Goal: Task Accomplishment & Management: Manage account settings

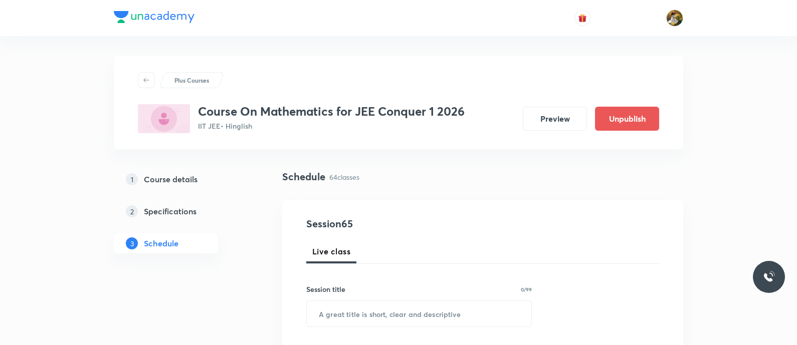
scroll to position [62, 0]
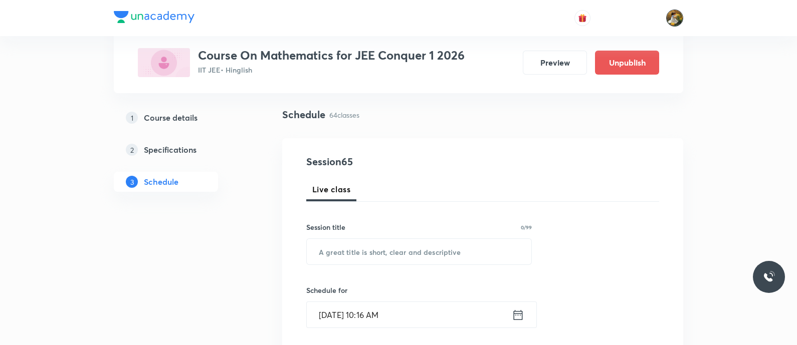
click at [676, 21] on img at bounding box center [674, 18] width 17 height 17
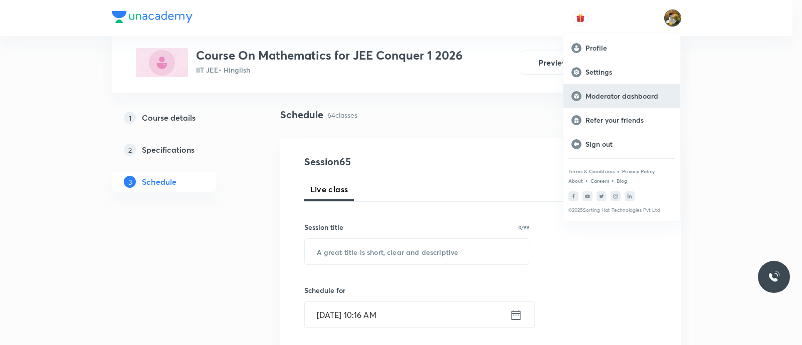
click at [650, 96] on p "Moderator dashboard" at bounding box center [628, 96] width 87 height 9
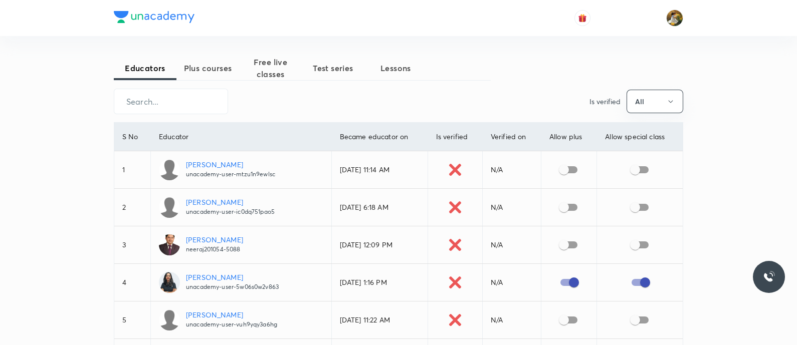
click at [282, 69] on span "Free live classes" at bounding box center [270, 68] width 63 height 24
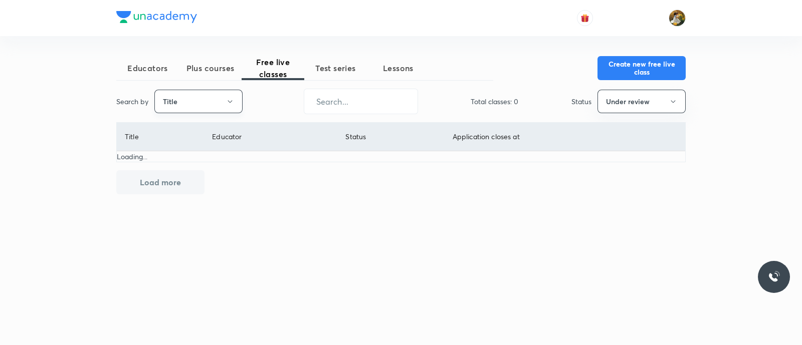
click at [209, 96] on button "Title" at bounding box center [198, 102] width 88 height 24
click at [217, 146] on span "Username" at bounding box center [198, 150] width 75 height 11
click at [615, 102] on button "Under review" at bounding box center [641, 102] width 88 height 24
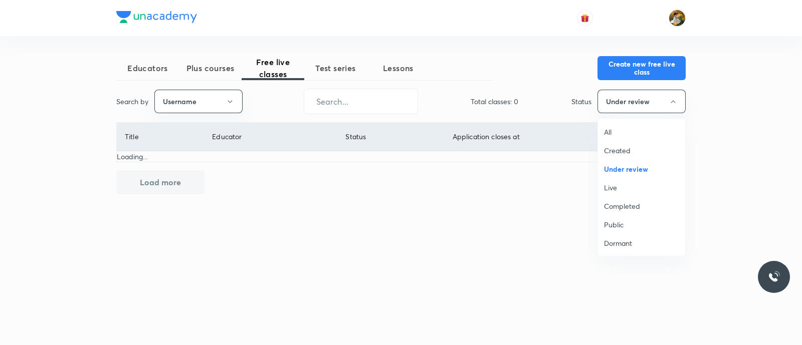
click at [618, 133] on span "All" at bounding box center [641, 132] width 75 height 11
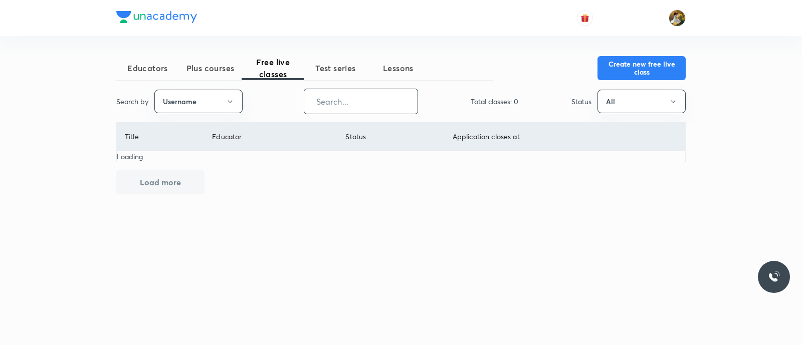
click at [350, 103] on input "text" at bounding box center [360, 102] width 113 height 26
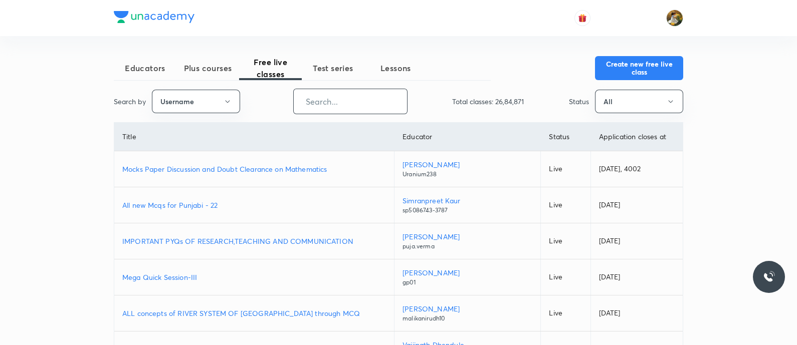
click at [350, 104] on input "text" at bounding box center [350, 102] width 113 height 26
drag, startPoint x: 470, startPoint y: 36, endPoint x: 0, endPoint y: 25, distance: 470.1
click at [0, 25] on header at bounding box center [398, 18] width 797 height 36
click at [40, 114] on div "Educators Plus courses Free live classes Test series Lessons Create new free li…" at bounding box center [398, 281] width 797 height 563
click at [220, 98] on button "Username" at bounding box center [196, 102] width 88 height 24
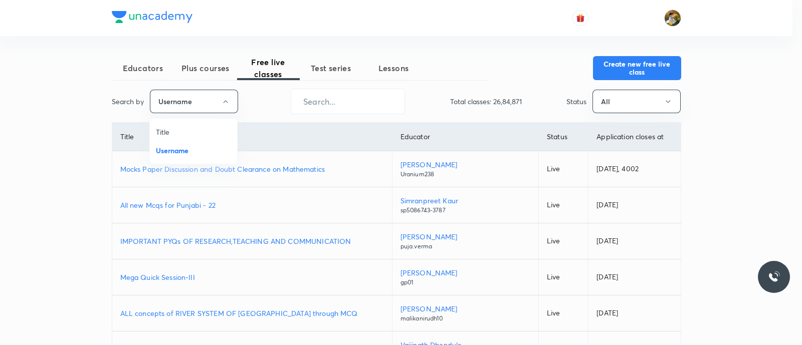
click at [369, 100] on div at bounding box center [401, 172] width 802 height 345
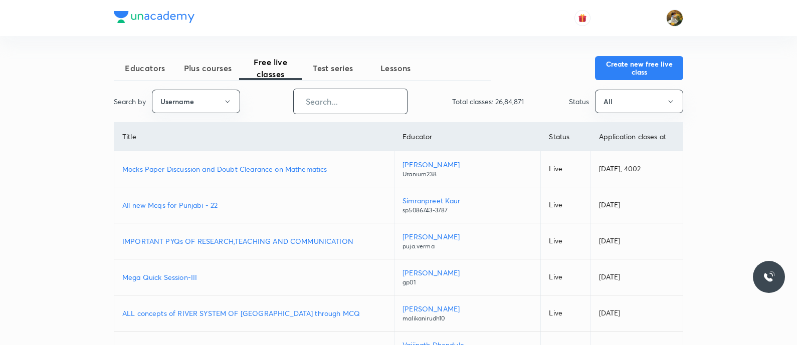
click at [369, 100] on input "text" at bounding box center [350, 102] width 113 height 26
paste input "unacademy-user-I63COD3N3WDV"
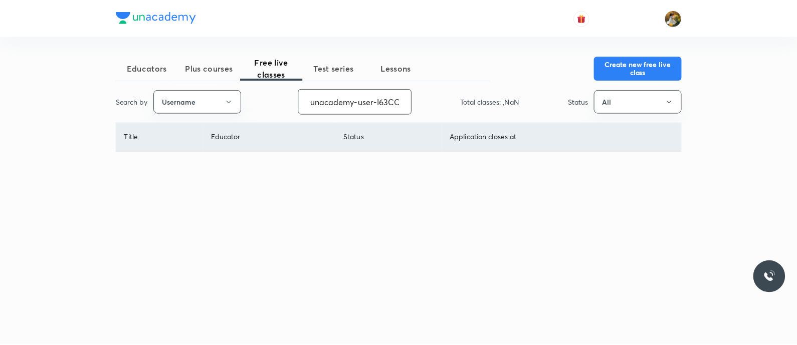
scroll to position [0, 42]
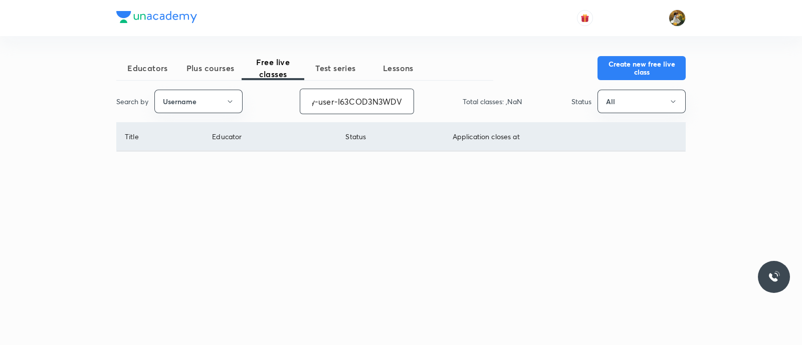
type input "unacademy-user-I63COD3N3WDV"
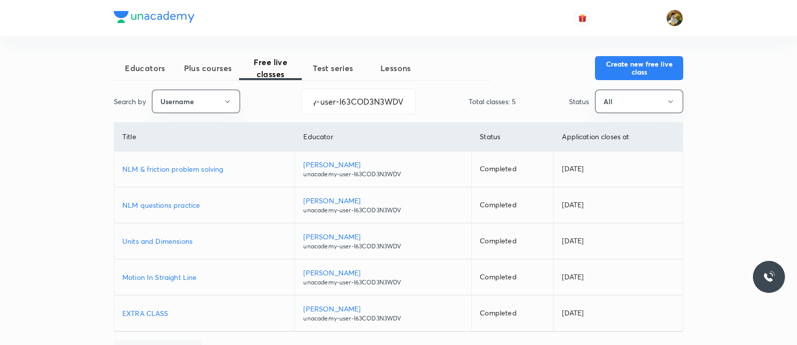
scroll to position [0, 0]
click at [200, 170] on p "NLM & friction problem solving" at bounding box center [204, 169] width 164 height 11
click at [630, 70] on button "Create new free live class" at bounding box center [639, 67] width 88 height 24
click at [756, 131] on div "Educators Plus courses Free live classes Test series Lessons Create new free li…" at bounding box center [398, 191] width 797 height 382
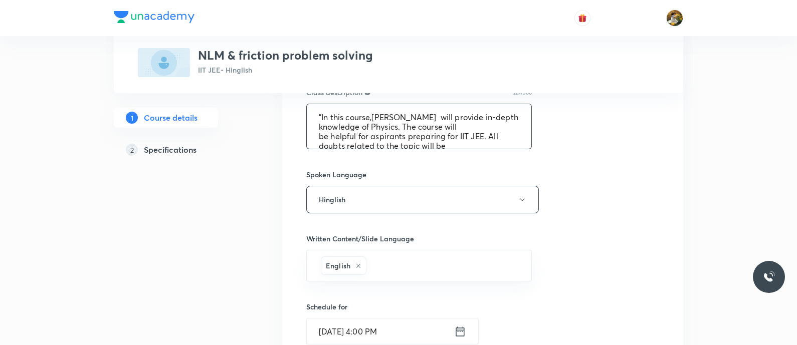
scroll to position [48, 0]
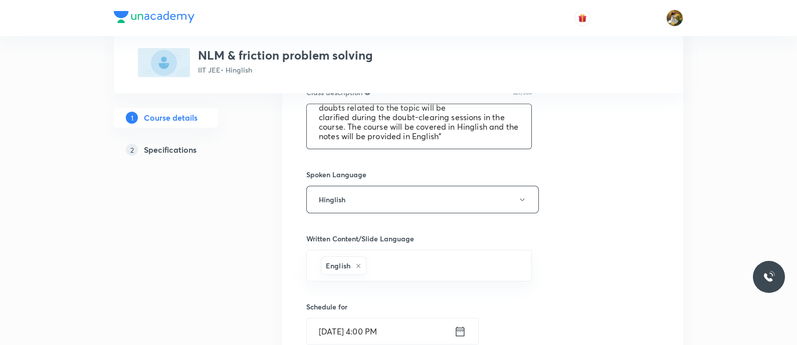
drag, startPoint x: 316, startPoint y: 108, endPoint x: 428, endPoint y: 174, distance: 129.8
click at [428, 174] on div "Select a goal IIT JEE ​ Class type Live Recorded Course type Online only Online…" at bounding box center [482, 165] width 353 height 836
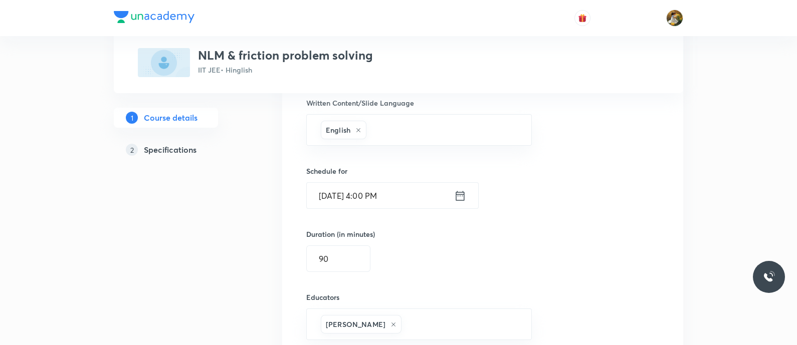
scroll to position [721, 0]
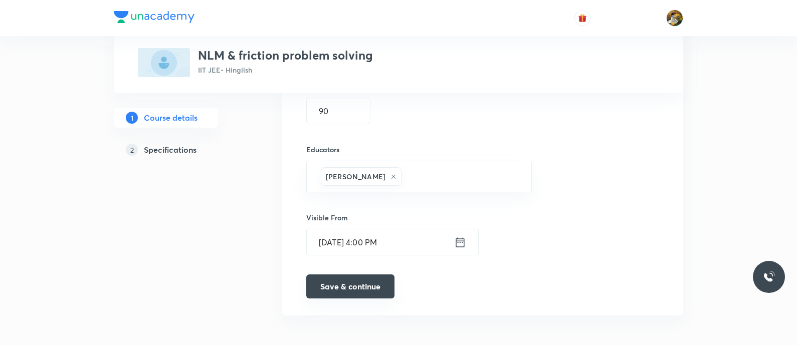
click at [361, 288] on button "Save & continue" at bounding box center [350, 287] width 88 height 24
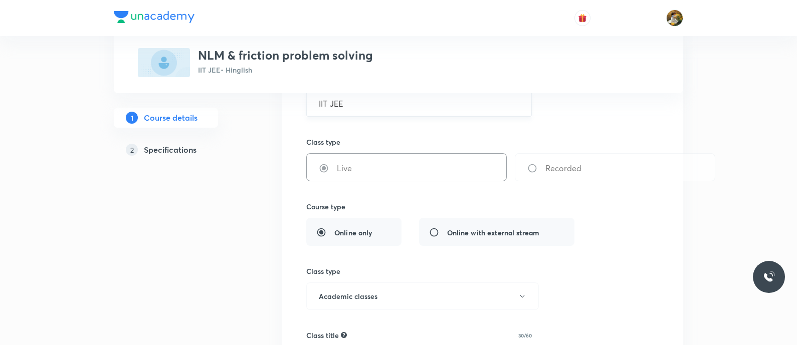
scroll to position [250, 0]
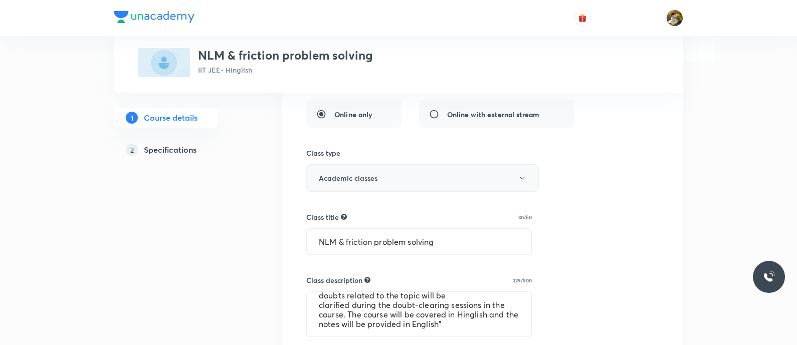
click at [416, 173] on button "Academic classes" at bounding box center [422, 178] width 232 height 28
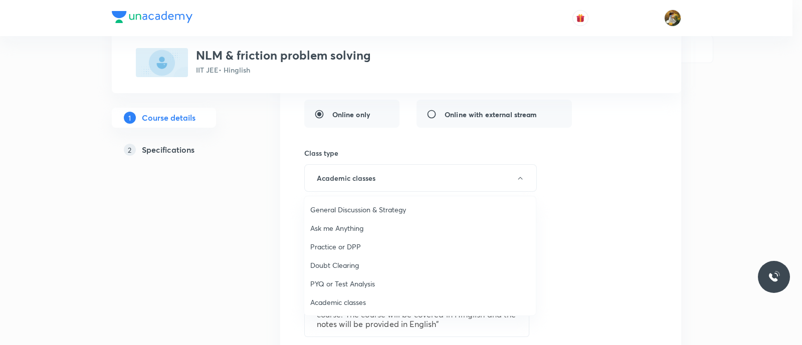
click at [604, 176] on div at bounding box center [401, 172] width 802 height 345
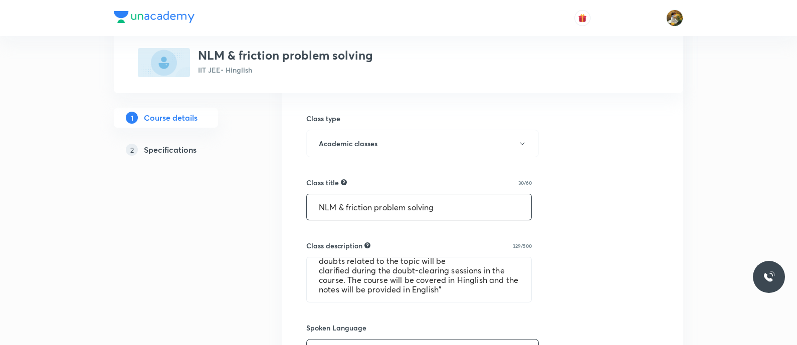
scroll to position [313, 0]
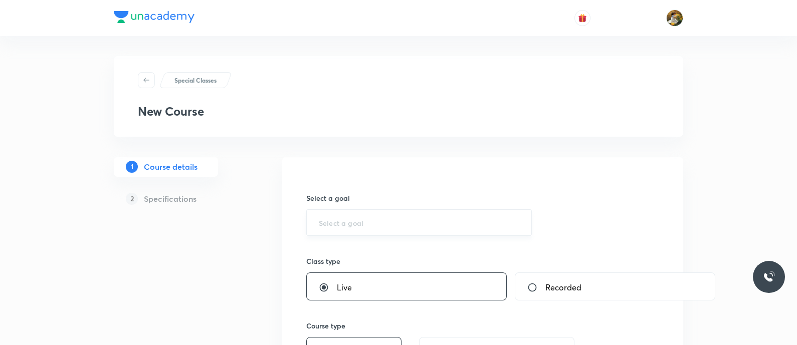
click at [446, 227] on div "​" at bounding box center [418, 222] width 225 height 27
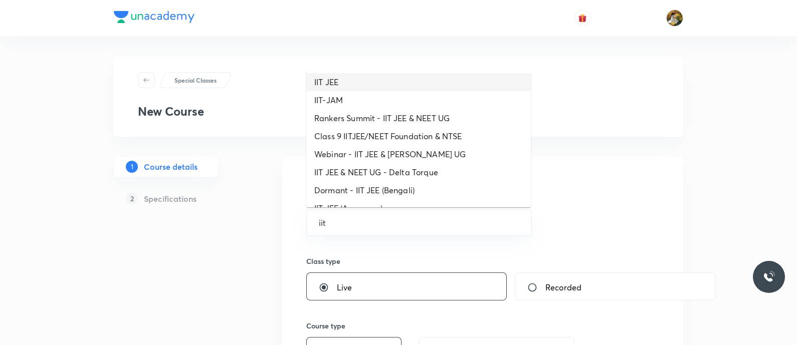
click at [389, 85] on li "IIT JEE" at bounding box center [418, 82] width 224 height 18
type input "IIT JEE"
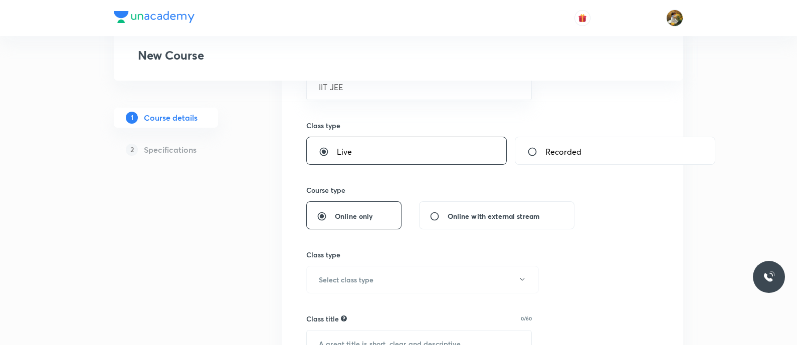
scroll to position [188, 0]
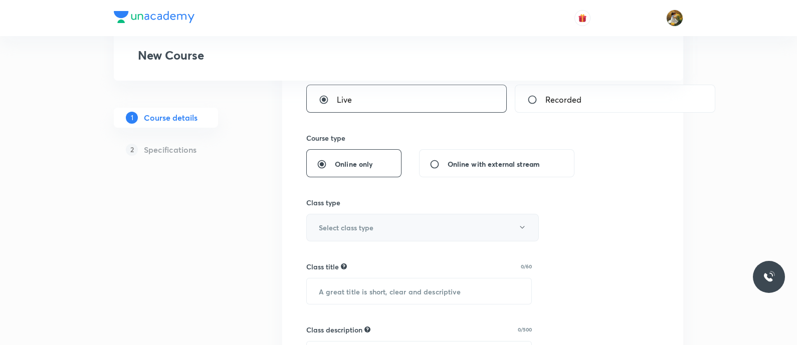
click at [417, 239] on button "Select class type" at bounding box center [422, 228] width 232 height 28
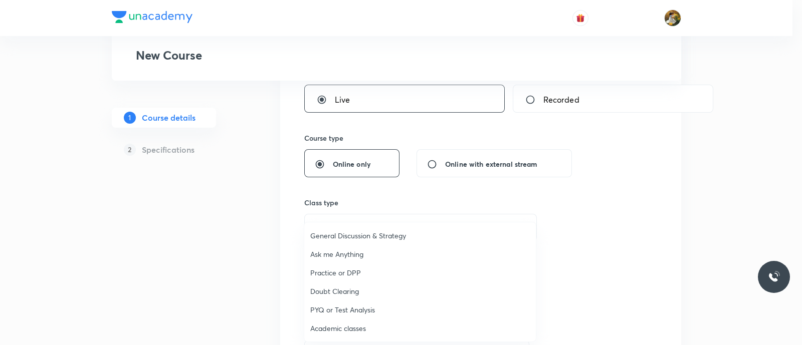
click at [356, 324] on span "Academic classes" at bounding box center [419, 328] width 219 height 11
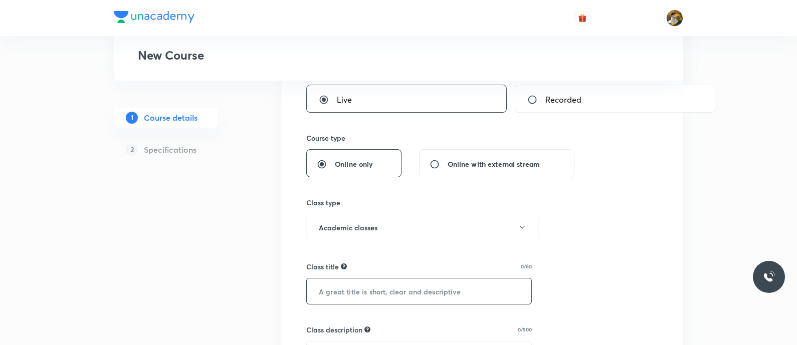
click at [467, 286] on input "text" at bounding box center [419, 292] width 224 height 26
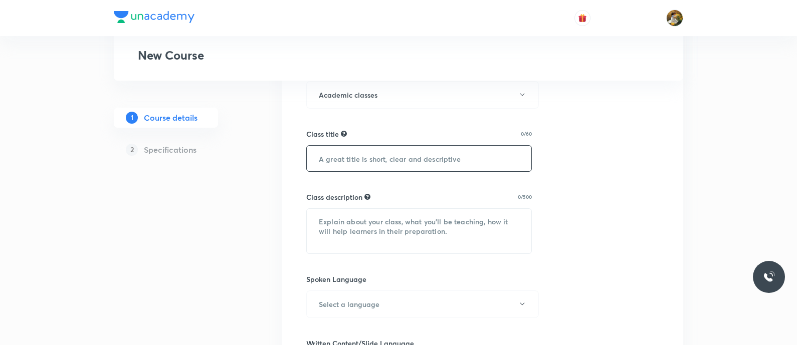
scroll to position [313, 0]
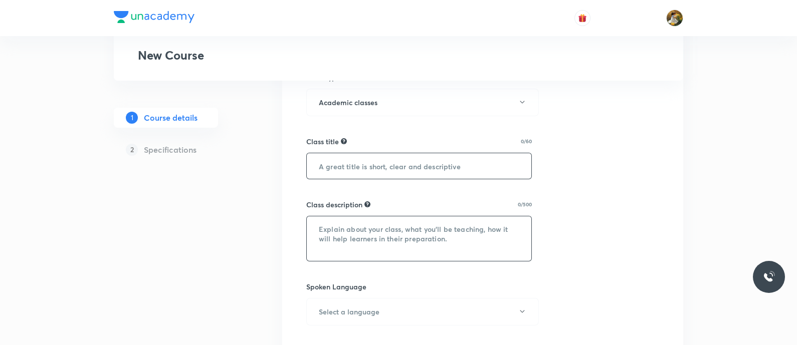
click at [426, 229] on textarea at bounding box center [419, 238] width 224 height 45
paste textarea ""In this course,[PERSON_NAME] will provide in-depth knowledge of Physics. The c…"
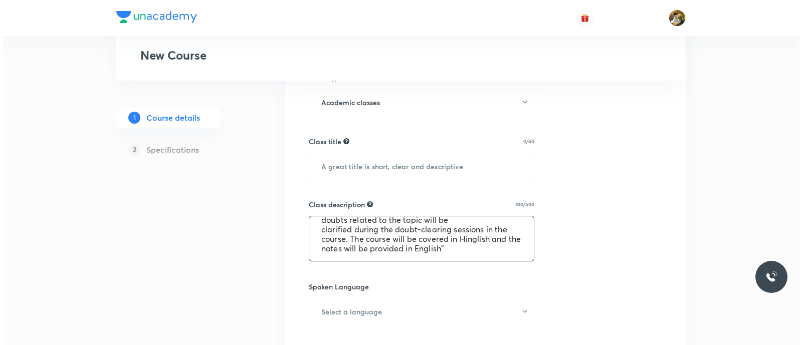
scroll to position [48, 0]
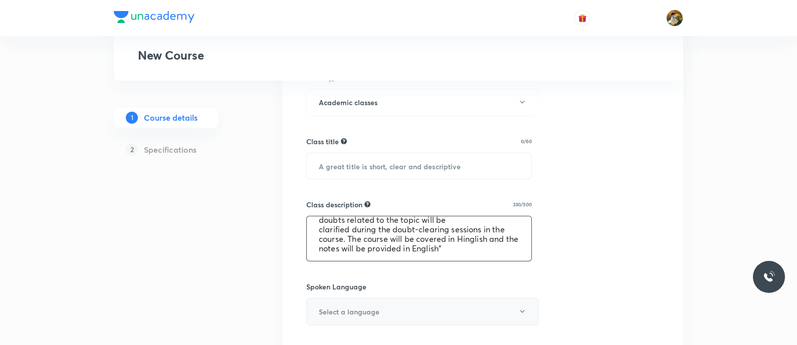
type textarea ""In this course,[PERSON_NAME] will provide in-depth knowledge of Physics. The c…"
click at [440, 319] on button "Select a language" at bounding box center [422, 312] width 232 height 28
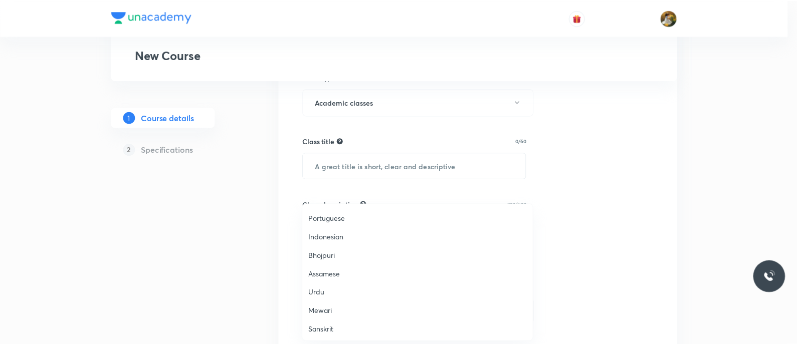
scroll to position [297, 0]
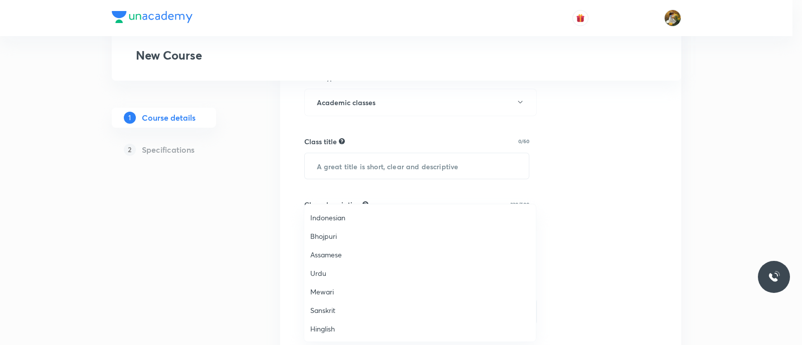
click at [328, 332] on span "Hinglish" at bounding box center [419, 329] width 219 height 11
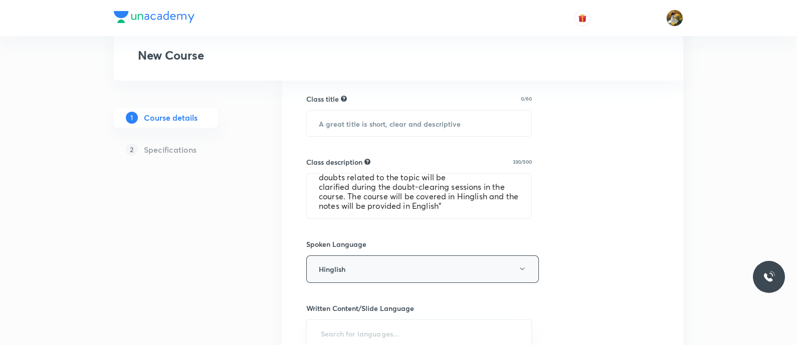
scroll to position [376, 0]
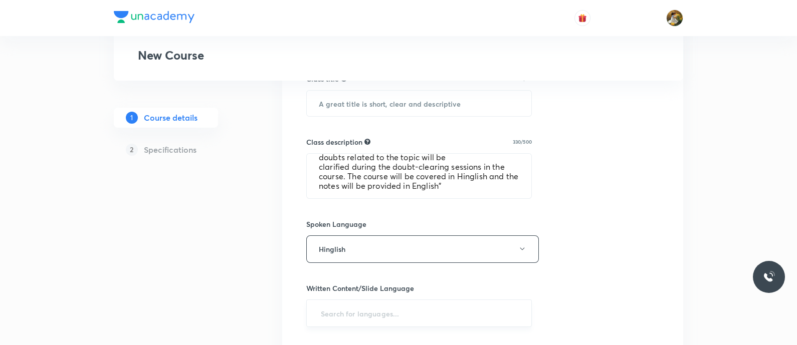
click at [396, 312] on input "text" at bounding box center [419, 313] width 200 height 19
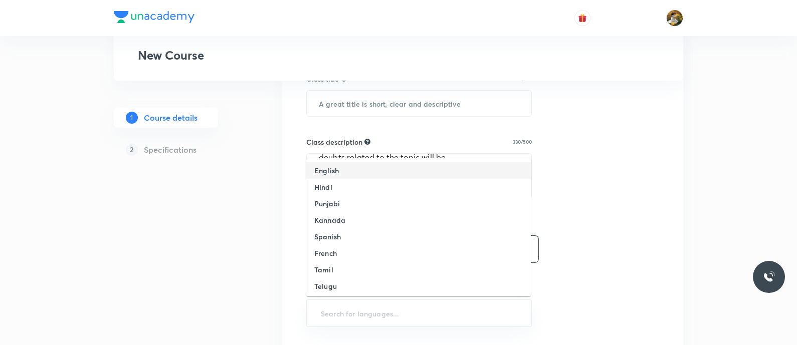
click at [372, 170] on li "English" at bounding box center [418, 170] width 224 height 17
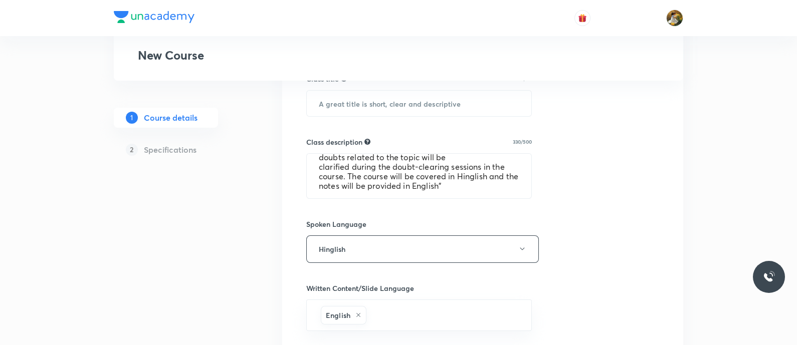
click at [608, 171] on div "Select a goal IIT JEE ​ Class type Live Recorded Course type Online only Online…" at bounding box center [482, 217] width 353 height 840
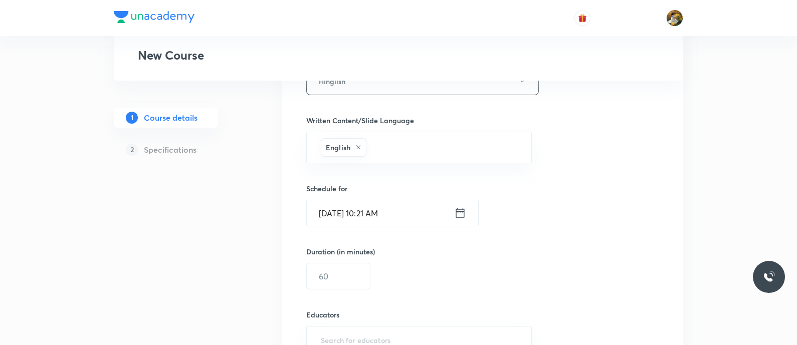
scroll to position [501, 0]
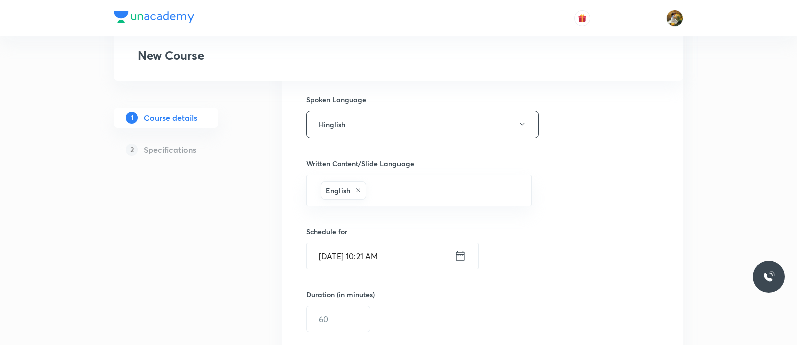
click at [372, 257] on input "Sep 1, 2025, 10:21 AM" at bounding box center [380, 256] width 147 height 26
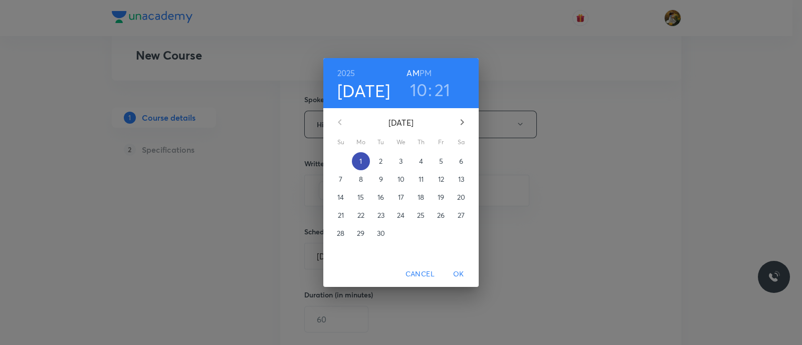
click at [365, 156] on span "1" at bounding box center [361, 161] width 18 height 10
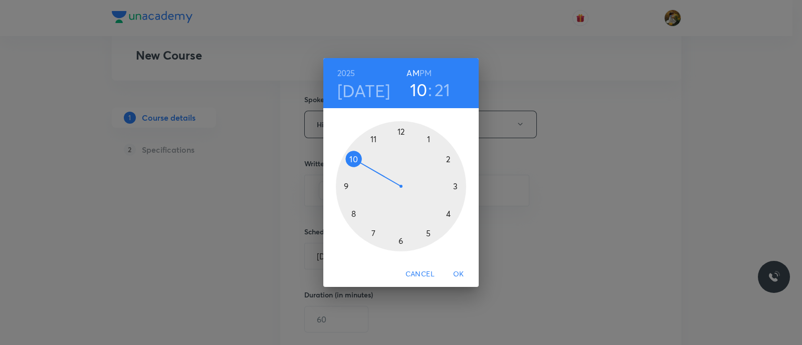
click at [369, 138] on div at bounding box center [401, 186] width 130 height 130
click at [458, 186] on div at bounding box center [401, 186] width 130 height 130
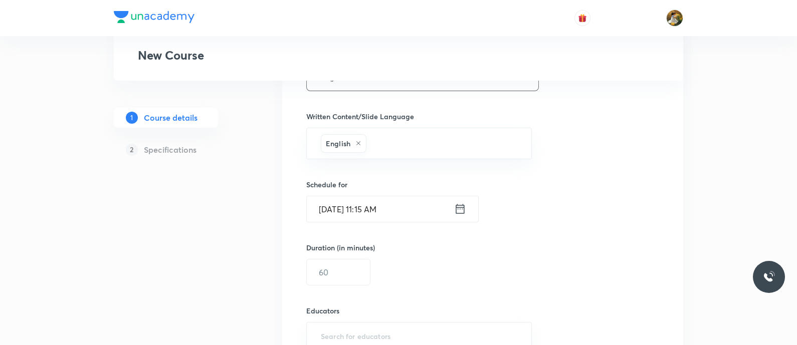
scroll to position [564, 0]
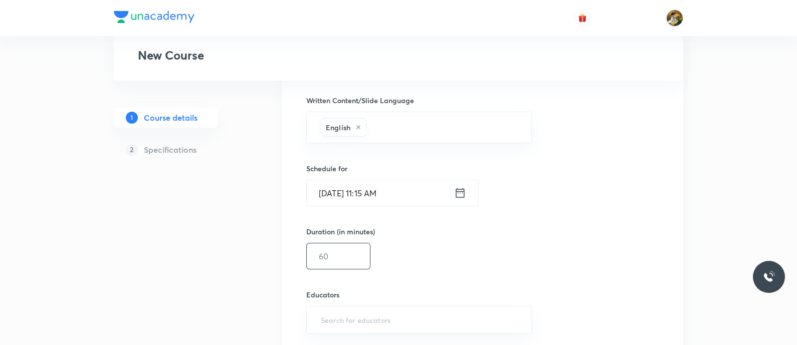
click at [347, 260] on input "text" at bounding box center [338, 256] width 63 height 26
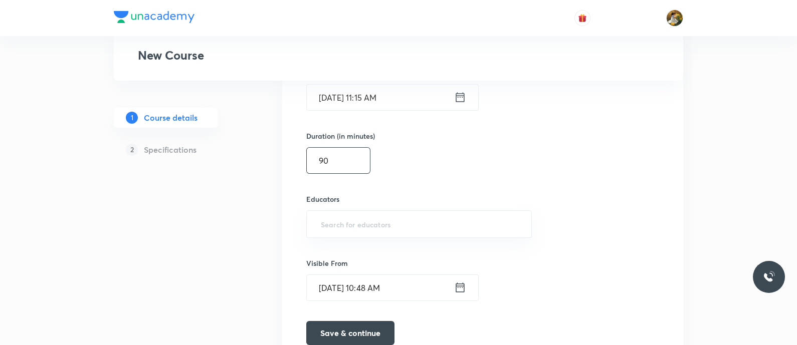
scroll to position [689, 0]
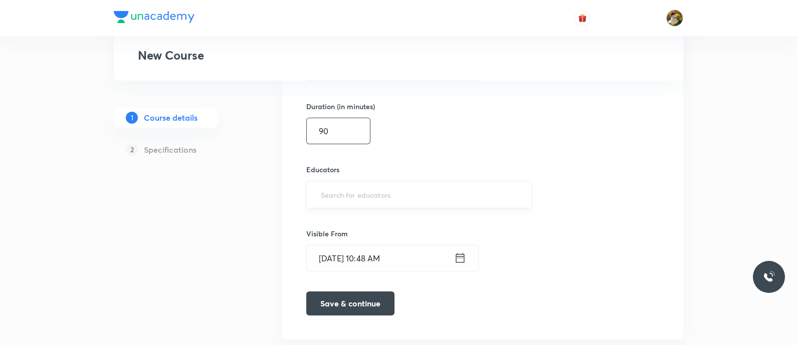
click at [405, 182] on div "​" at bounding box center [418, 195] width 225 height 28
type input "90"
paste input "unacademy-user-I63COD3N3WDV"
type input "unacademy-user-I63COD3N3WDV"
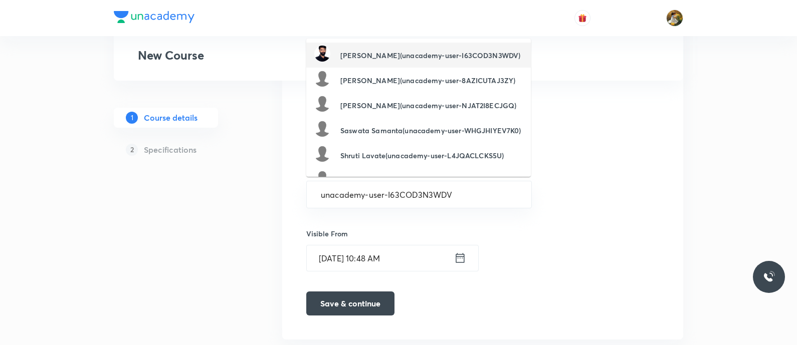
click at [438, 60] on h6 "Abhishek Kumar Chaudhary(unacademy-user-I63COD3N3WDV)" at bounding box center [430, 55] width 180 height 11
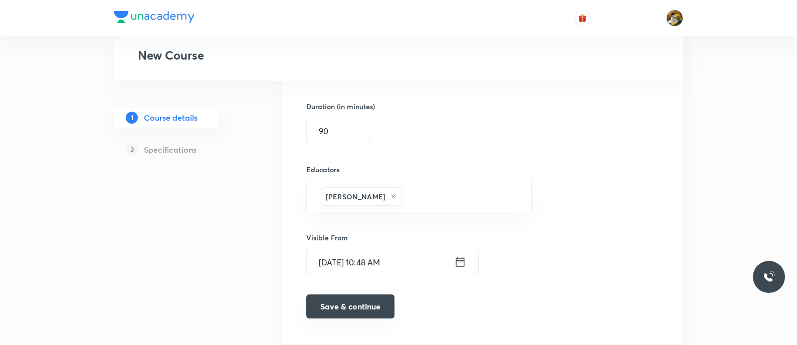
click at [359, 310] on button "Save & continue" at bounding box center [350, 307] width 88 height 24
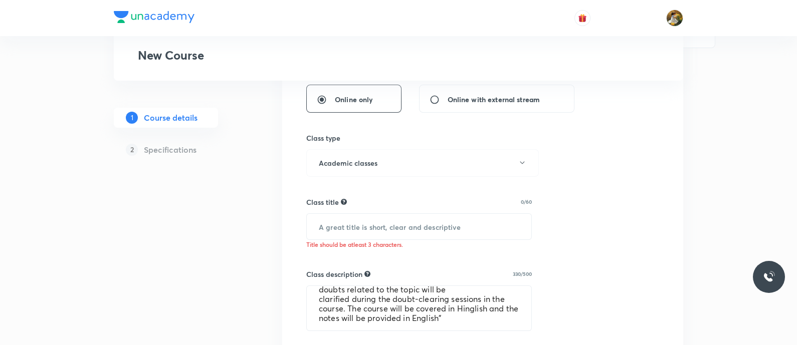
scroll to position [250, 0]
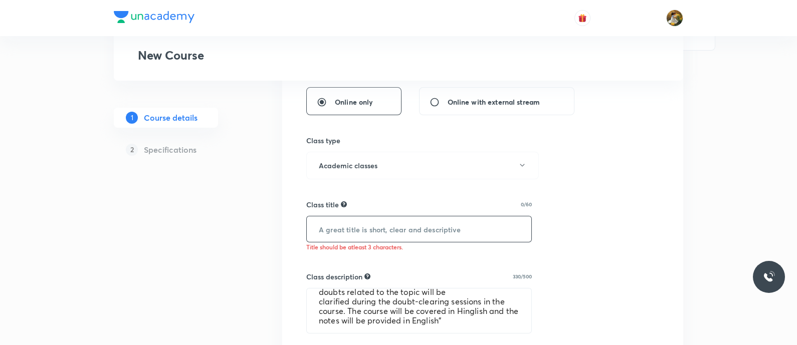
click at [482, 224] on input "text" at bounding box center [419, 229] width 224 height 26
click at [506, 223] on input "text" at bounding box center [419, 229] width 224 height 26
click at [403, 223] on input "text" at bounding box center [419, 229] width 224 height 26
click at [435, 225] on input "text" at bounding box center [419, 229] width 224 height 26
type input "P"
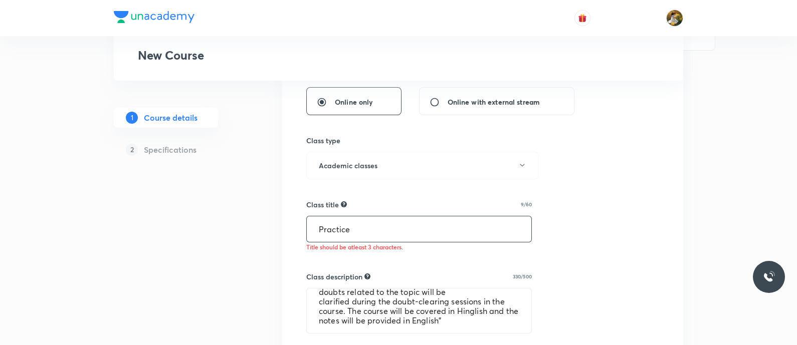
click at [590, 236] on div "Select a goal IIT JEE ​ Class type Live Recorded Course type Online only Online…" at bounding box center [482, 349] width 353 height 853
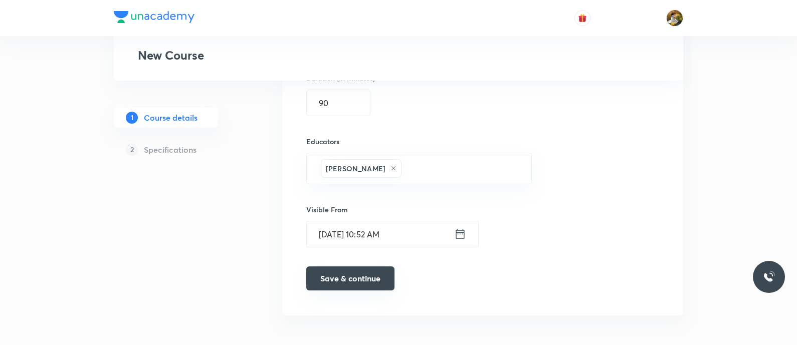
click at [361, 274] on button "Save & continue" at bounding box center [350, 279] width 88 height 24
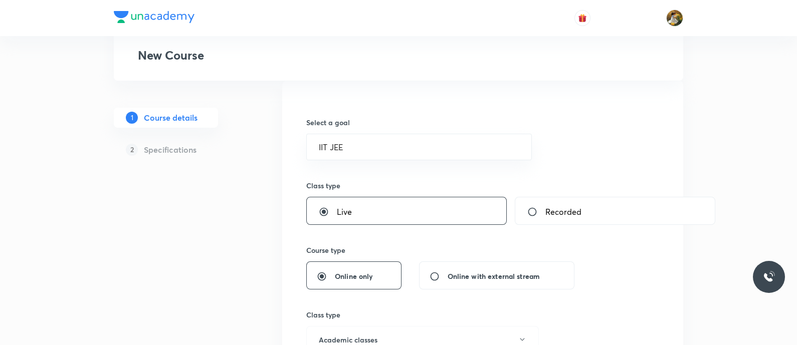
scroll to position [0, 0]
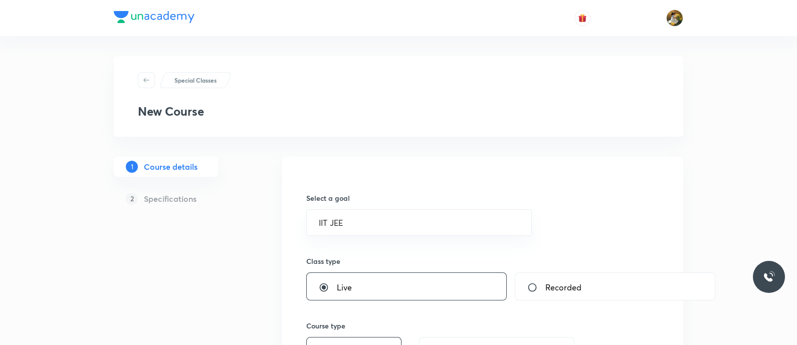
type input "Practice"
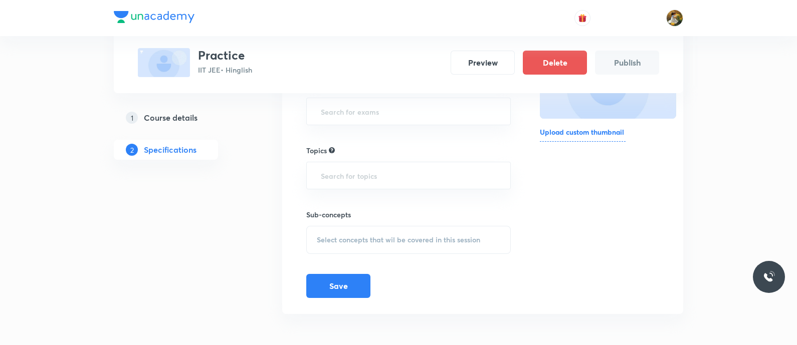
scroll to position [63, 0]
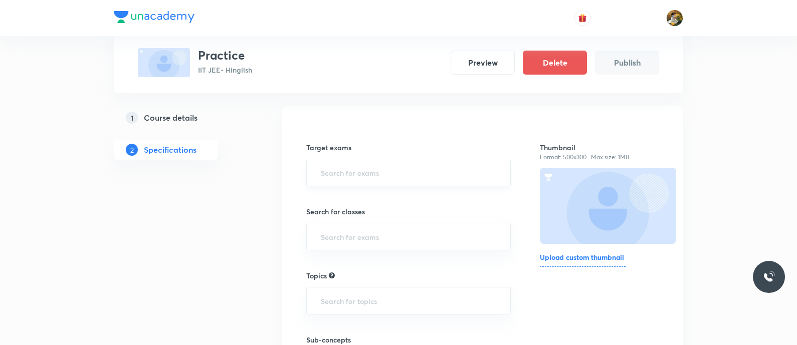
click at [416, 175] on input "text" at bounding box center [408, 172] width 179 height 19
click at [394, 219] on li "IIT JEE 2027" at bounding box center [408, 219] width 203 height 18
click at [395, 246] on input "text" at bounding box center [408, 240] width 179 height 19
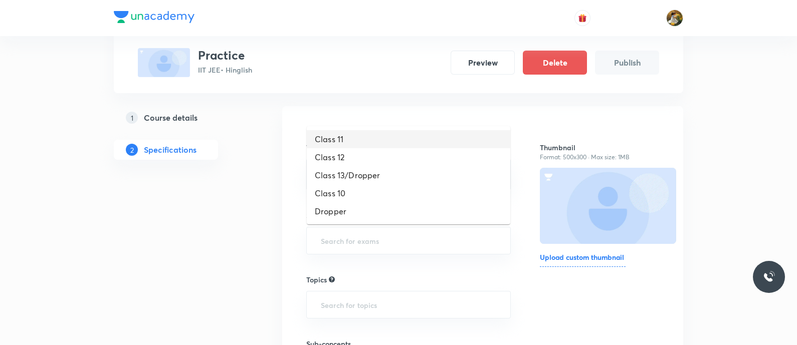
click at [352, 144] on li "Class 11" at bounding box center [408, 139] width 203 height 18
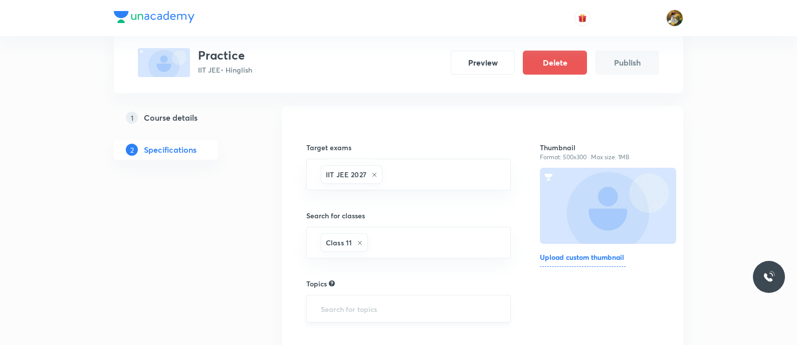
click at [361, 299] on div "​" at bounding box center [408, 309] width 204 height 28
click at [371, 304] on input "text" at bounding box center [408, 309] width 179 height 19
type input "phy"
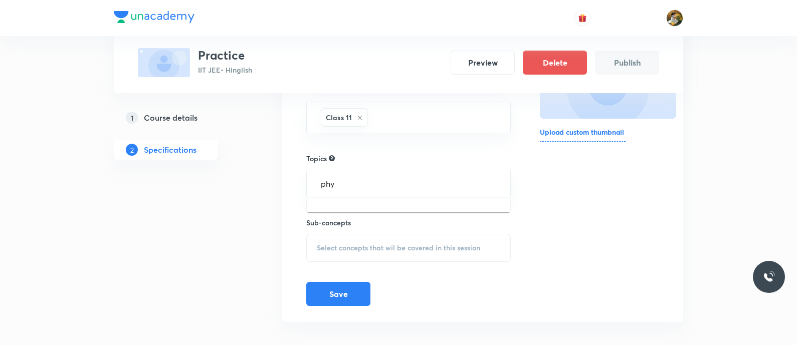
scroll to position [196, 0]
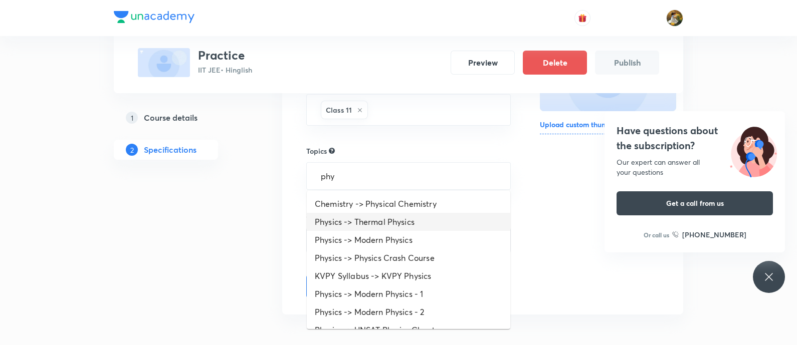
click at [393, 219] on li "Physics -> Thermal Physics" at bounding box center [408, 222] width 203 height 18
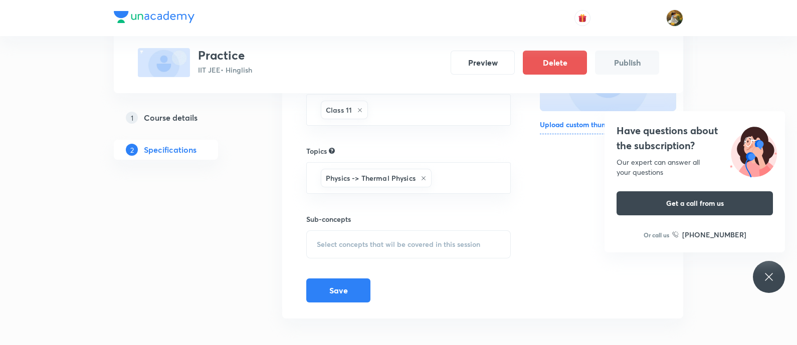
click at [527, 218] on div "Target exams IIT JEE 2027 ​ Search for classes Class 11 ​ Topics Physics -> The…" at bounding box center [482, 145] width 353 height 313
click at [366, 244] on span "Select concepts that wil be covered in this session" at bounding box center [398, 244] width 163 height 8
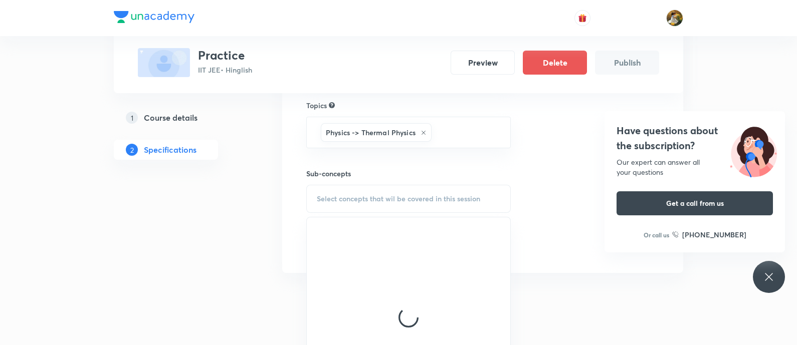
scroll to position [313, 0]
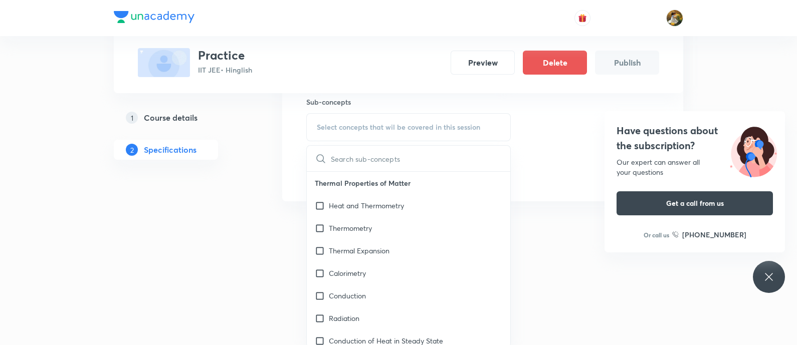
click at [361, 231] on p "Thermometry" at bounding box center [350, 228] width 43 height 11
checkbox input "true"
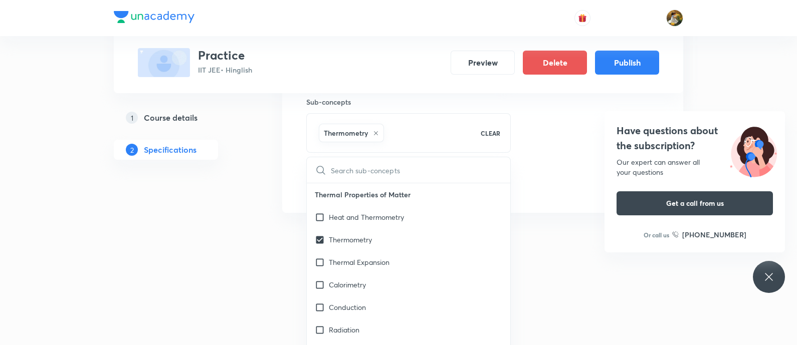
click at [566, 171] on div "Thumbnail Format: 500x300 · Max size: 1MB Upload custom thumbnail" at bounding box center [599, 34] width 119 height 325
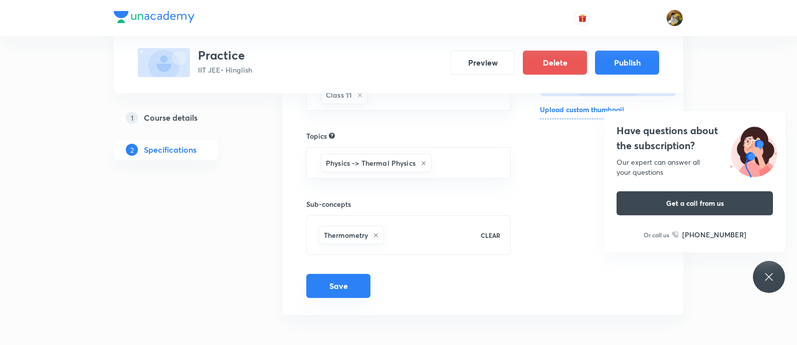
click at [337, 284] on button "Save" at bounding box center [338, 286] width 64 height 24
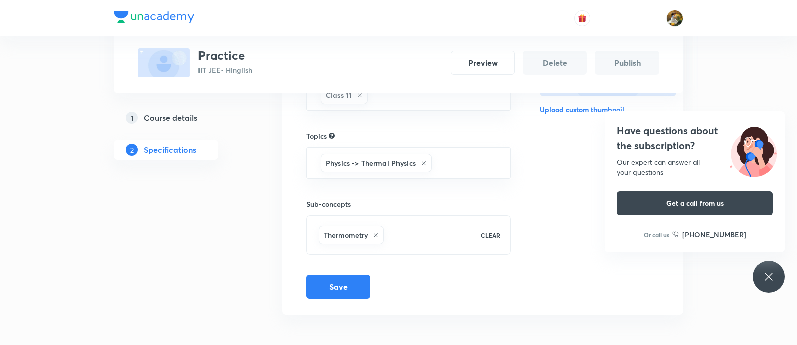
click at [622, 64] on button "Publish" at bounding box center [627, 63] width 64 height 24
click at [770, 272] on icon at bounding box center [769, 277] width 12 height 12
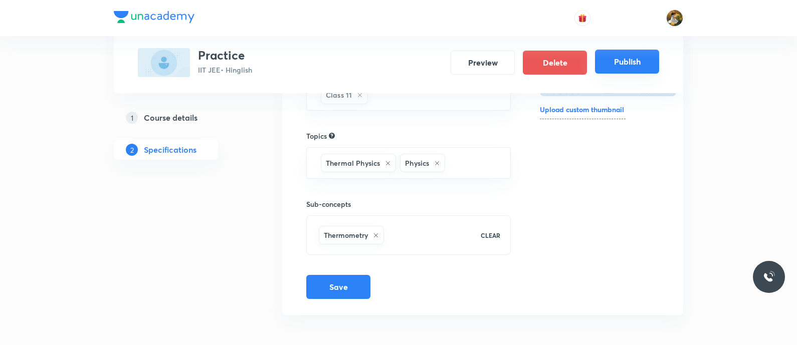
click at [632, 64] on button "Publish" at bounding box center [627, 62] width 64 height 24
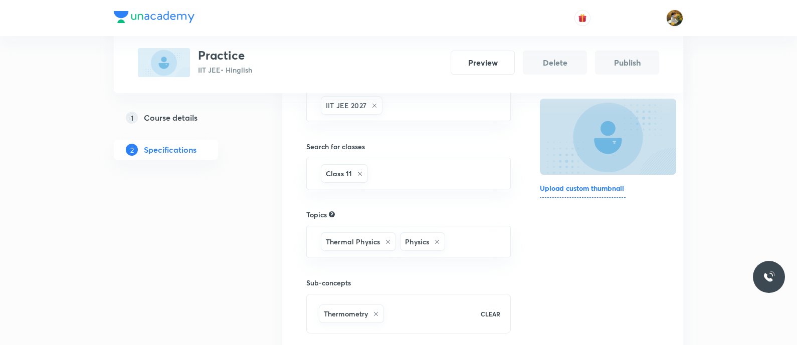
scroll to position [23, 0]
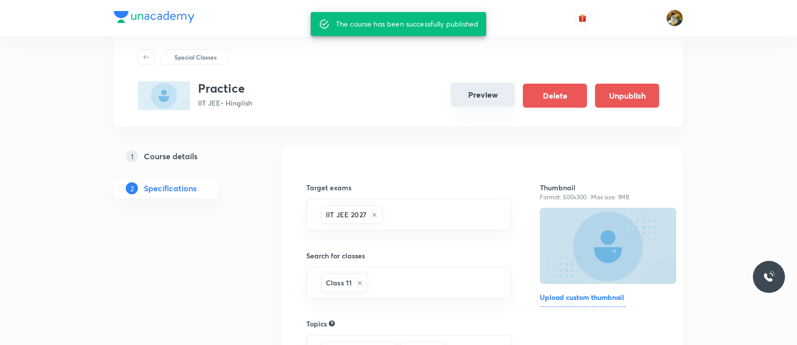
click at [479, 96] on button "Preview" at bounding box center [482, 95] width 64 height 24
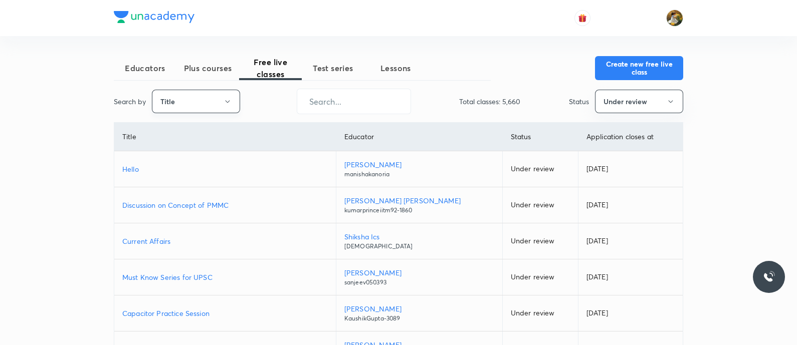
click at [210, 99] on button "Title" at bounding box center [196, 102] width 88 height 24
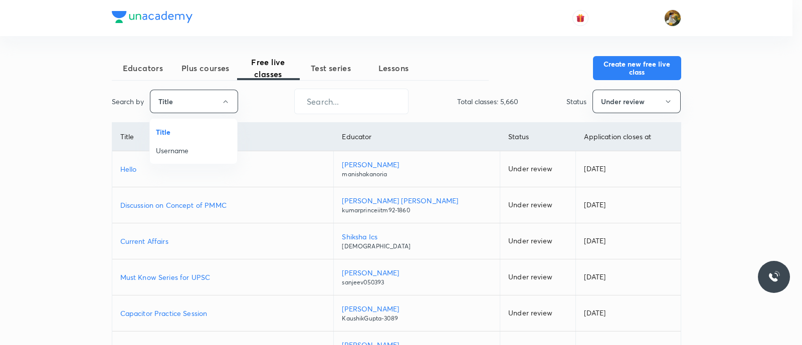
click at [212, 151] on span "Username" at bounding box center [193, 150] width 75 height 11
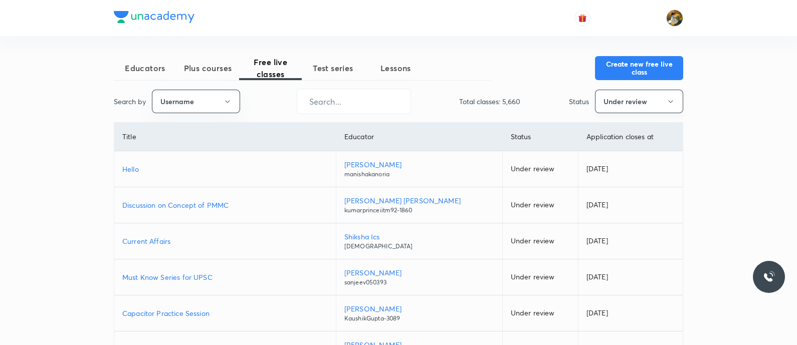
click at [632, 100] on button "Under review" at bounding box center [639, 102] width 88 height 24
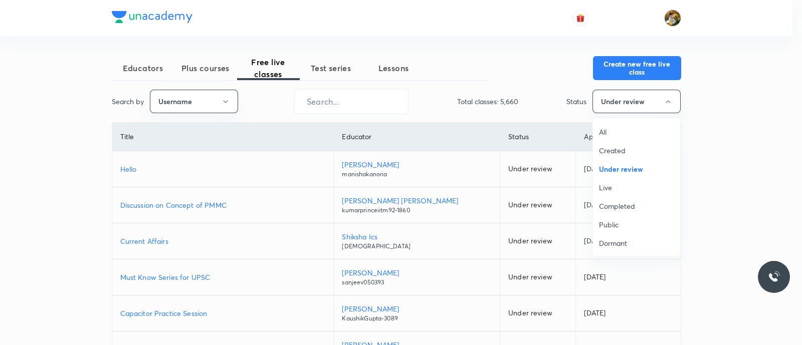
click at [627, 127] on span "All" at bounding box center [636, 132] width 75 height 11
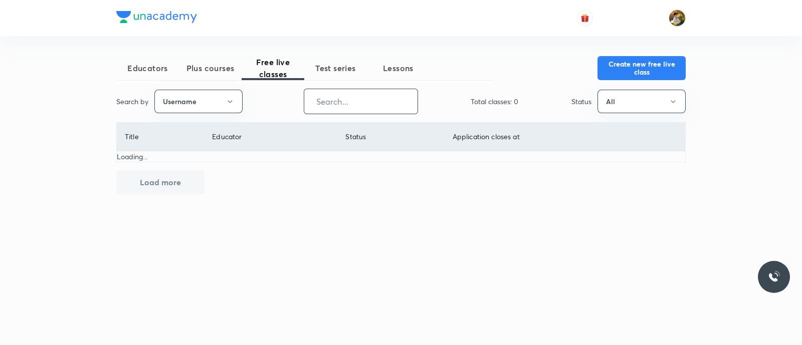
click at [391, 99] on input "text" at bounding box center [360, 102] width 113 height 26
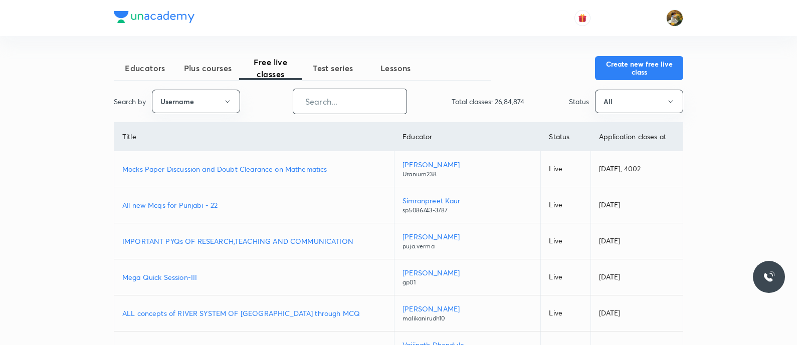
click at [354, 104] on input "text" at bounding box center [349, 102] width 113 height 26
paste input "conic sections"
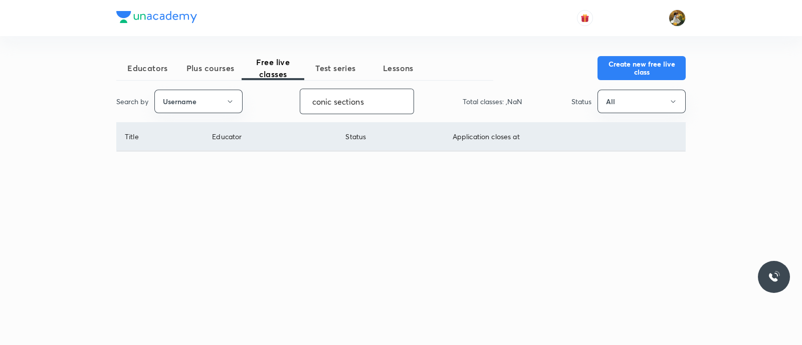
type input "conic sections"
drag, startPoint x: 371, startPoint y: 102, endPoint x: 308, endPoint y: 99, distance: 63.7
click at [308, 99] on input "conic sections" at bounding box center [360, 102] width 113 height 26
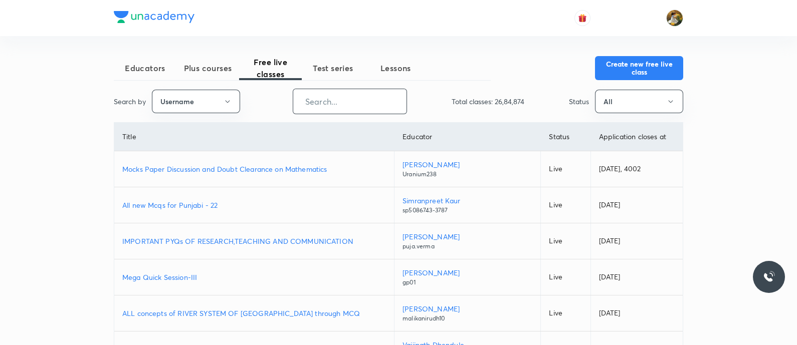
paste input "unacademy-user-G90GGOSN9496"
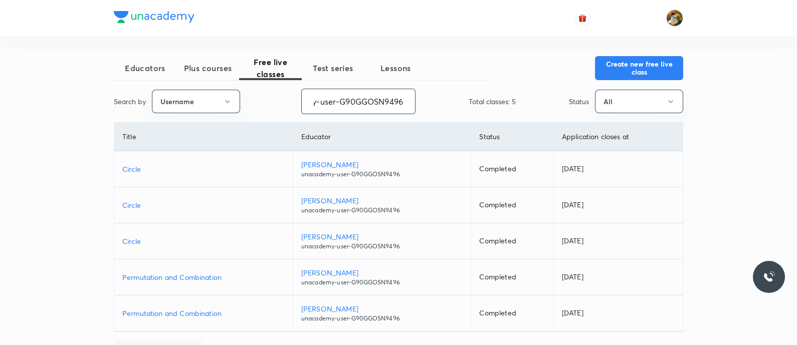
type input "unacademy-user-G90GGOSN9496"
click at [133, 170] on p "Circle" at bounding box center [203, 169] width 162 height 11
click at [621, 64] on button "Create new free live class" at bounding box center [639, 67] width 88 height 24
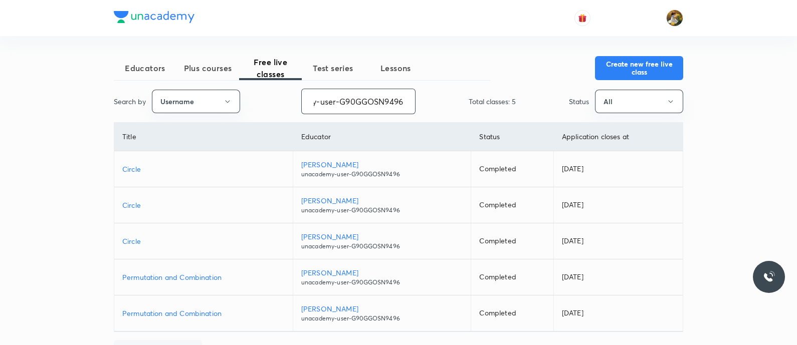
drag, startPoint x: 313, startPoint y: 100, endPoint x: 493, endPoint y: 111, distance: 180.7
click at [493, 111] on div "Search by Username unacademy-user-G90GGOSN9496 ​ Total classes: 5 Status All" at bounding box center [398, 102] width 569 height 26
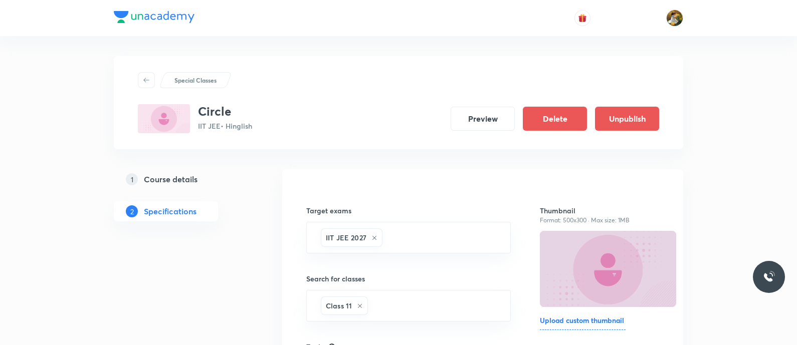
click at [189, 176] on h5 "Course details" at bounding box center [171, 179] width 54 height 12
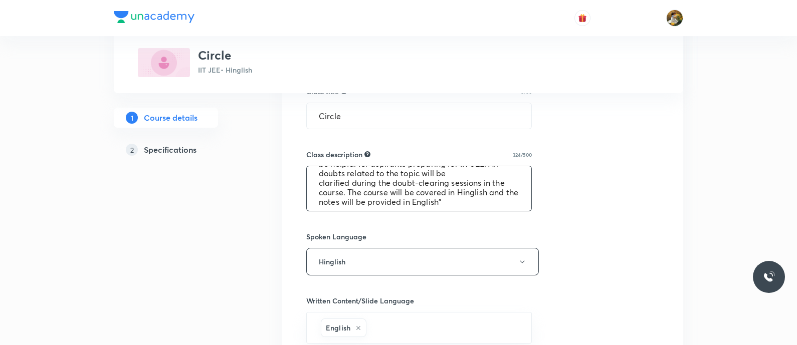
scroll to position [38, 0]
drag, startPoint x: 313, startPoint y: 179, endPoint x: 488, endPoint y: 213, distance: 178.6
click at [488, 213] on div "Select a goal IIT JEE ​ Class type Live Recorded Course type Online only Online…" at bounding box center [482, 228] width 353 height 836
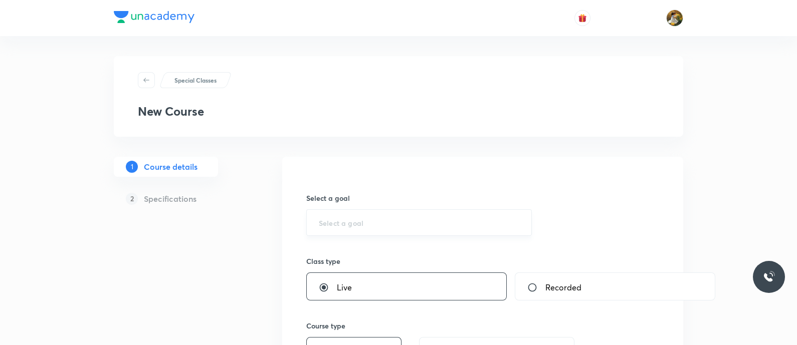
click at [401, 218] on input "text" at bounding box center [419, 223] width 200 height 10
click at [417, 219] on input "text" at bounding box center [419, 223] width 200 height 10
paste input "unacademy-user-G90GGOSN9496"
type input "u"
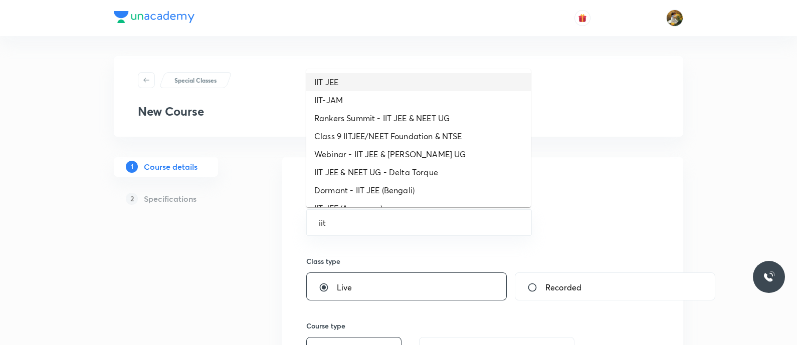
click at [389, 82] on li "IIT JEE" at bounding box center [418, 82] width 224 height 18
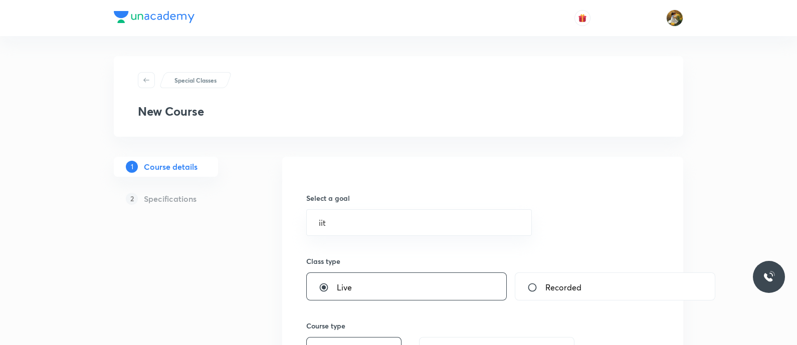
type input "IIT JEE"
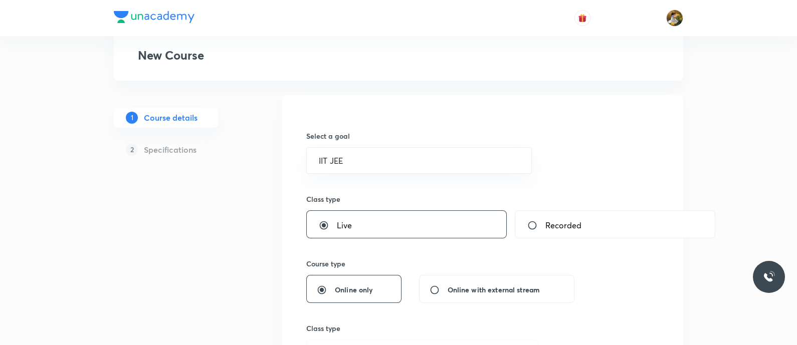
scroll to position [125, 0]
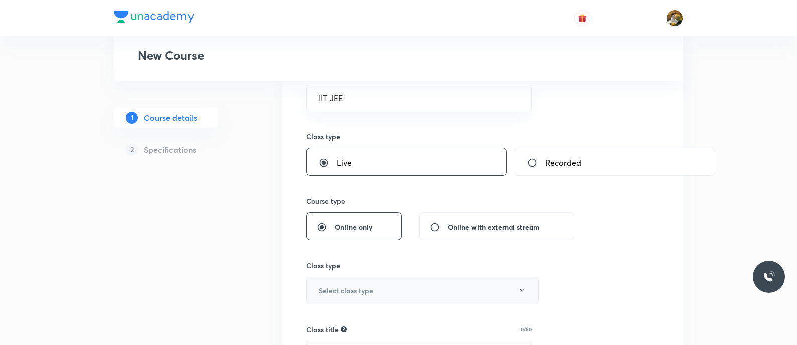
click at [367, 293] on h6 "Select class type" at bounding box center [346, 291] width 55 height 11
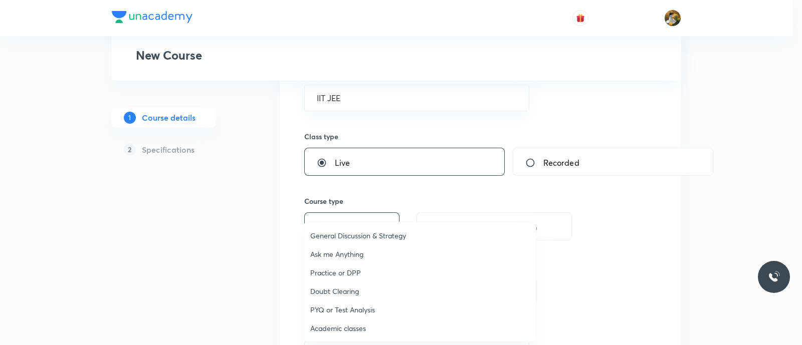
click at [356, 327] on span "Academic classes" at bounding box center [419, 328] width 219 height 11
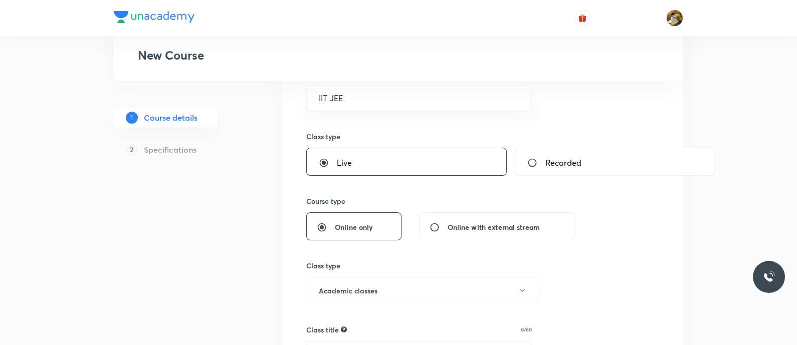
scroll to position [188, 0]
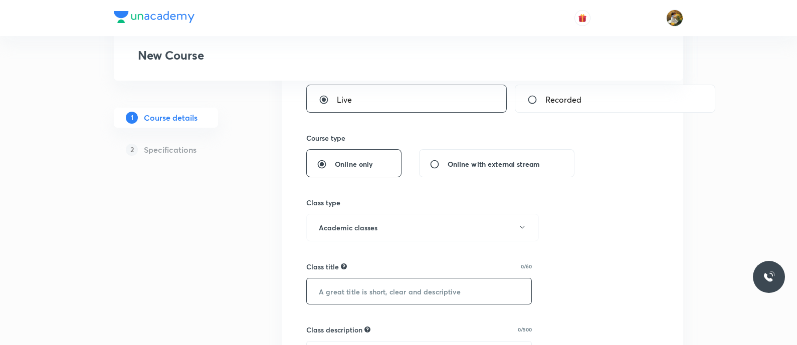
click at [396, 292] on input "text" at bounding box center [419, 292] width 224 height 26
paste input "conic sections"
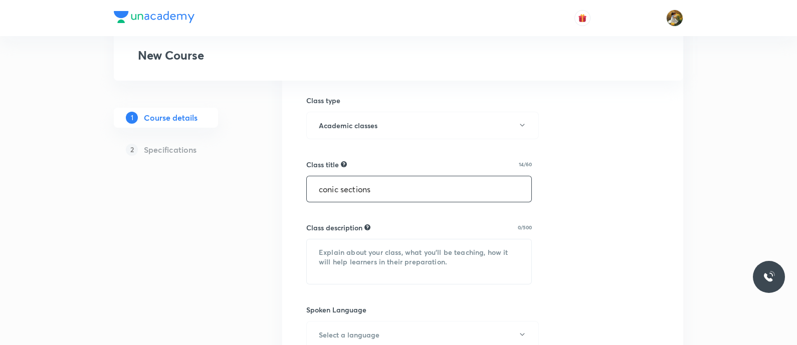
scroll to position [313, 0]
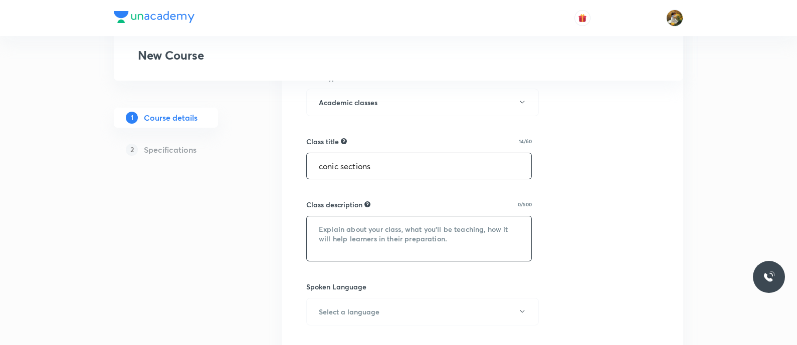
type input "conic sections"
click at [392, 241] on textarea at bounding box center [419, 238] width 224 height 45
paste textarea ""In this course, Deepak Mishra will provide in-depth knowledge of Mathematics. …"
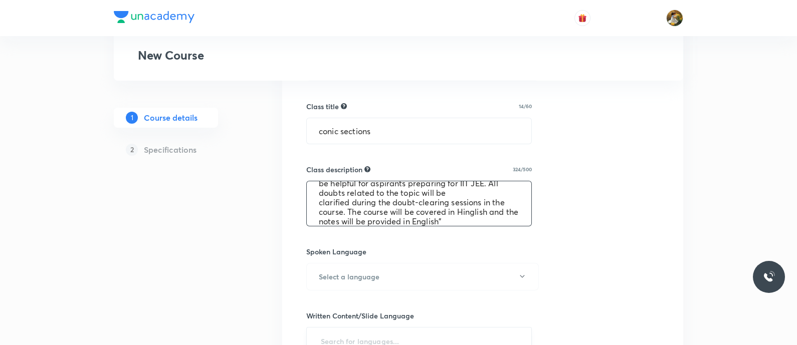
scroll to position [438, 0]
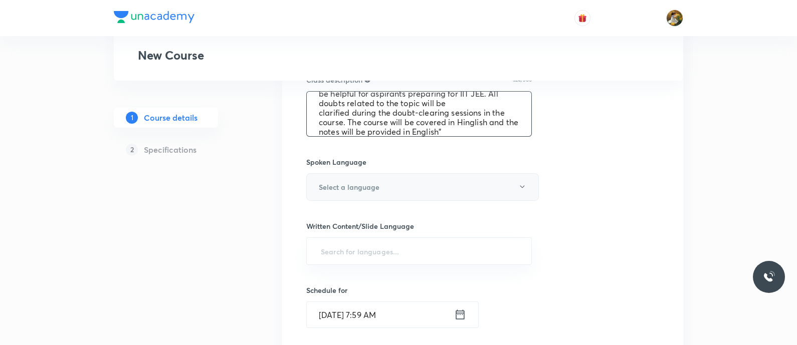
type textarea ""In this course, Deepak Mishra will provide in-depth knowledge of Mathematics. …"
click at [401, 186] on button "Select a language" at bounding box center [422, 187] width 232 height 28
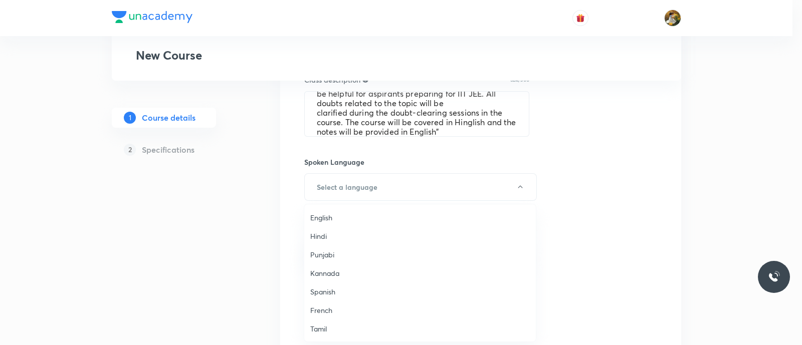
click at [327, 213] on span "English" at bounding box center [419, 217] width 219 height 11
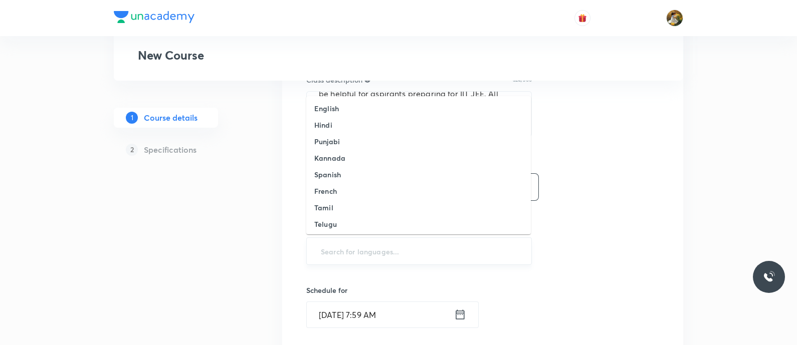
click at [406, 243] on input "text" at bounding box center [419, 251] width 200 height 19
click at [398, 108] on li "English" at bounding box center [418, 108] width 224 height 17
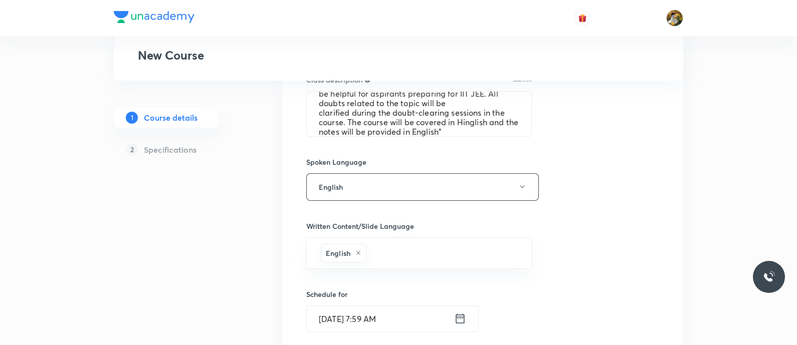
scroll to position [501, 0]
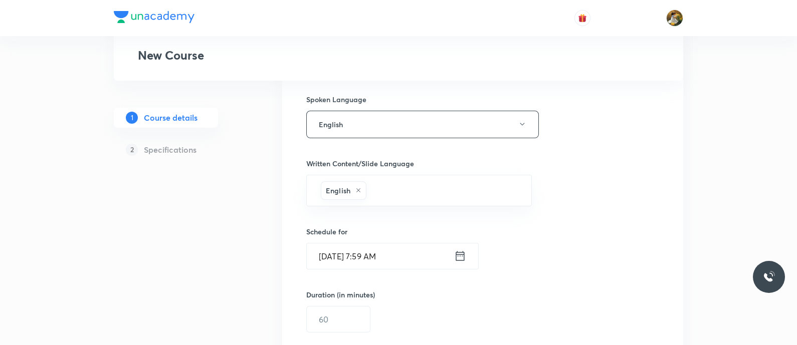
click at [419, 260] on input "Sep 1, 2025, 7:59 AM" at bounding box center [380, 256] width 147 height 26
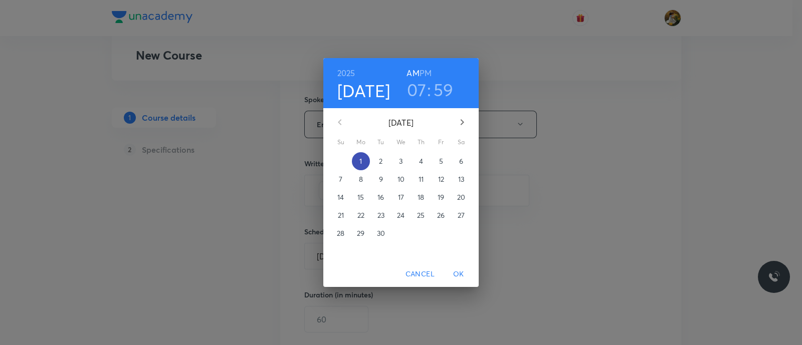
click at [363, 166] on span "1" at bounding box center [361, 161] width 18 height 10
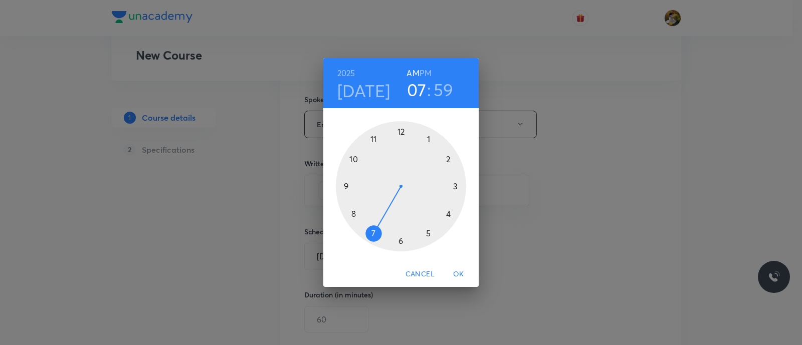
click at [428, 136] on div at bounding box center [401, 186] width 130 height 130
click at [427, 70] on h6 "PM" at bounding box center [425, 73] width 12 height 14
click at [399, 134] on div at bounding box center [401, 186] width 130 height 130
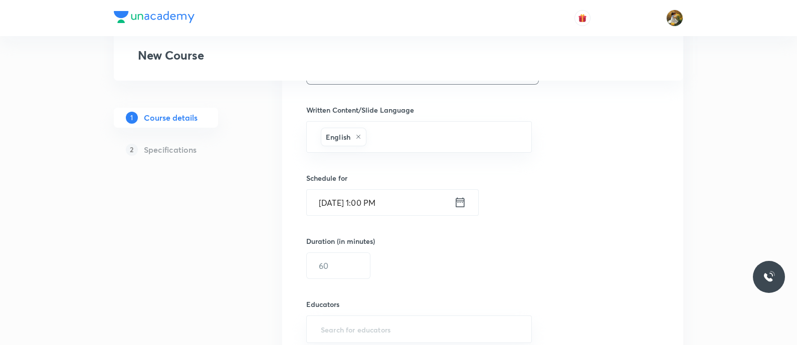
scroll to position [626, 0]
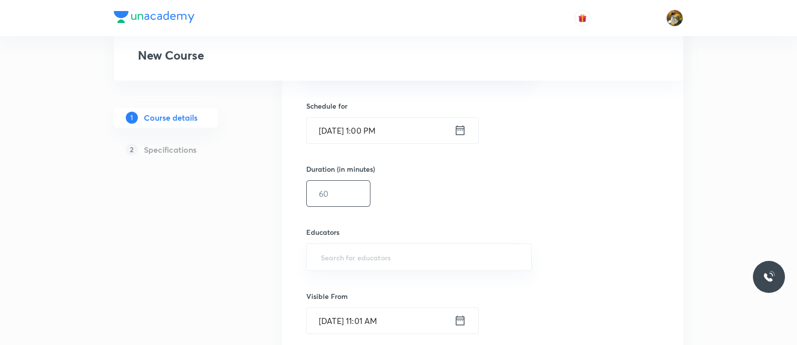
click at [352, 196] on input "text" at bounding box center [338, 194] width 63 height 26
type input "90"
click at [408, 249] on input "text" at bounding box center [419, 257] width 200 height 19
paste input "unacademy-user-G90GGOSN9496"
type input "unacademy-user-G90GGOSN9496"
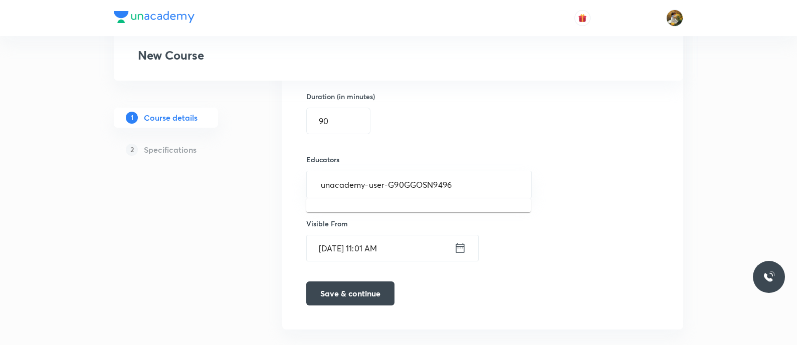
scroll to position [713, 0]
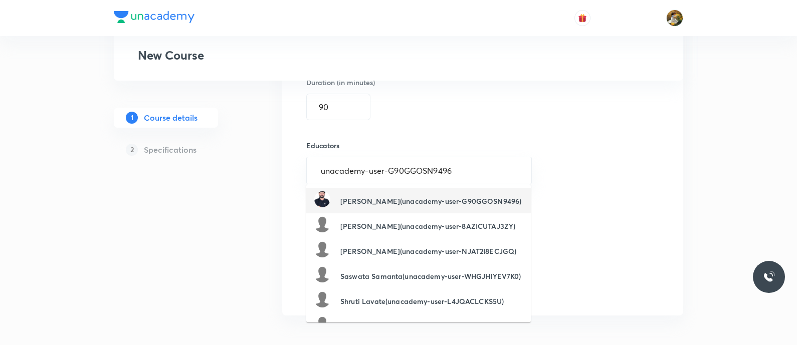
click at [371, 198] on h6 "Deepak Kumar Mishra(unacademy-user-G90GGOSN9496)" at bounding box center [430, 201] width 181 height 11
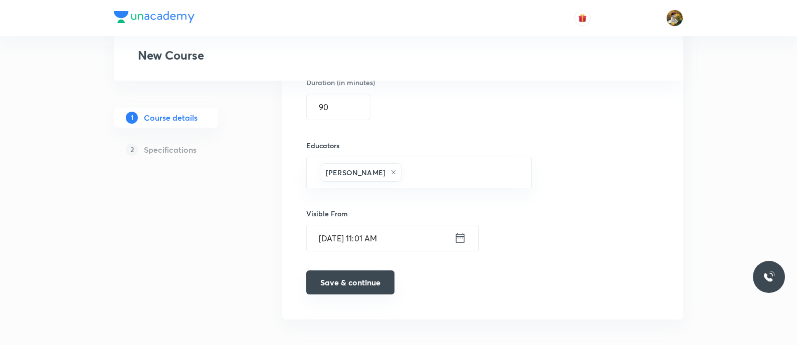
click at [368, 278] on button "Save & continue" at bounding box center [350, 283] width 88 height 24
type input "Conic sections"
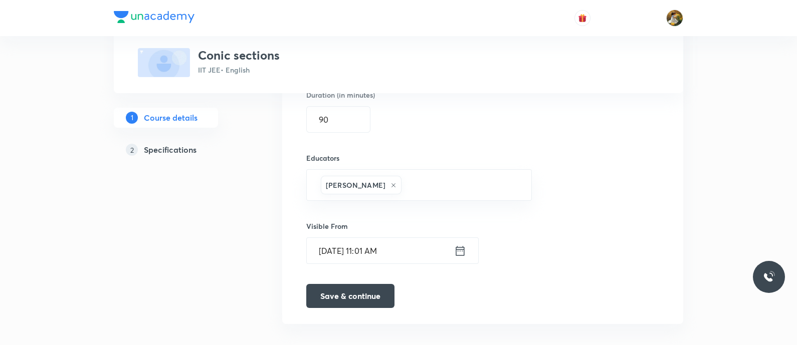
scroll to position [721, 0]
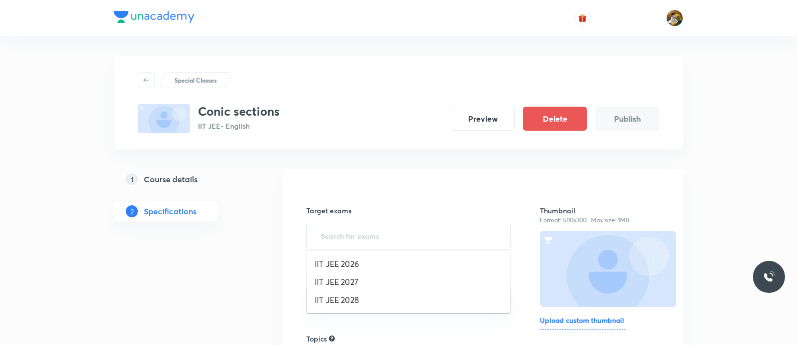
click at [433, 241] on input "text" at bounding box center [408, 235] width 179 height 19
click at [376, 284] on li "IIT JEE 2027" at bounding box center [408, 282] width 203 height 18
click at [376, 312] on input "text" at bounding box center [408, 304] width 179 height 19
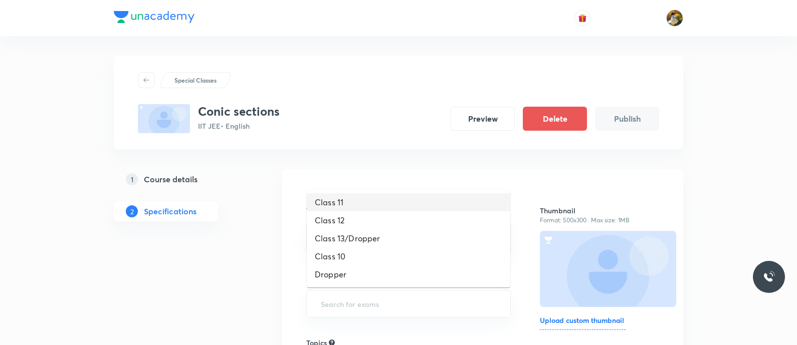
click at [344, 199] on li "Class 11" at bounding box center [408, 202] width 203 height 18
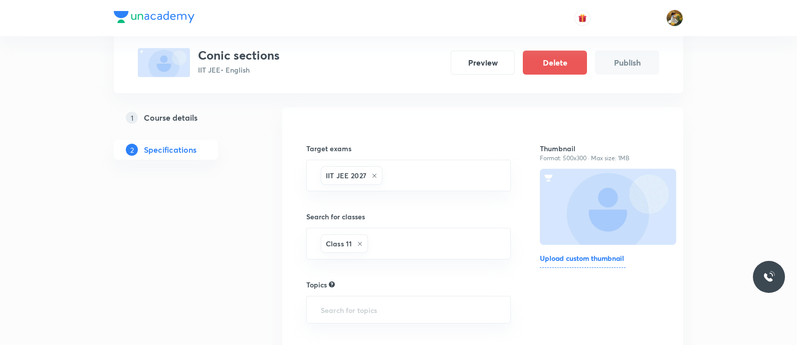
scroll to position [62, 0]
click at [366, 306] on input "text" at bounding box center [408, 310] width 179 height 19
type input "m"
type input "math"
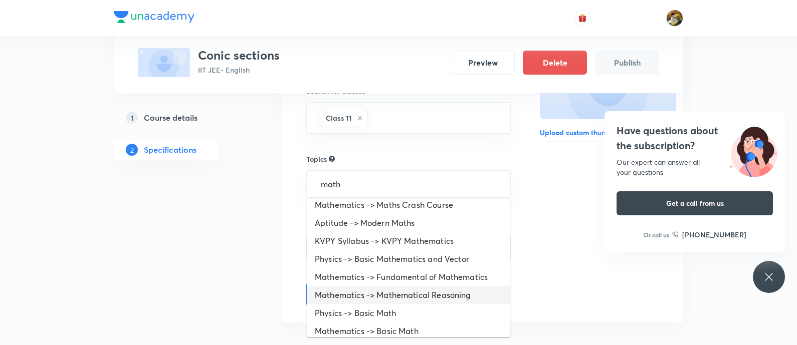
scroll to position [50, 0]
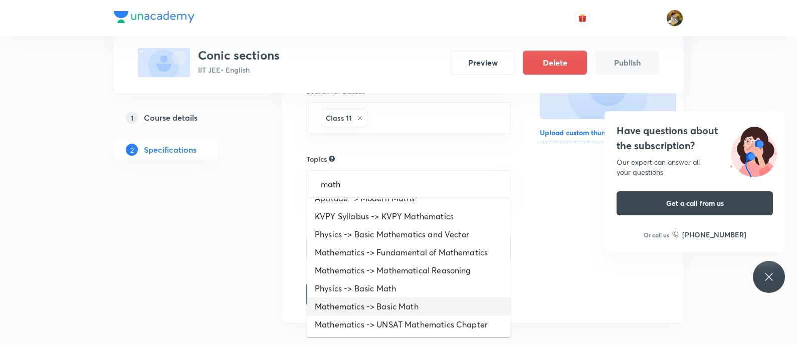
click at [428, 302] on li "Mathematics -> Basic Math" at bounding box center [408, 307] width 203 height 18
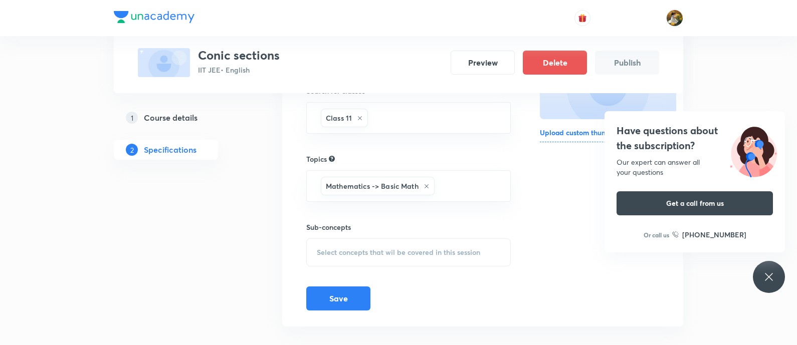
click at [433, 254] on span "Select concepts that wil be covered in this session" at bounding box center [398, 252] width 163 height 8
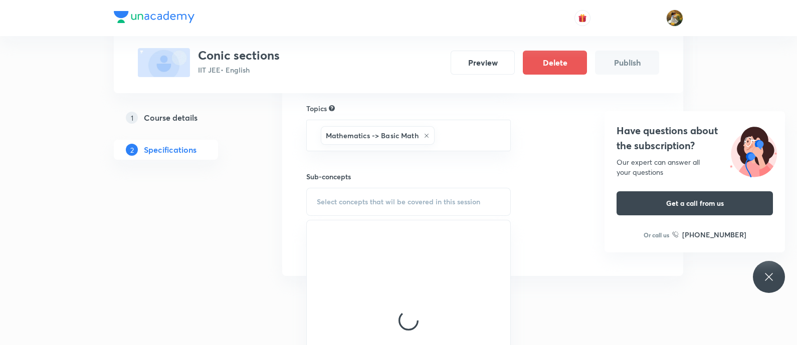
scroll to position [250, 0]
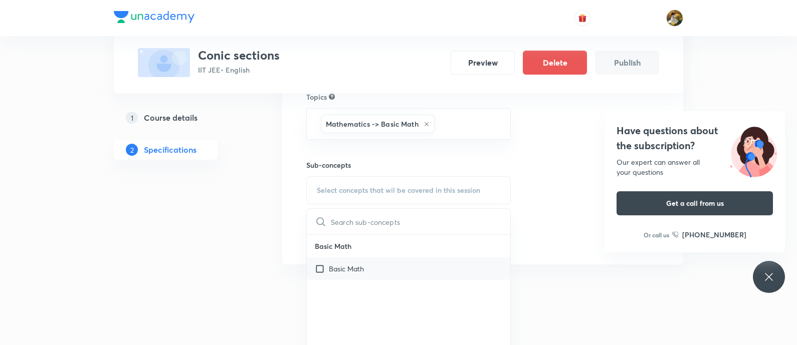
click at [426, 263] on div "Basic Math" at bounding box center [408, 269] width 203 height 23
checkbox input "true"
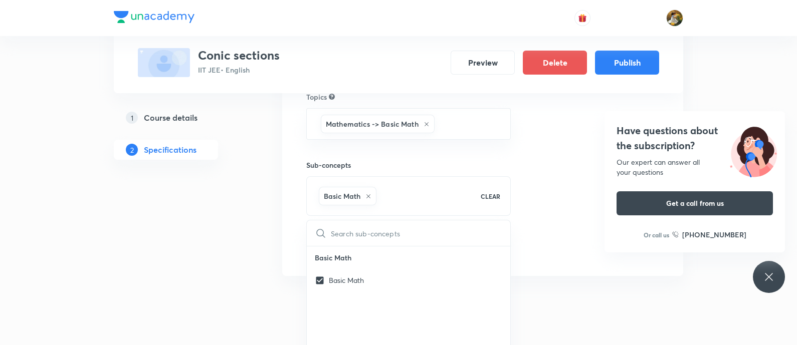
click at [566, 234] on div "Thumbnail Format: 500x300 · Max size: 1MB Upload custom thumbnail" at bounding box center [599, 97] width 119 height 325
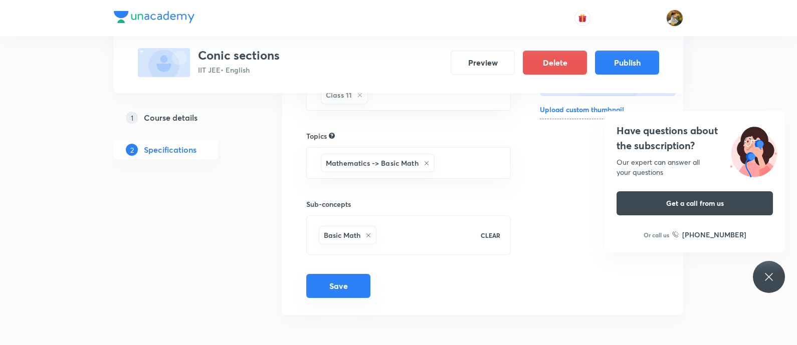
click at [336, 283] on button "Save" at bounding box center [338, 286] width 64 height 24
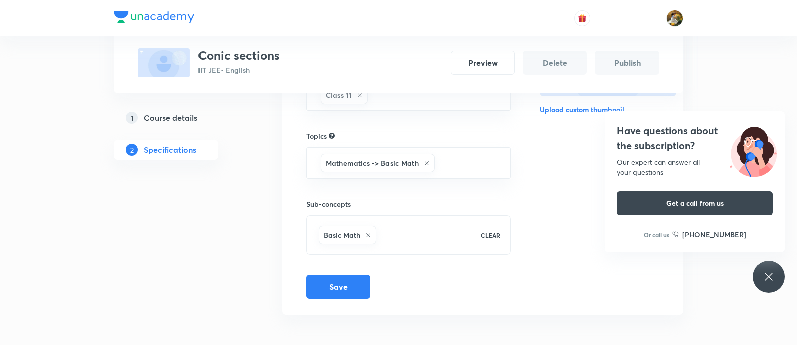
click at [763, 275] on icon at bounding box center [769, 277] width 12 height 12
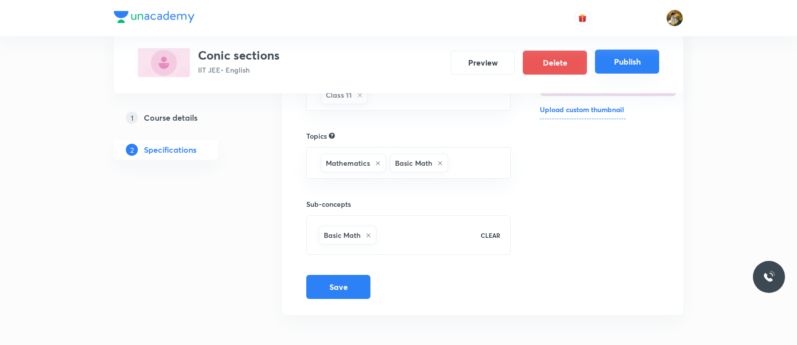
click at [605, 66] on button "Publish" at bounding box center [627, 62] width 64 height 24
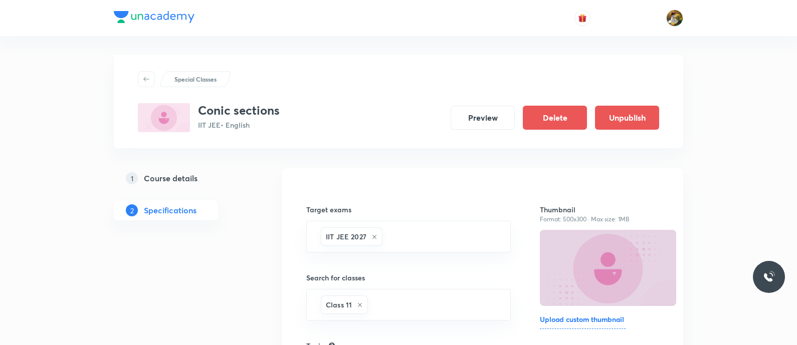
scroll to position [0, 0]
click at [478, 116] on button "Preview" at bounding box center [482, 118] width 64 height 24
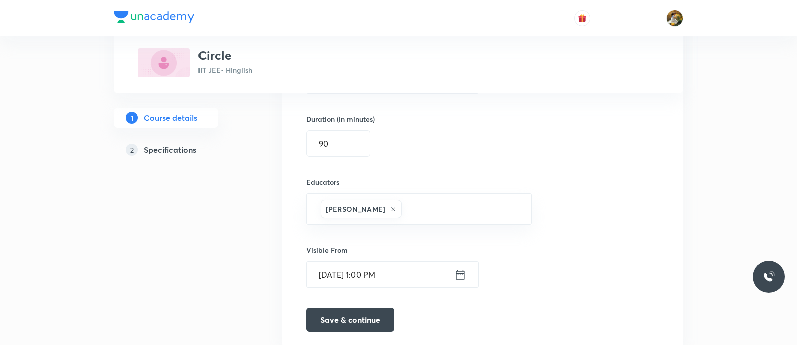
scroll to position [721, 0]
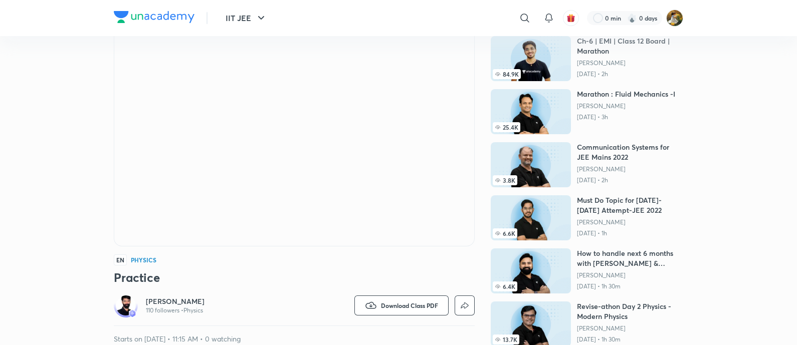
scroll to position [62, 0]
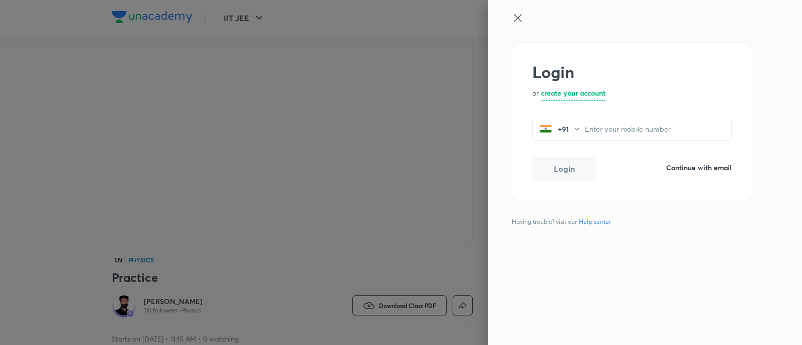
scroll to position [62, 0]
click at [521, 17] on icon at bounding box center [518, 18] width 12 height 12
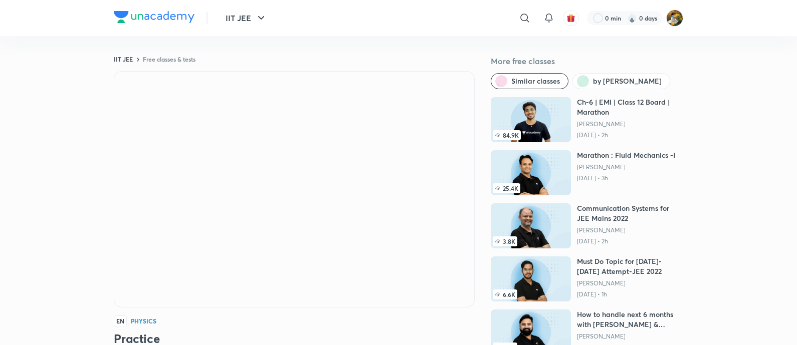
scroll to position [0, 0]
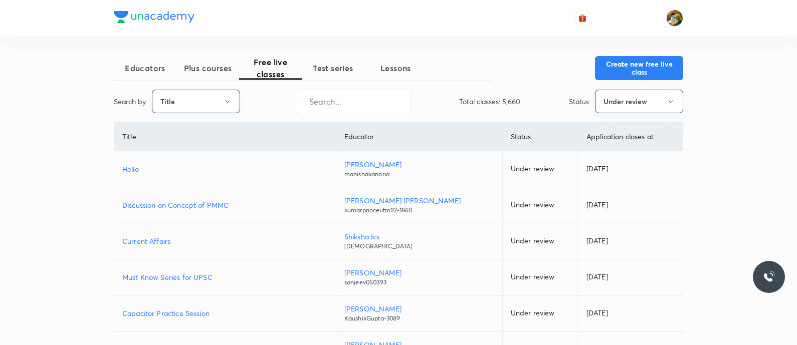
click at [228, 104] on icon "button" at bounding box center [227, 102] width 8 height 8
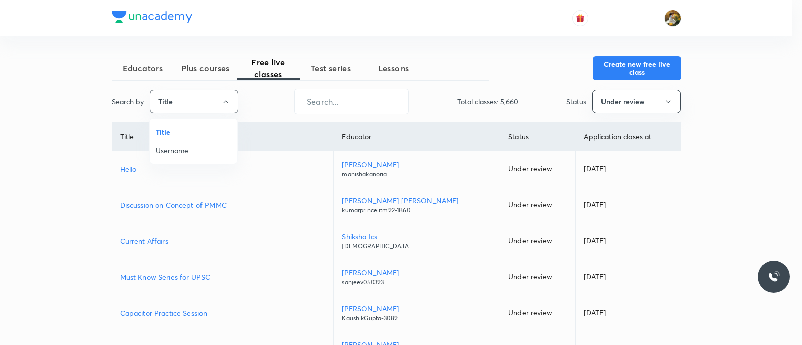
click at [209, 150] on span "Username" at bounding box center [193, 150] width 75 height 11
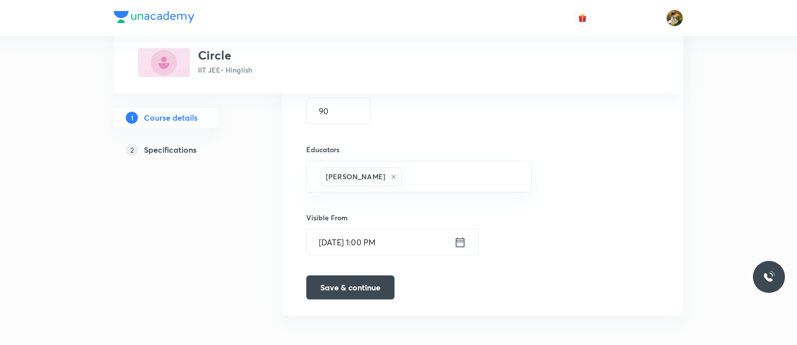
scroll to position [721, 0]
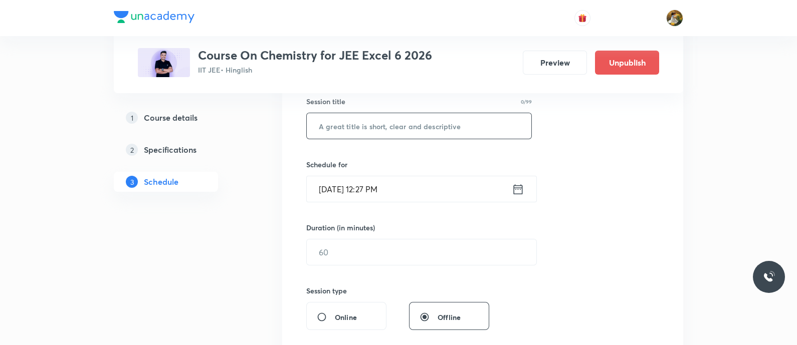
click at [368, 130] on input "text" at bounding box center [419, 126] width 224 height 26
paste input "Alcohol, Phenol Ether"
type input "Alcohol, Phenol Ether"
click at [374, 197] on input "Sep 1, 2025, 12:27 PM" at bounding box center [409, 189] width 205 height 26
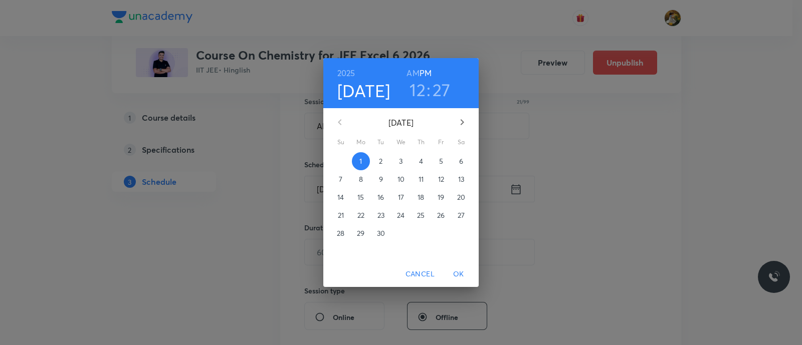
click at [403, 168] on button "3" at bounding box center [401, 161] width 18 height 18
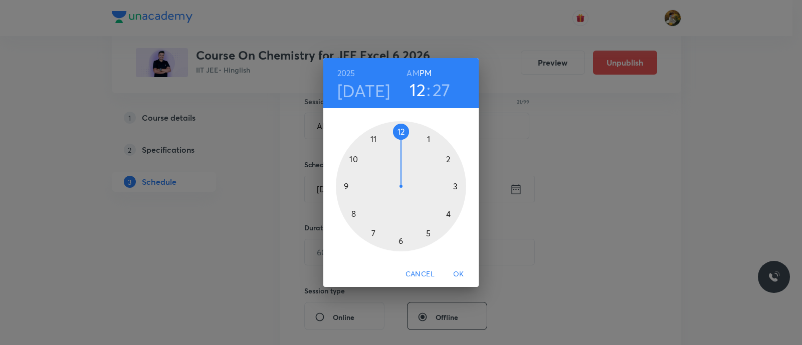
click at [373, 140] on div at bounding box center [401, 186] width 130 height 130
click at [417, 70] on h6 "AM" at bounding box center [412, 73] width 13 height 14
click at [455, 187] on div at bounding box center [401, 186] width 130 height 130
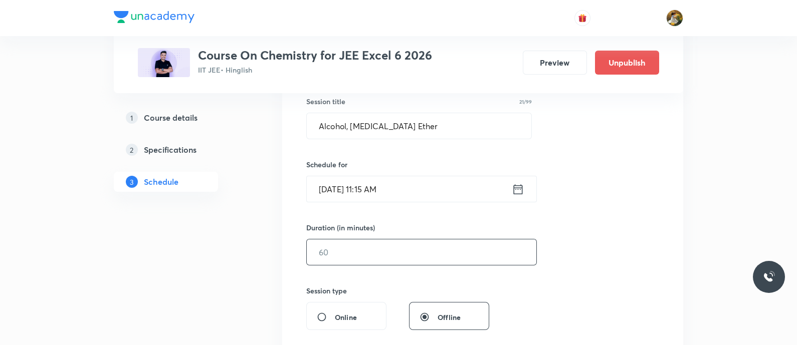
click at [426, 253] on input "text" at bounding box center [421, 252] width 229 height 26
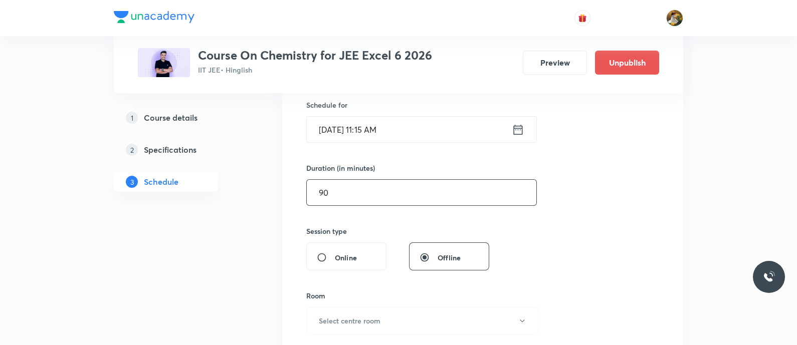
scroll to position [313, 0]
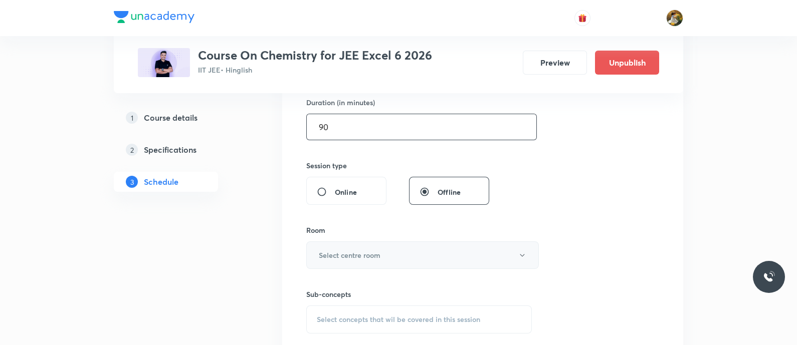
type input "90"
click at [393, 255] on button "Select centre room" at bounding box center [422, 255] width 232 height 28
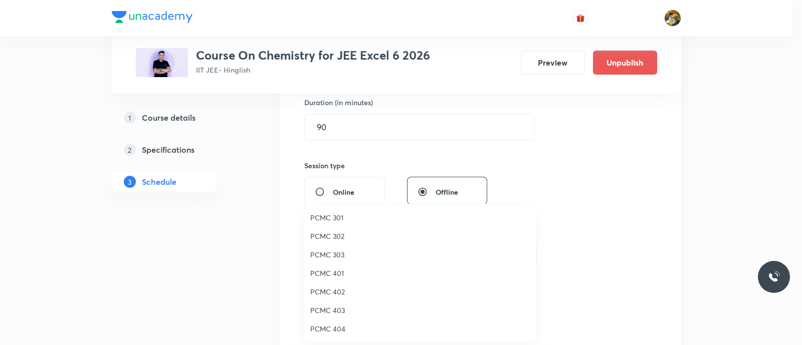
click at [335, 311] on span "PCMC 403" at bounding box center [419, 310] width 219 height 11
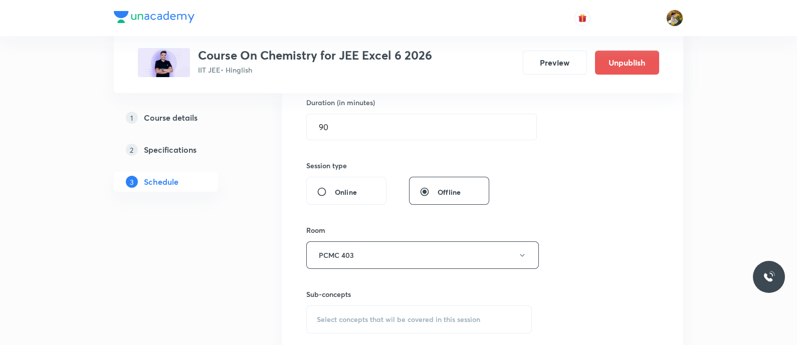
click at [408, 322] on span "Select concepts that wil be covered in this session" at bounding box center [398, 320] width 163 height 8
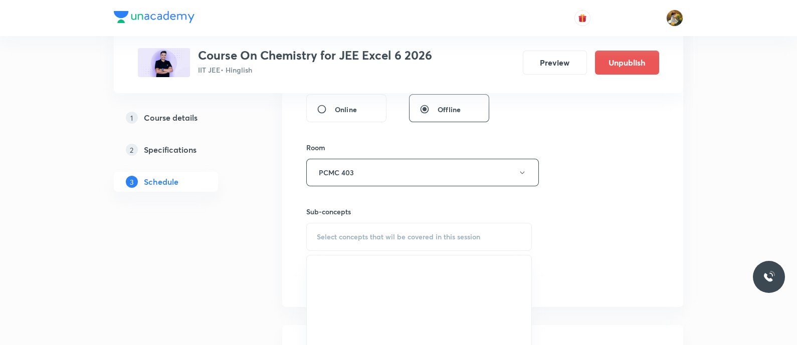
scroll to position [438, 0]
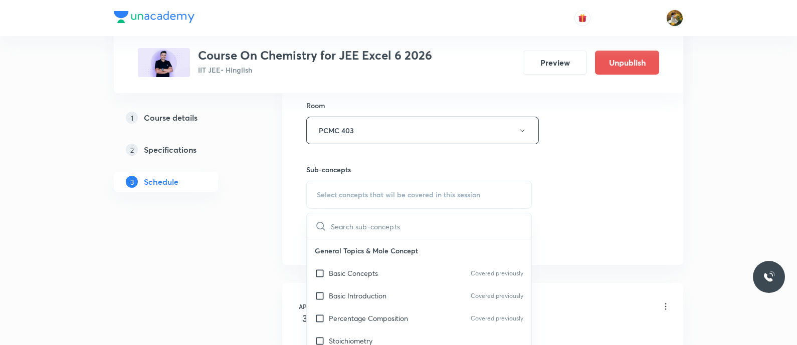
click at [373, 271] on p "Basic Concepts" at bounding box center [353, 273] width 49 height 11
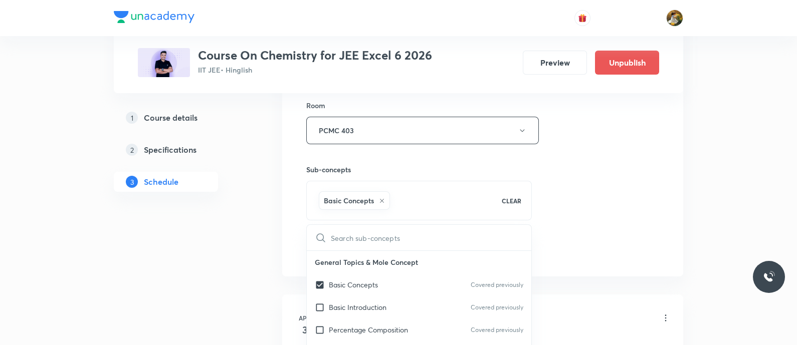
checkbox input "true"
click at [588, 225] on div "Session 70 Live class Session title 21/99 Alcohol, Phenol Ether ​ Schedule for …" at bounding box center [482, 20] width 353 height 482
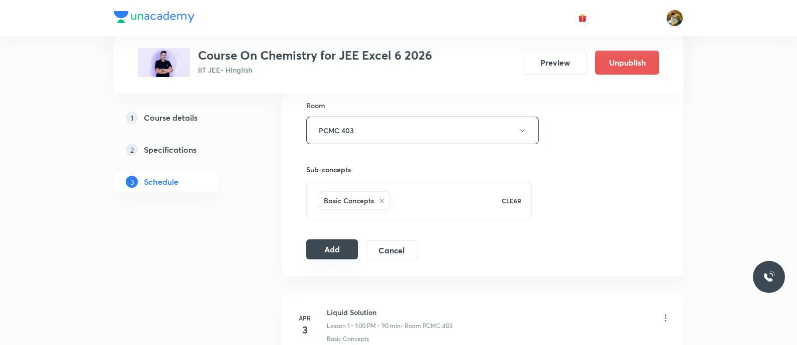
click at [313, 253] on button "Add" at bounding box center [332, 249] width 52 height 20
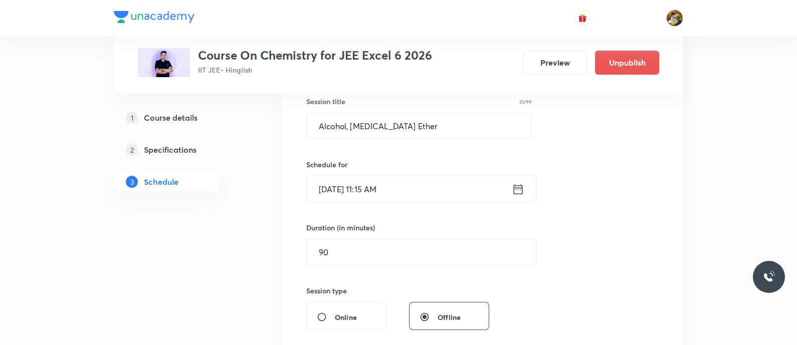
scroll to position [0, 0]
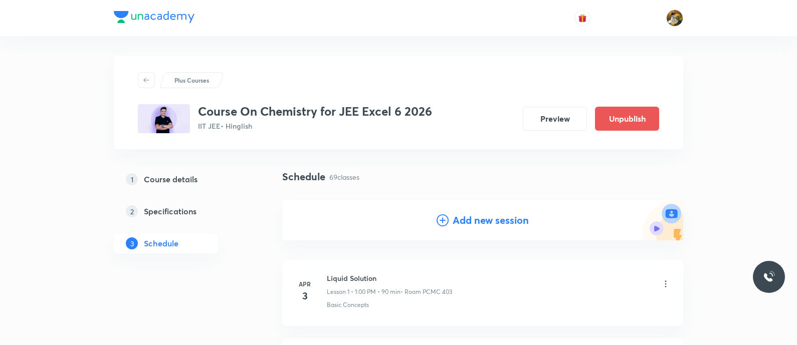
click at [490, 221] on h4 "Add new session" at bounding box center [490, 220] width 76 height 15
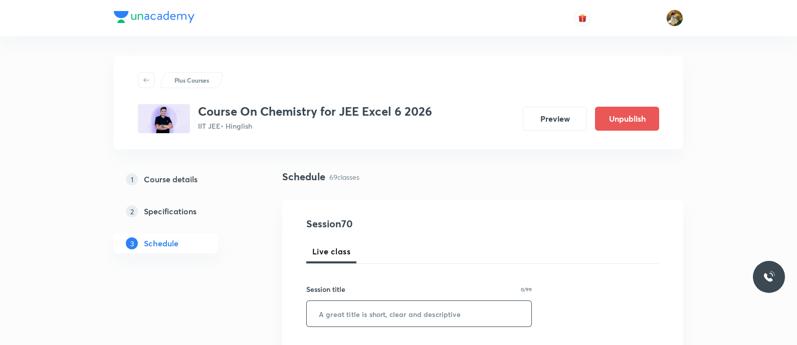
click at [424, 312] on input "text" at bounding box center [419, 314] width 224 height 26
paste input "Alcohol, Phenol Ether"
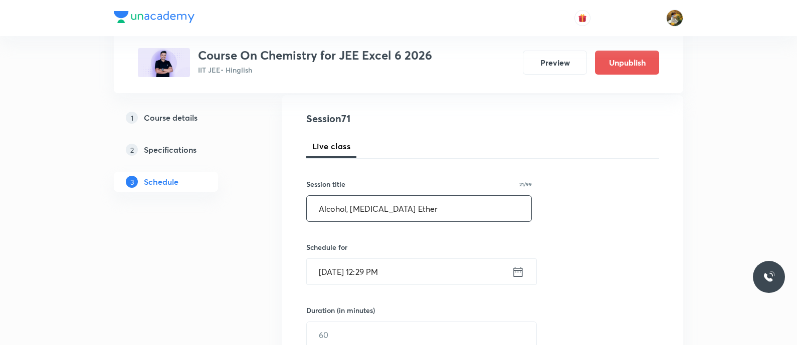
scroll to position [188, 0]
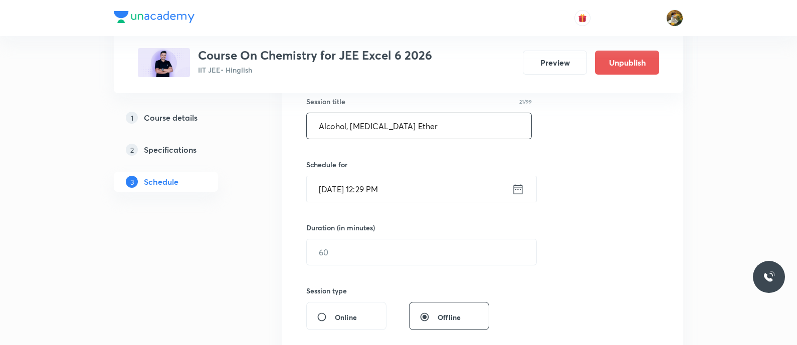
type input "Alcohol, Phenol Ether"
click at [401, 174] on div "Schedule for Sep 1, 2025, 12:29 PM ​" at bounding box center [418, 180] width 225 height 43
click at [422, 177] on input "Sep 1, 2025, 12:29 PM" at bounding box center [409, 189] width 205 height 26
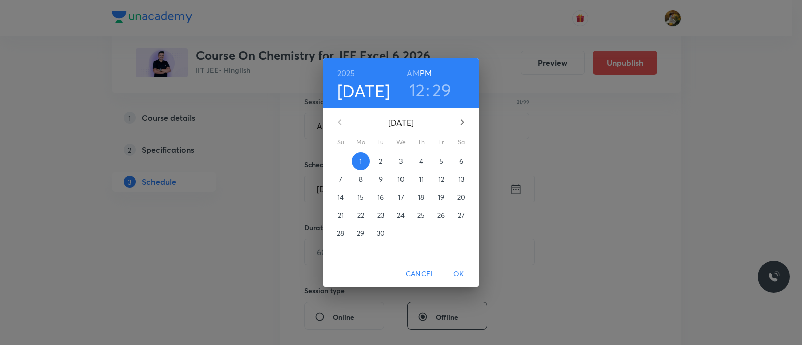
click at [441, 161] on p "5" at bounding box center [441, 161] width 4 height 10
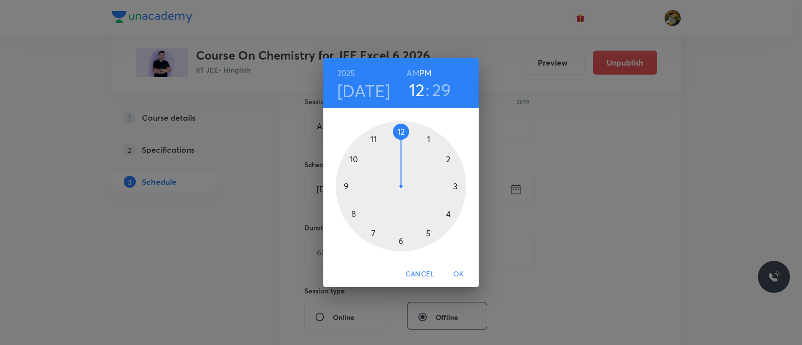
click at [370, 141] on div at bounding box center [401, 186] width 130 height 130
click at [419, 71] on h6 "PM" at bounding box center [425, 73] width 12 height 14
click at [417, 66] on h6 "AM" at bounding box center [412, 73] width 13 height 14
click at [452, 186] on div at bounding box center [401, 186] width 130 height 130
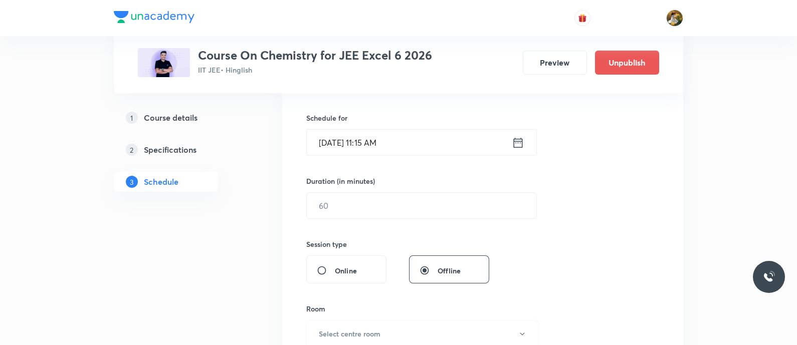
scroll to position [250, 0]
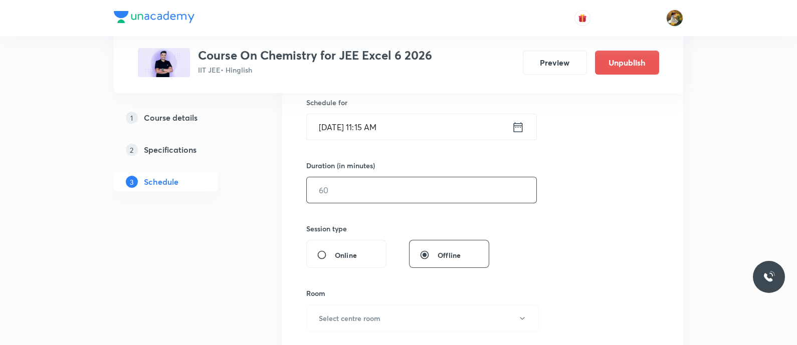
click at [375, 188] on input "text" at bounding box center [421, 190] width 229 height 26
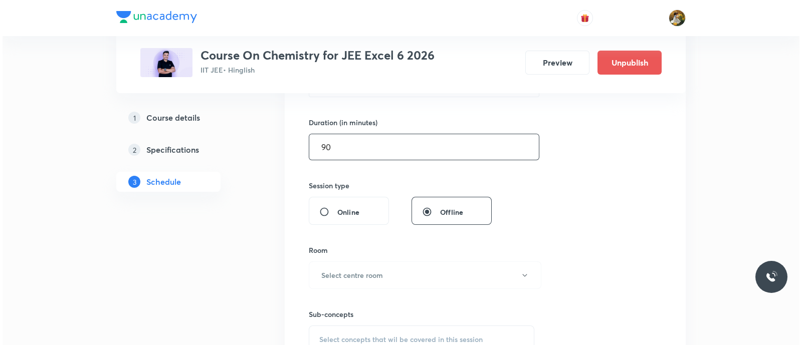
scroll to position [313, 0]
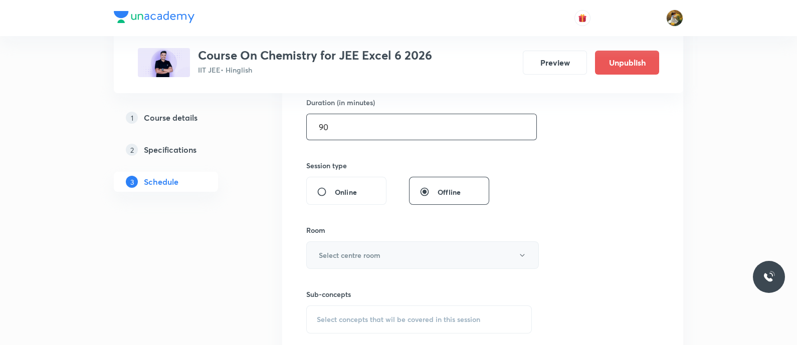
type input "90"
click at [388, 260] on button "Select centre room" at bounding box center [422, 255] width 232 height 28
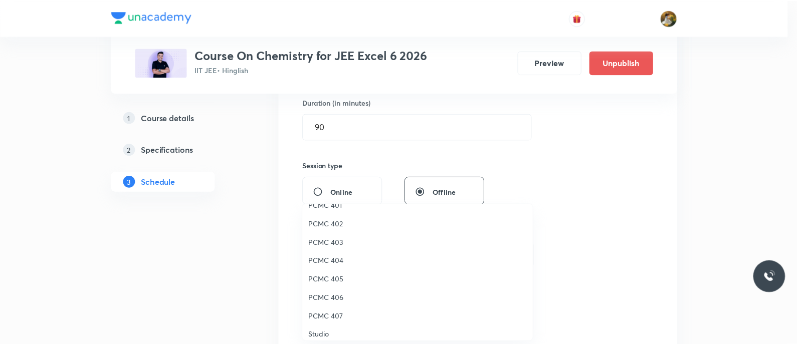
scroll to position [35, 0]
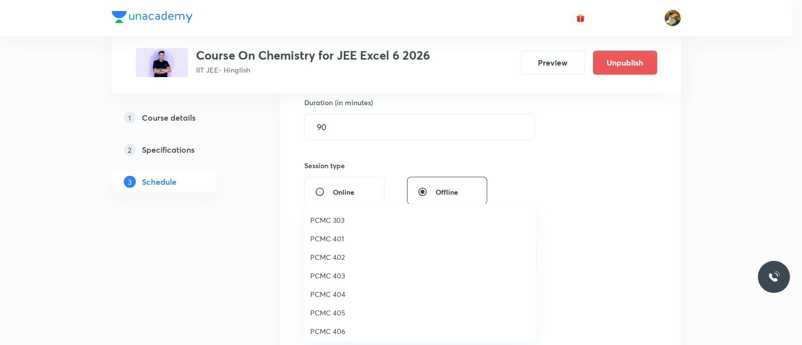
click at [335, 274] on span "PCMC 403" at bounding box center [419, 276] width 219 height 11
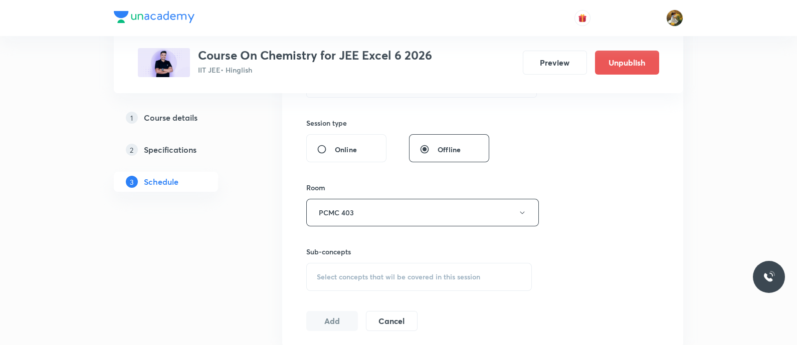
scroll to position [376, 0]
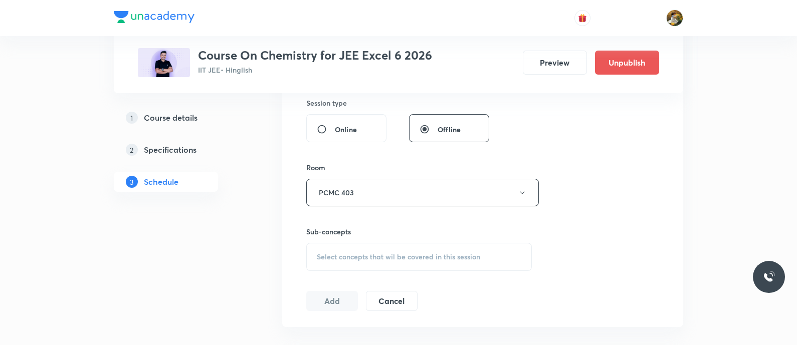
click at [392, 262] on div "Select concepts that wil be covered in this session" at bounding box center [418, 257] width 225 height 28
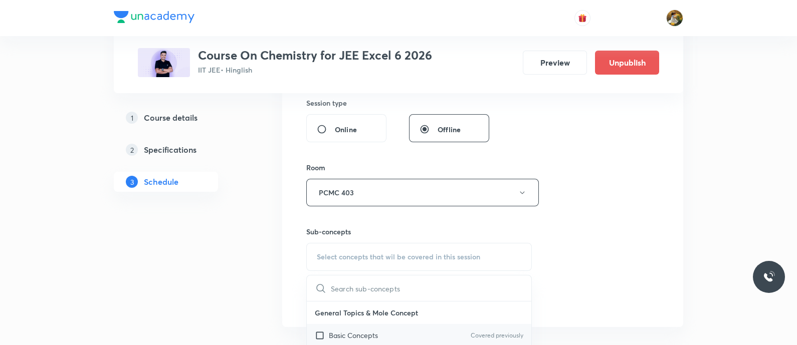
click at [383, 333] on div "Basic Concepts Covered previously" at bounding box center [419, 335] width 224 height 23
checkbox input "true"
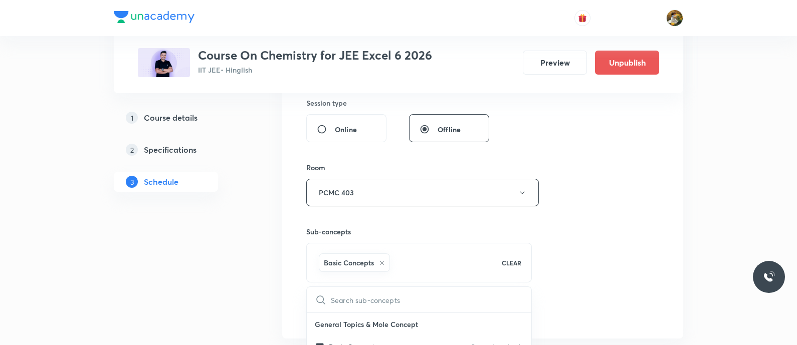
click at [627, 228] on div "Session 71 Live class Session title 21/99 Alcohol, Phenol Ether ​ Schedule for …" at bounding box center [482, 82] width 353 height 482
click at [330, 313] on button "Add" at bounding box center [332, 312] width 52 height 20
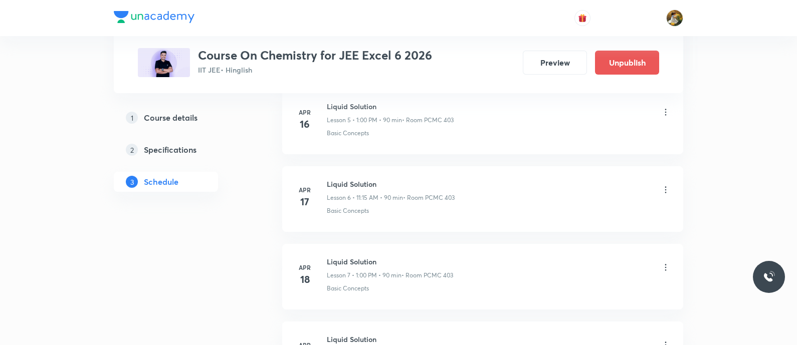
scroll to position [501, 0]
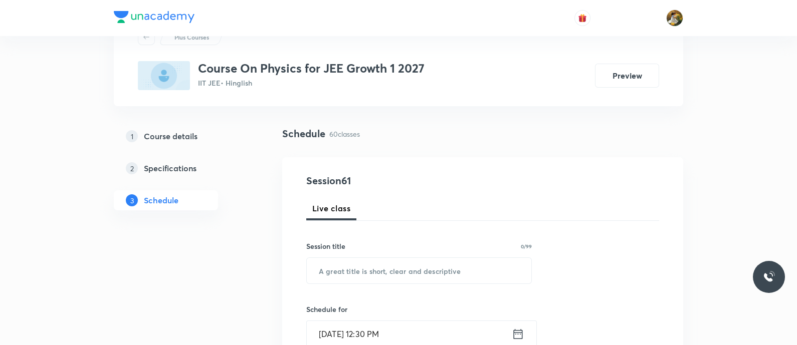
scroll to position [62, 0]
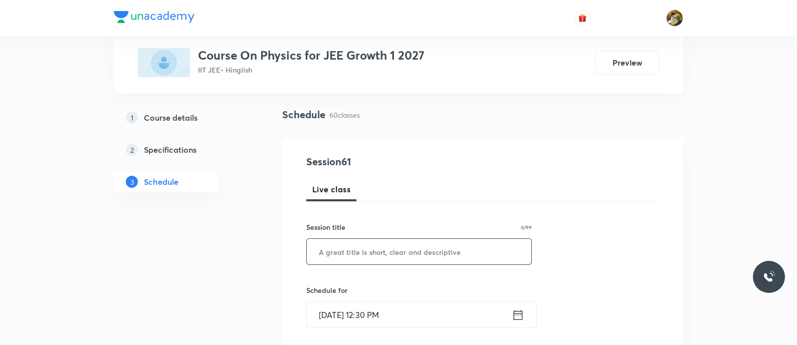
click at [402, 249] on input "text" at bounding box center [419, 252] width 224 height 26
paste input "Circular motion"
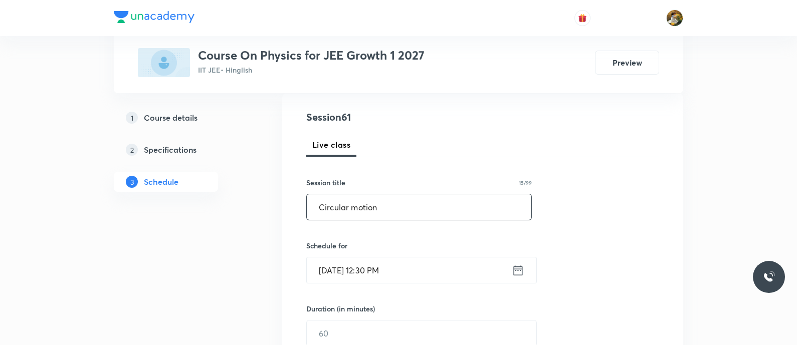
scroll to position [125, 0]
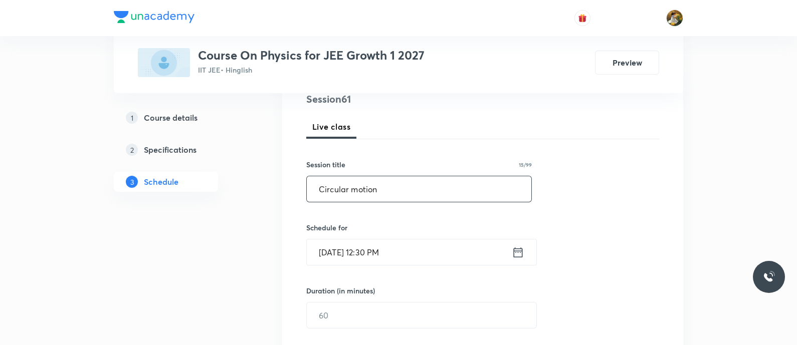
type input "Circular motion"
click at [516, 251] on icon at bounding box center [518, 252] width 13 height 14
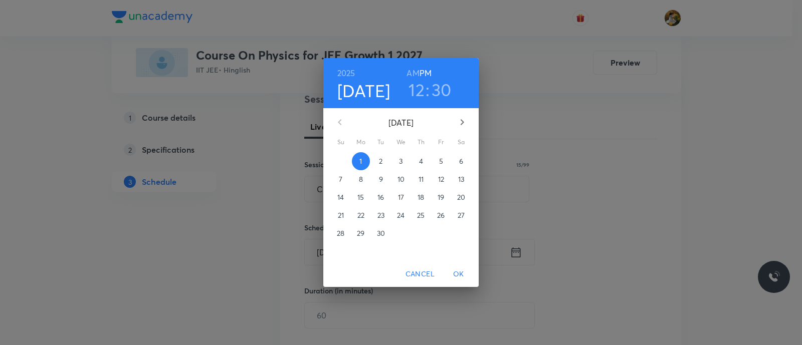
click at [381, 162] on p "2" at bounding box center [381, 161] width 4 height 10
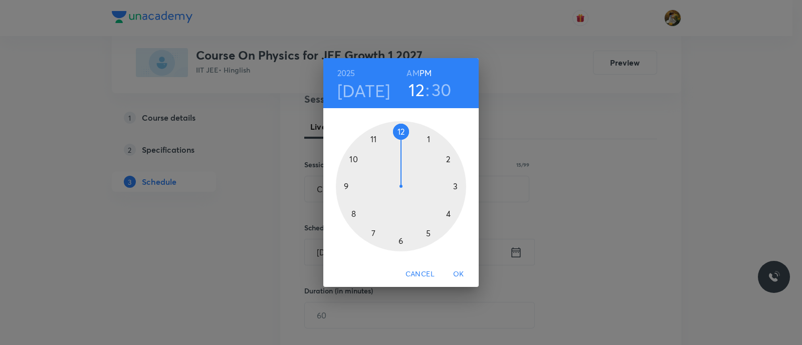
click at [343, 187] on div at bounding box center [401, 186] width 130 height 130
click at [411, 76] on h6 "AM" at bounding box center [412, 73] width 13 height 14
click at [455, 188] on div at bounding box center [401, 186] width 130 height 130
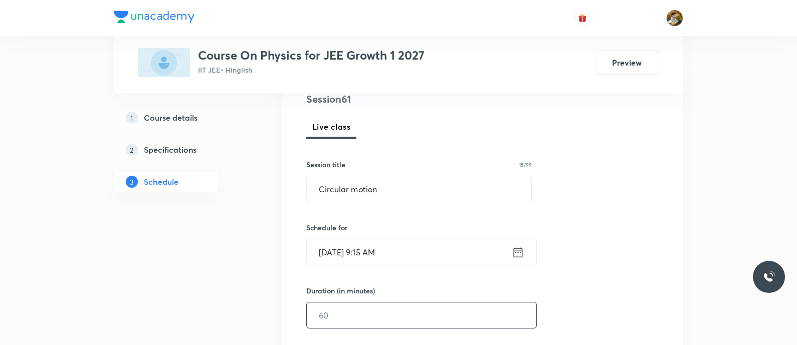
scroll to position [188, 0]
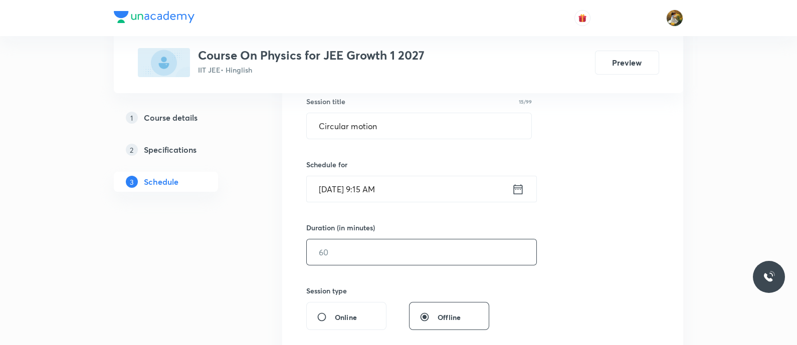
click at [399, 264] on div "​" at bounding box center [421, 252] width 230 height 27
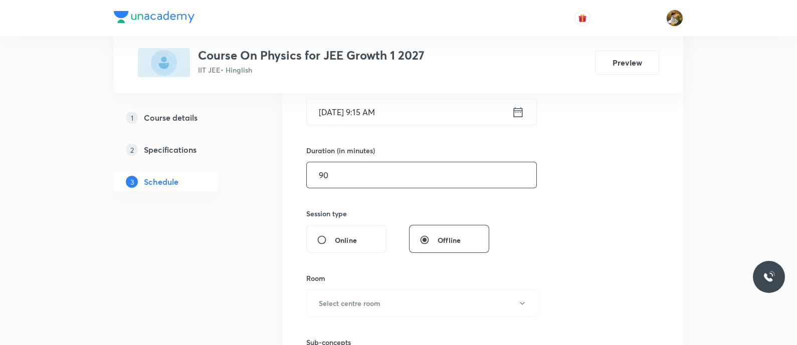
scroll to position [376, 0]
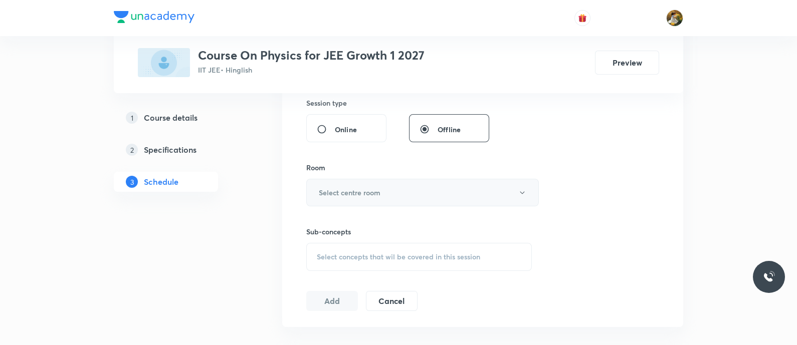
type input "90"
click at [383, 196] on button "Select centre room" at bounding box center [422, 193] width 232 height 28
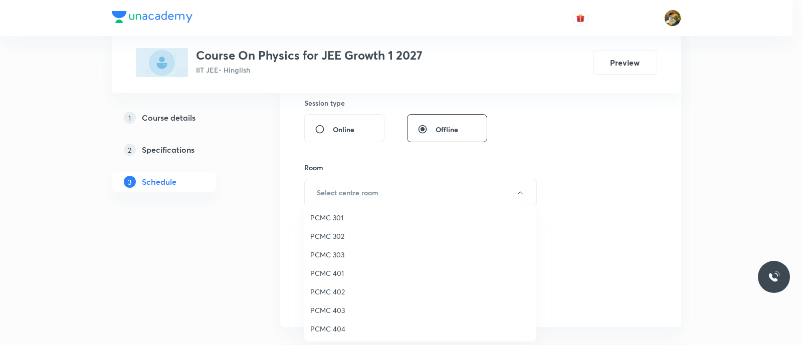
click at [340, 277] on span "PCMC 401" at bounding box center [419, 273] width 219 height 11
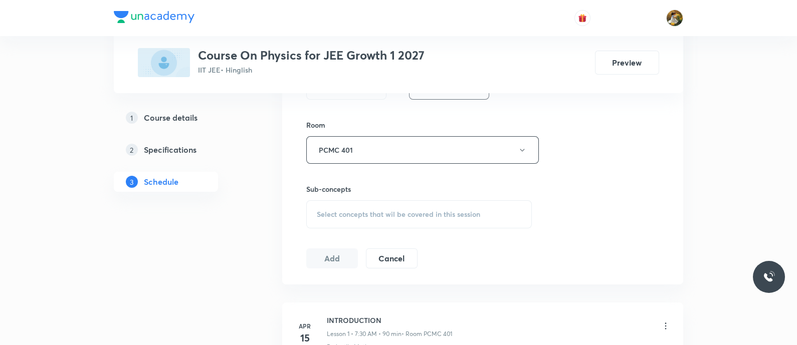
scroll to position [438, 0]
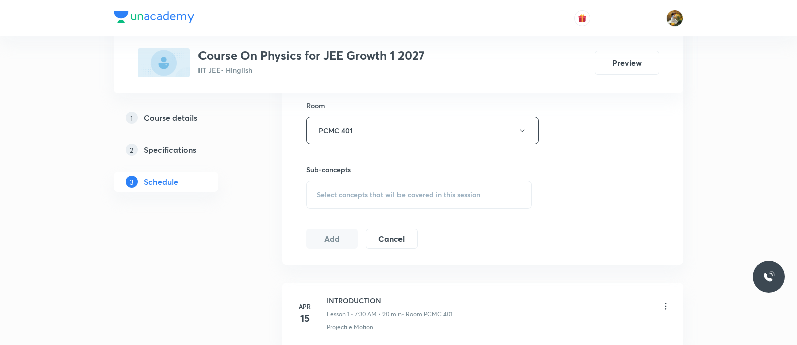
click at [402, 192] on span "Select concepts that wil be covered in this session" at bounding box center [398, 195] width 163 height 8
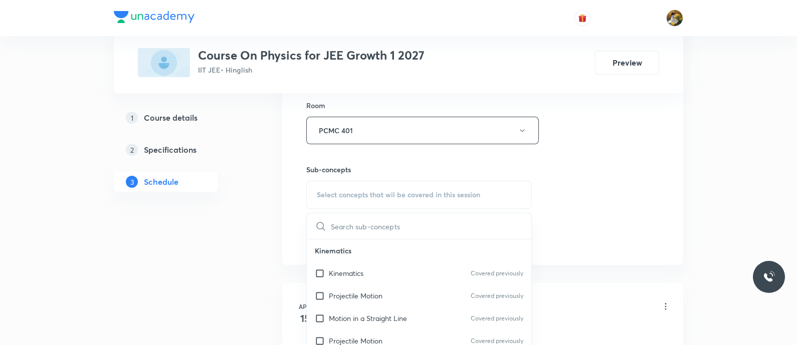
click at [394, 285] on div "Projectile Motion Covered previously" at bounding box center [419, 296] width 224 height 23
checkbox input "true"
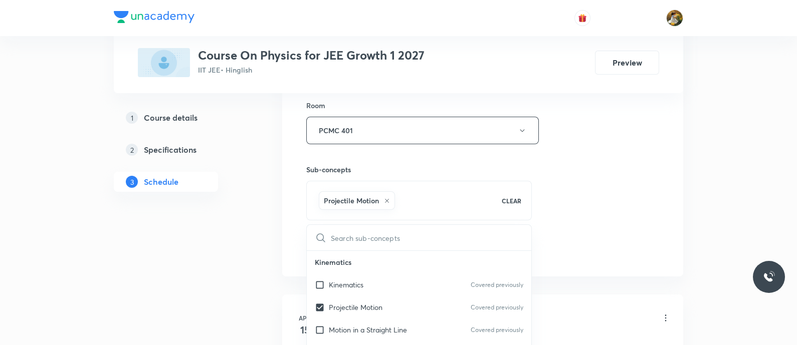
click at [578, 187] on div "Session 61 Live class Session title 15/99 Circular motion ​ Schedule for Sep 2,…" at bounding box center [482, 20] width 353 height 482
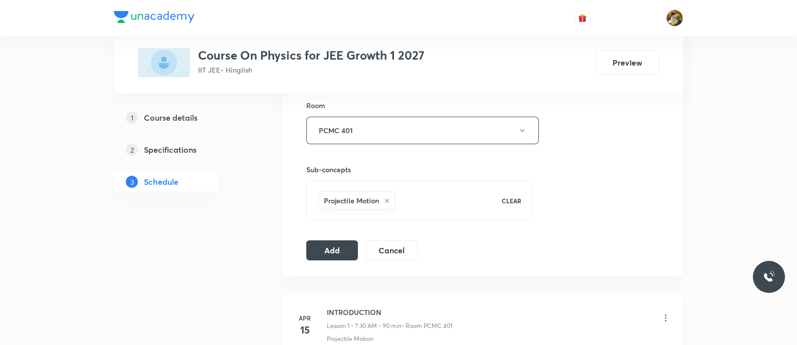
click at [304, 247] on div "Session 61 Live class Session title 15/99 Circular motion ​ Schedule for Sep 2,…" at bounding box center [482, 20] width 401 height 514
click at [323, 247] on button "Add" at bounding box center [332, 249] width 52 height 20
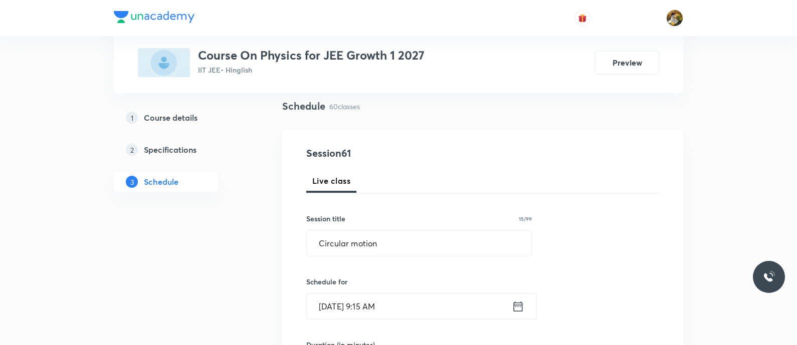
scroll to position [62, 0]
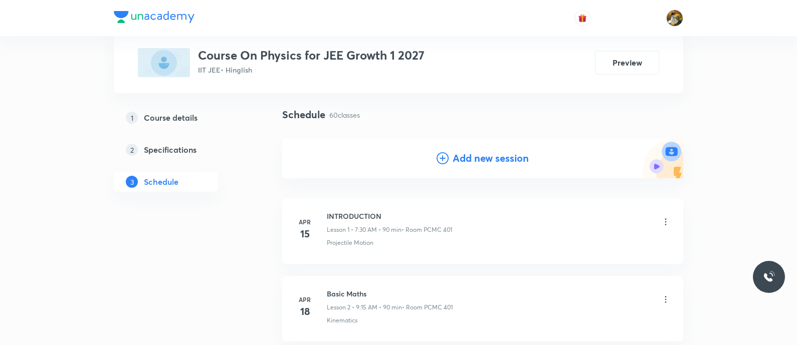
click at [492, 162] on h4 "Add new session" at bounding box center [490, 158] width 76 height 15
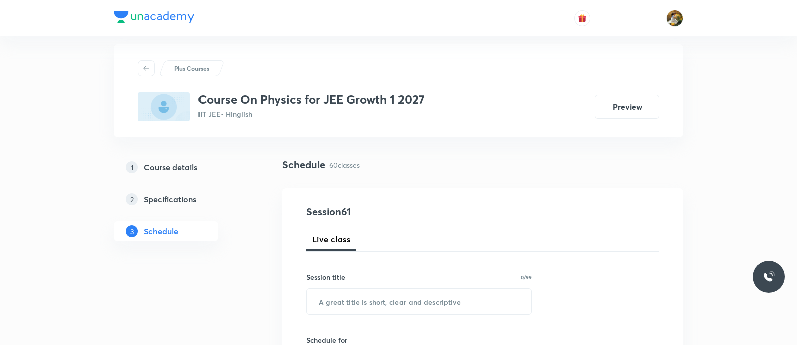
scroll to position [0, 0]
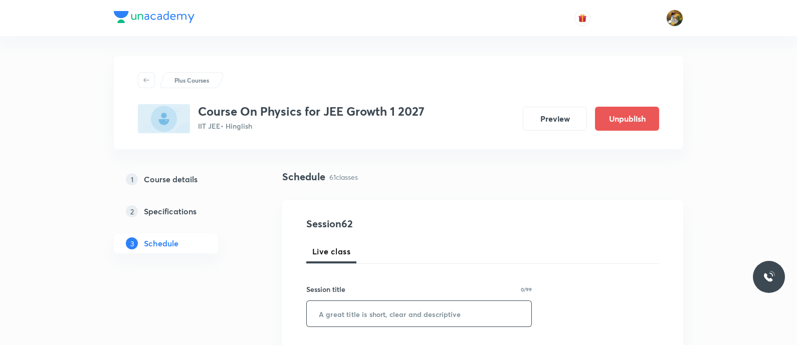
paste input "Circular motion"
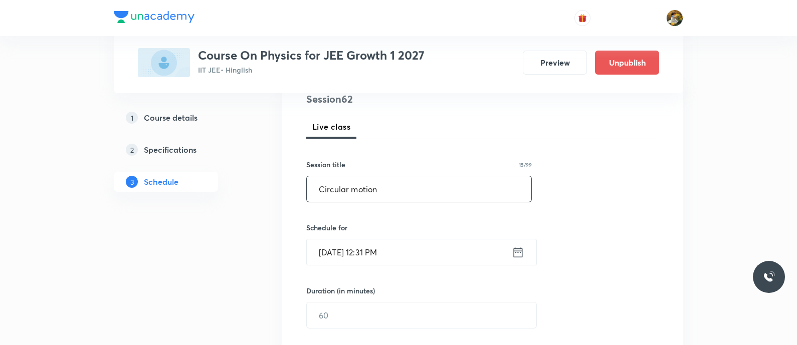
type input "Circular motion"
click at [401, 253] on input "Sep 1, 2025, 12:31 PM" at bounding box center [409, 252] width 205 height 26
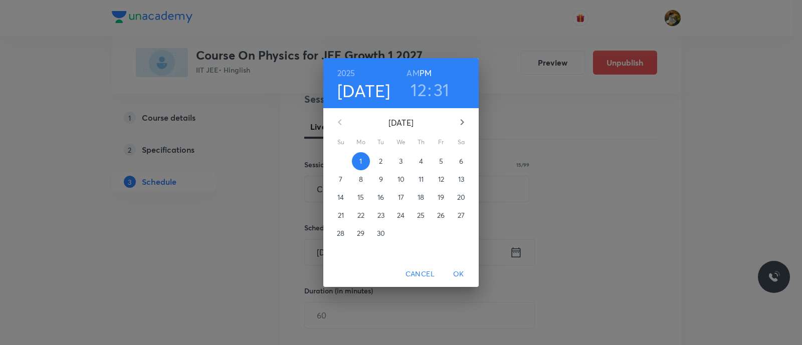
click at [420, 160] on p "4" at bounding box center [421, 161] width 4 height 10
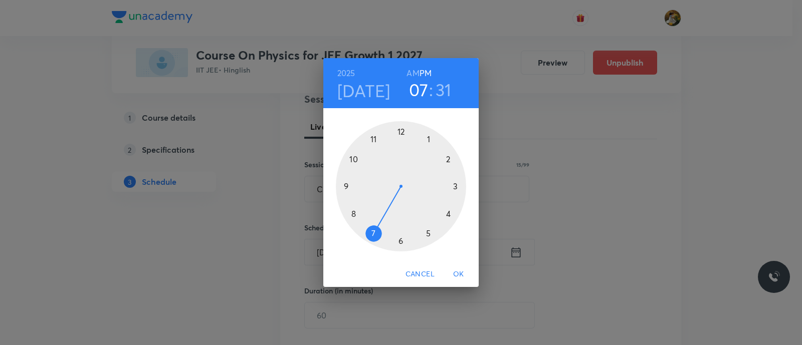
click at [370, 231] on div at bounding box center [401, 186] width 130 height 130
click at [415, 72] on h6 "AM" at bounding box center [412, 73] width 13 height 14
click at [401, 241] on div at bounding box center [401, 186] width 130 height 130
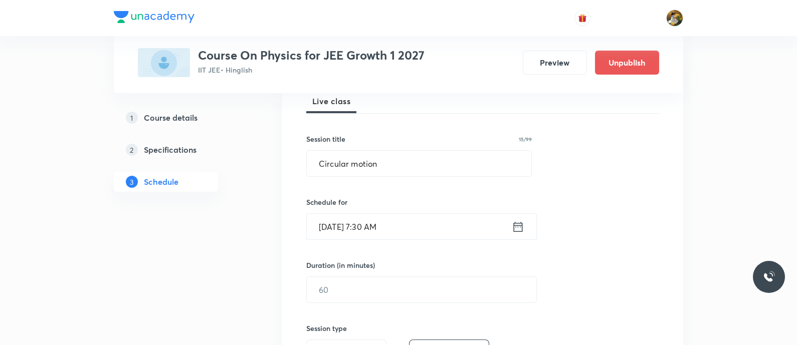
scroll to position [188, 0]
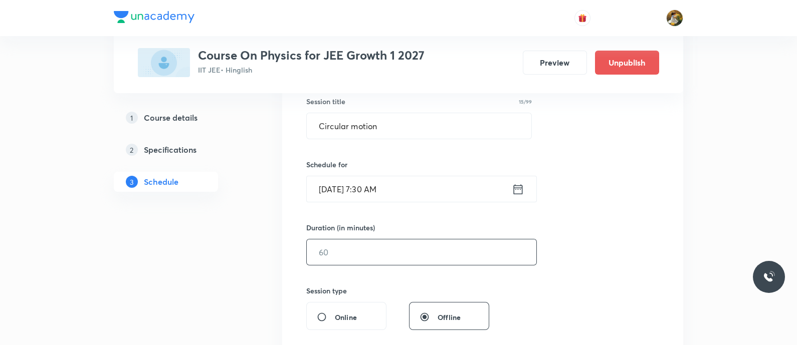
click at [396, 262] on input "text" at bounding box center [421, 252] width 229 height 26
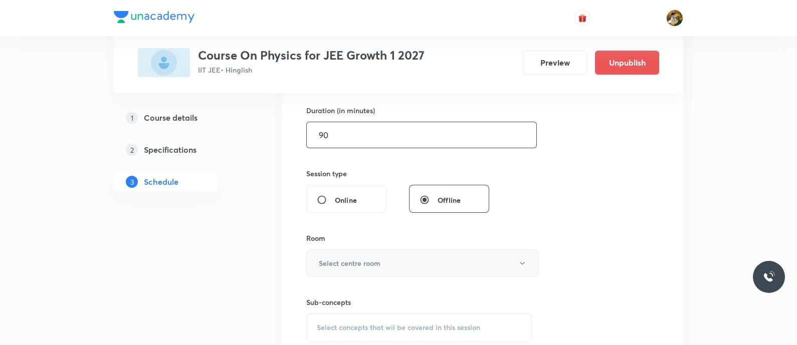
scroll to position [313, 0]
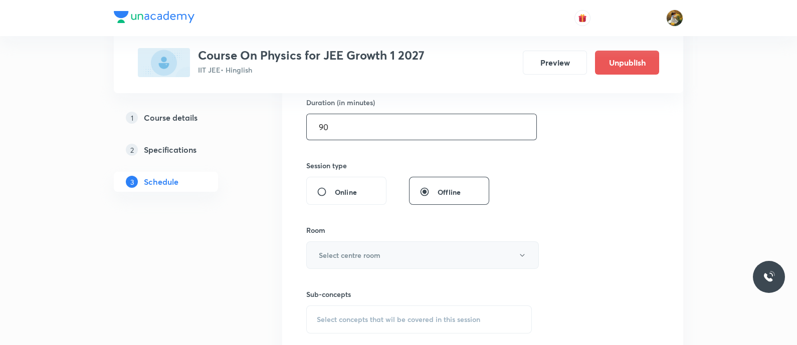
type input "90"
click at [395, 264] on button "Select centre room" at bounding box center [422, 255] width 232 height 28
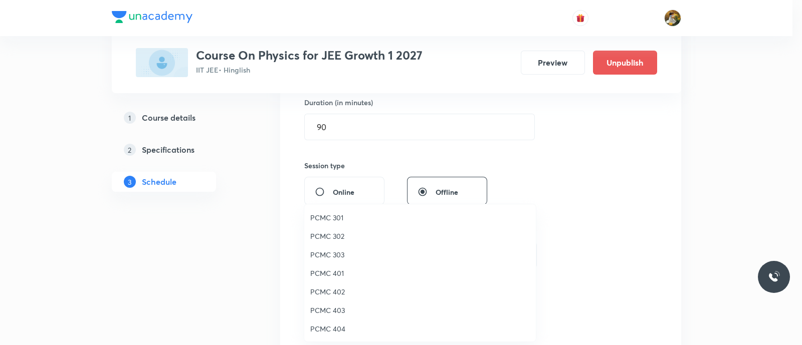
click at [340, 270] on span "PCMC 401" at bounding box center [419, 273] width 219 height 11
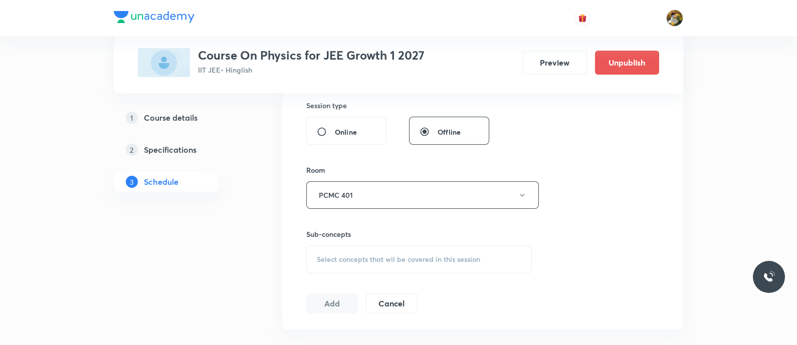
scroll to position [376, 0]
click at [410, 267] on div "Select concepts that wil be covered in this session" at bounding box center [418, 257] width 225 height 28
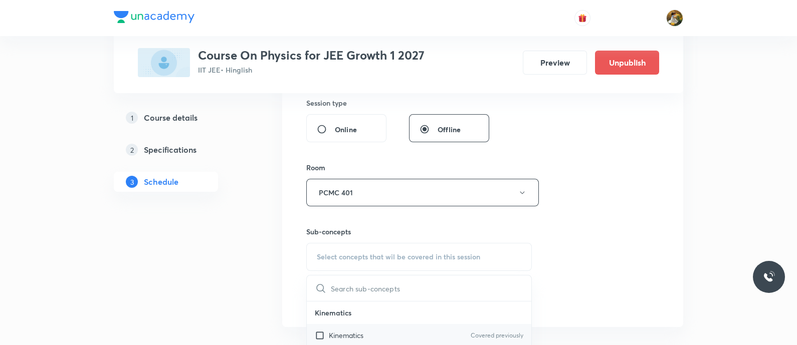
click at [384, 328] on div "Kinematics Covered previously" at bounding box center [419, 335] width 224 height 23
checkbox input "true"
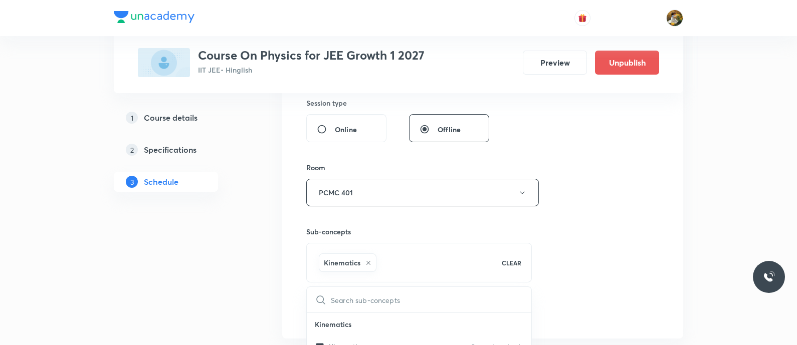
click at [628, 200] on div "Session 62 Live class Session title 15/99 Circular motion ​ Schedule for Sep 4,…" at bounding box center [482, 82] width 353 height 482
click at [345, 310] on button "Add" at bounding box center [332, 312] width 52 height 20
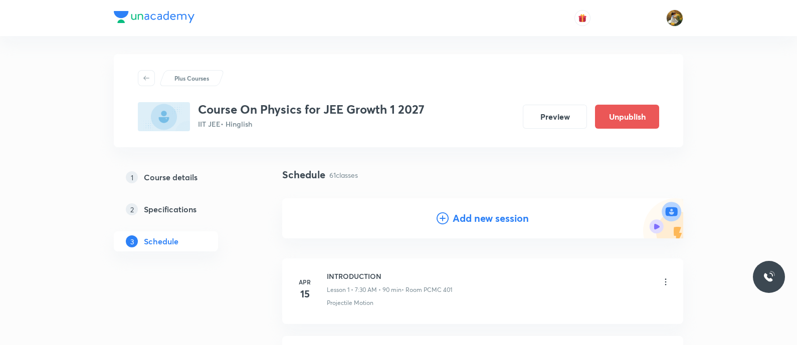
scroll to position [0, 0]
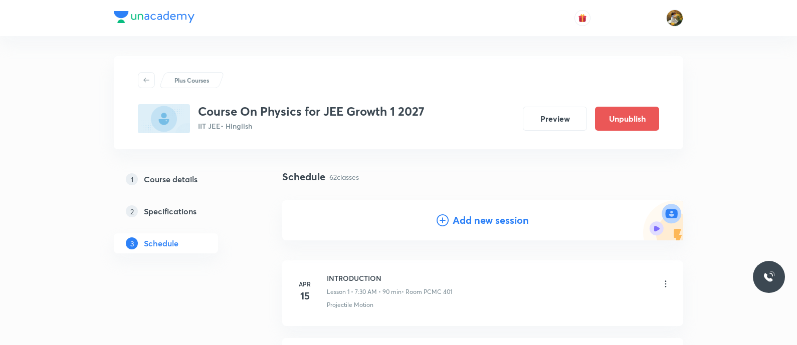
click at [496, 221] on h4 "Add new session" at bounding box center [490, 220] width 76 height 15
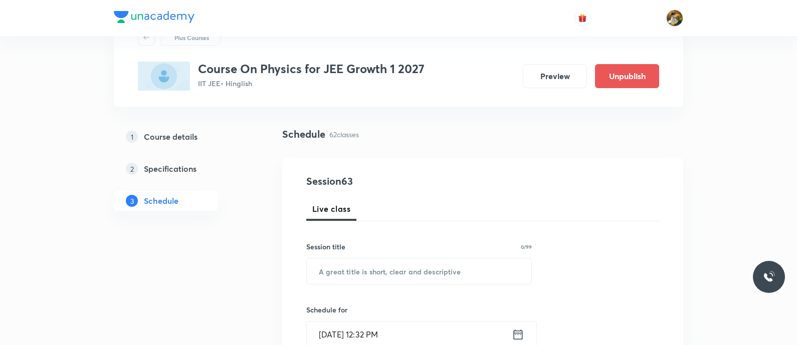
scroll to position [62, 0]
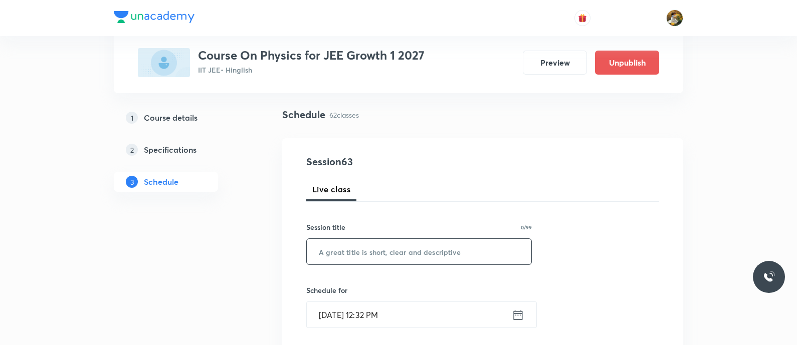
click at [460, 248] on input "text" at bounding box center [419, 252] width 224 height 26
paste input "Circular motion"
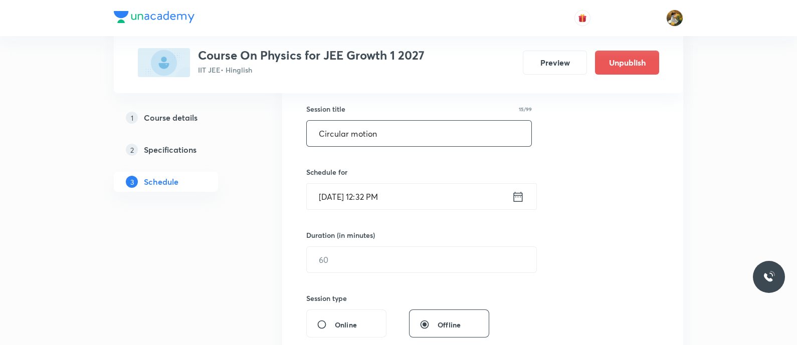
scroll to position [188, 0]
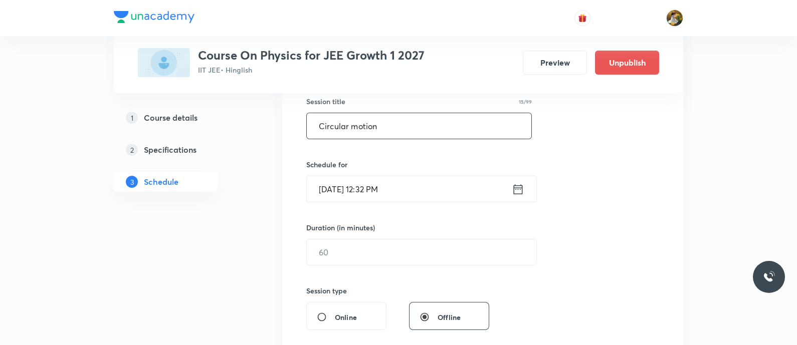
type input "Circular motion"
click at [426, 196] on input "Sep 1, 2025, 12:32 PM" at bounding box center [409, 189] width 205 height 26
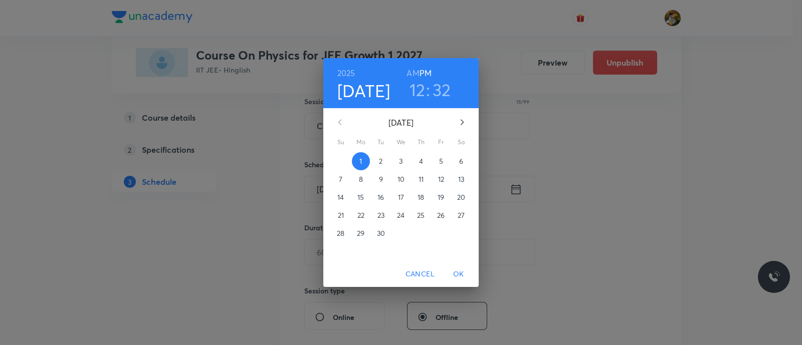
click at [442, 164] on p "5" at bounding box center [441, 161] width 4 height 10
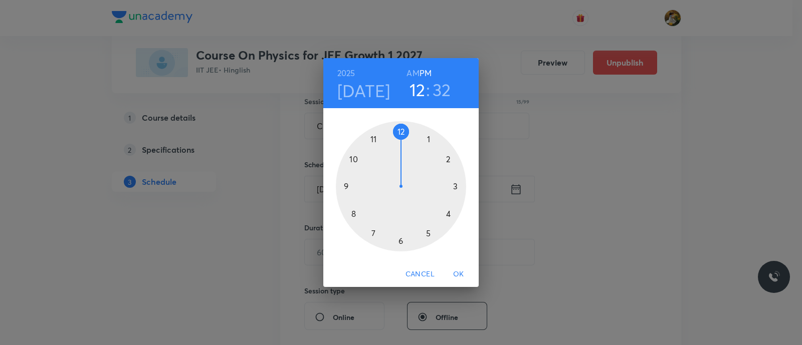
click at [345, 186] on div at bounding box center [401, 186] width 130 height 130
click at [413, 72] on h6 "AM" at bounding box center [412, 73] width 13 height 14
click at [454, 186] on div at bounding box center [401, 186] width 130 height 130
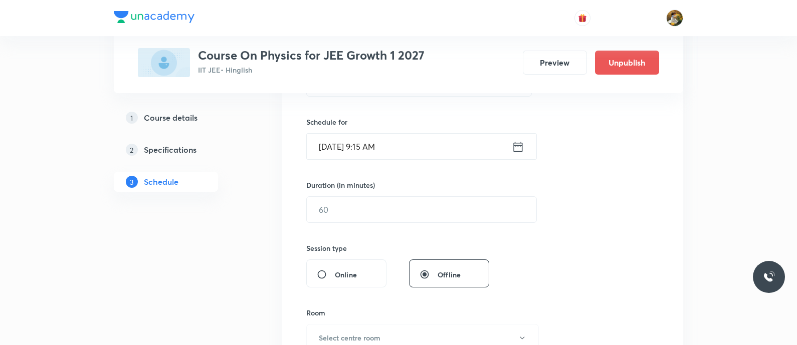
scroll to position [250, 0]
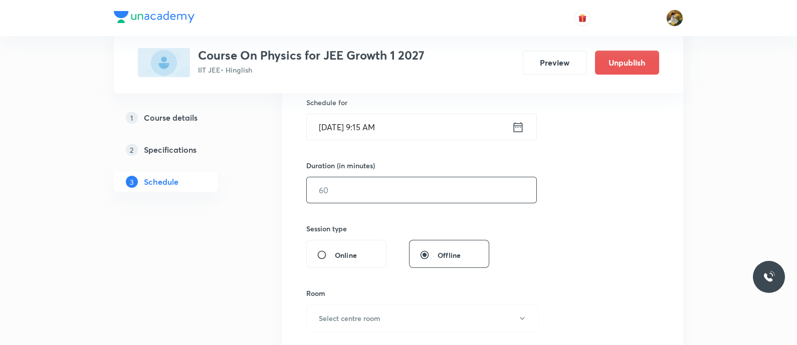
click at [400, 198] on input "text" at bounding box center [421, 190] width 229 height 26
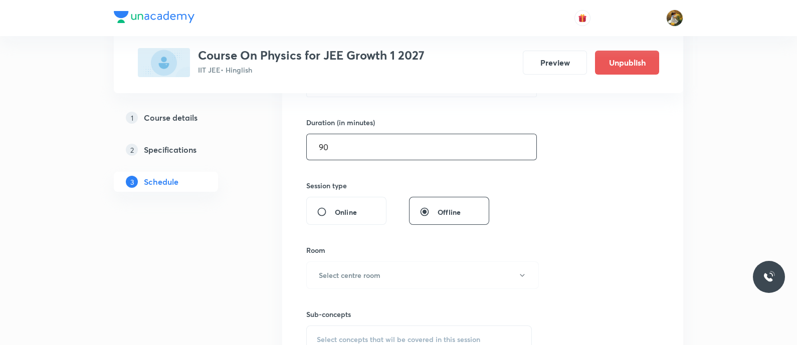
scroll to position [313, 0]
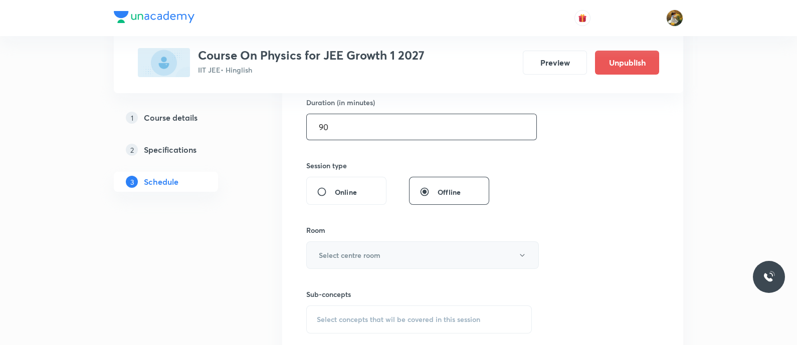
type input "90"
click at [397, 250] on button "Select centre room" at bounding box center [422, 255] width 232 height 28
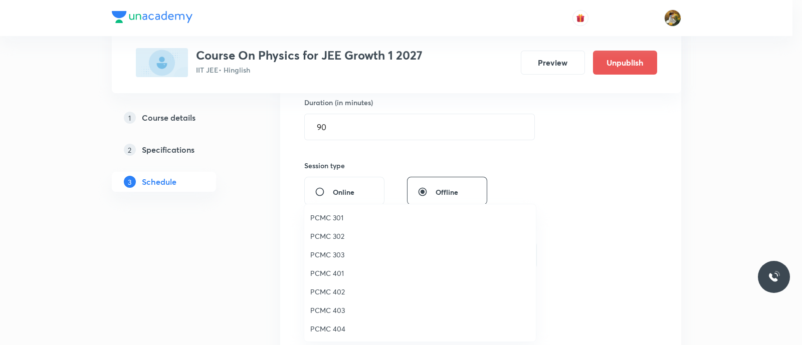
click at [350, 274] on span "PCMC 401" at bounding box center [419, 273] width 219 height 11
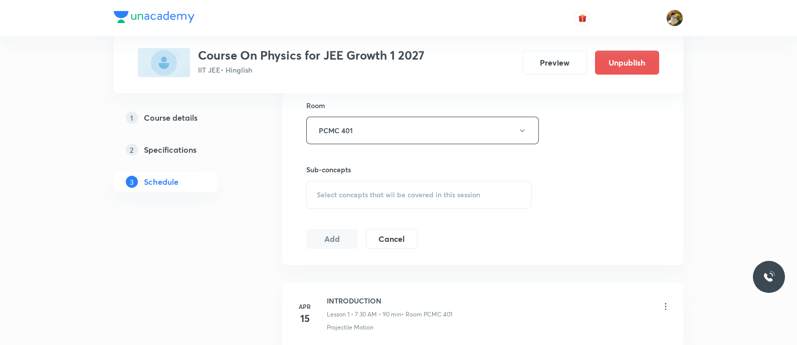
scroll to position [501, 0]
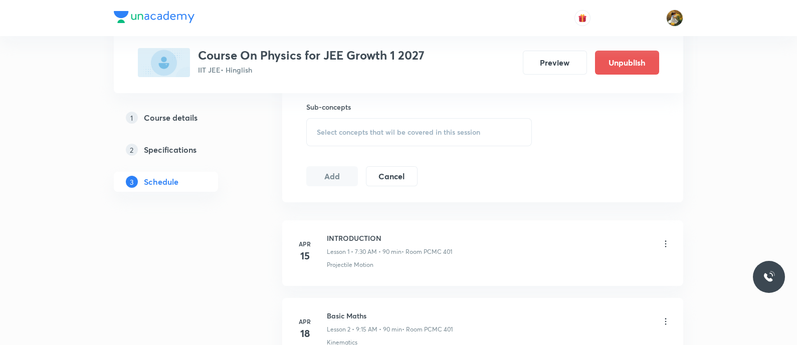
click at [406, 109] on h6 "Sub-concepts" at bounding box center [418, 107] width 225 height 11
click at [414, 138] on div "Select concepts that wil be covered in this session" at bounding box center [418, 132] width 225 height 28
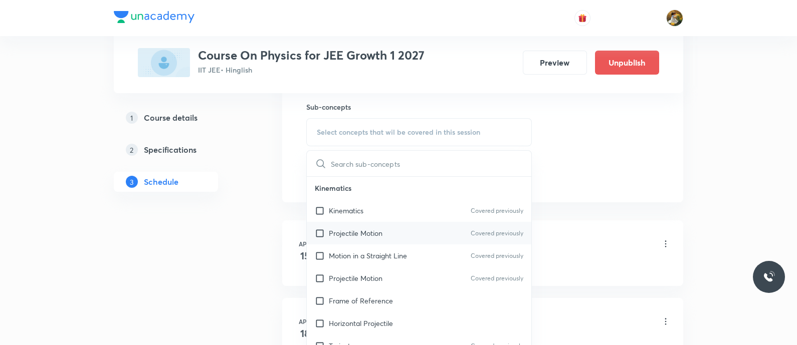
click at [406, 226] on div "Projectile Motion Covered previously" at bounding box center [419, 233] width 224 height 23
checkbox input "true"
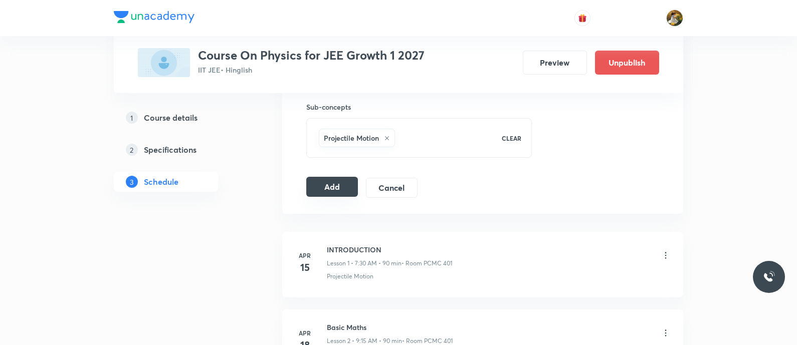
click at [344, 179] on button "Add" at bounding box center [332, 187] width 52 height 20
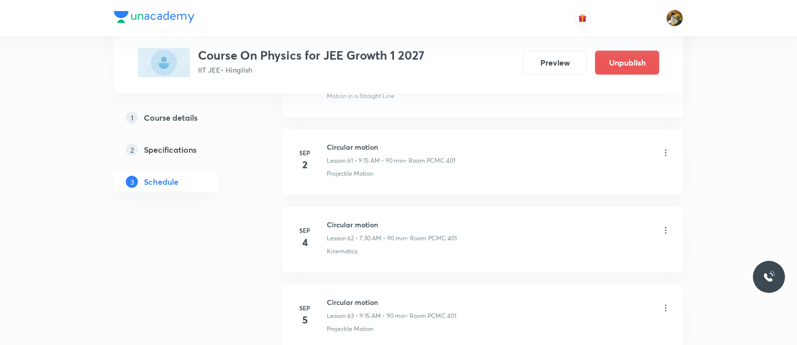
scroll to position [4753, 0]
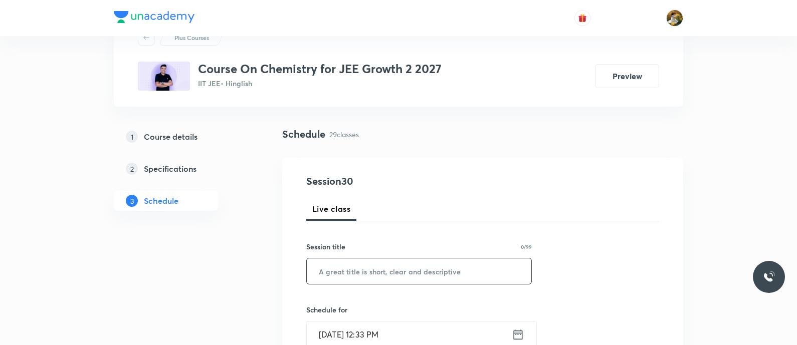
scroll to position [62, 0]
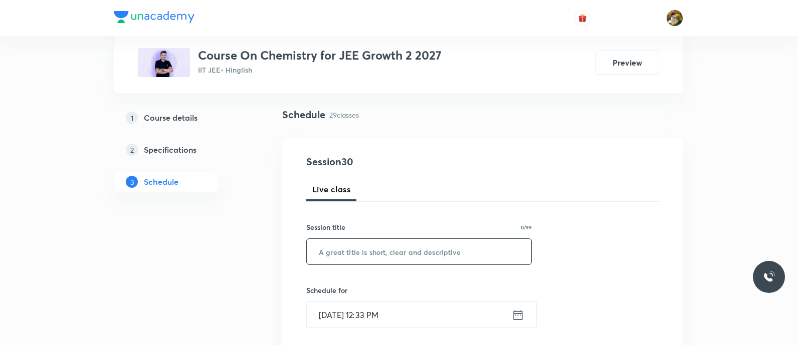
click at [406, 249] on input "text" at bounding box center [419, 252] width 224 height 26
click at [389, 256] on input "text" at bounding box center [419, 252] width 224 height 26
paste input "Thermodynamics 1"
type input "Thermodynamics 1"
click at [466, 315] on input "Sep 1, 2025, 12:33 PM" at bounding box center [409, 315] width 205 height 26
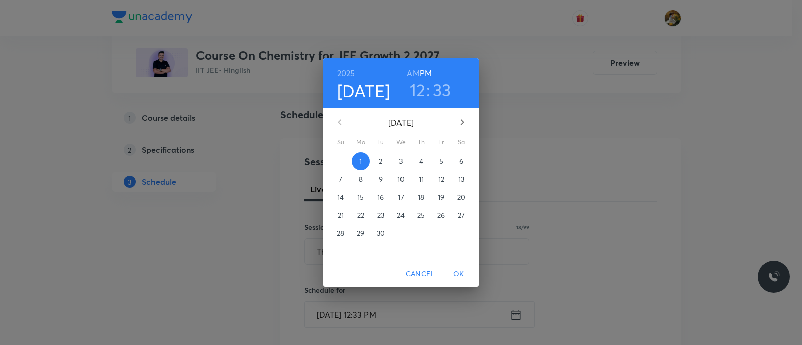
click at [386, 163] on span "2" at bounding box center [381, 161] width 18 height 10
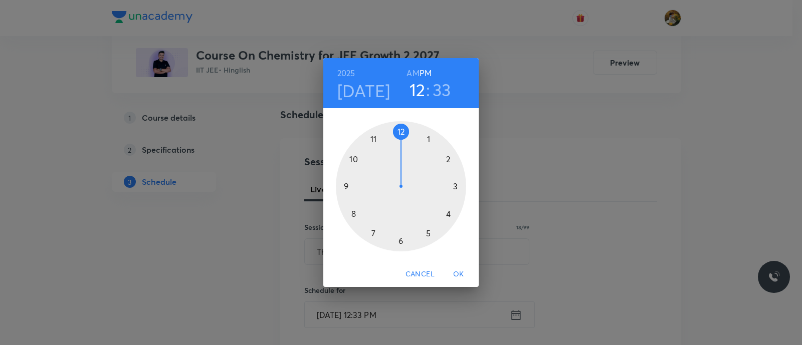
click at [371, 137] on div at bounding box center [401, 186] width 130 height 130
click at [416, 73] on h6 "AM" at bounding box center [412, 73] width 13 height 14
click at [456, 183] on div at bounding box center [401, 186] width 130 height 130
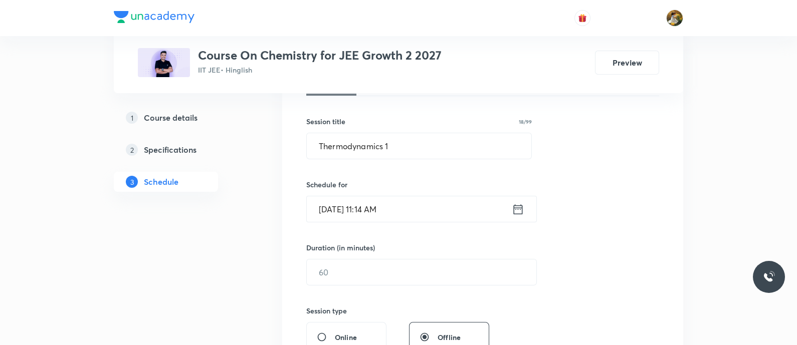
scroll to position [188, 0]
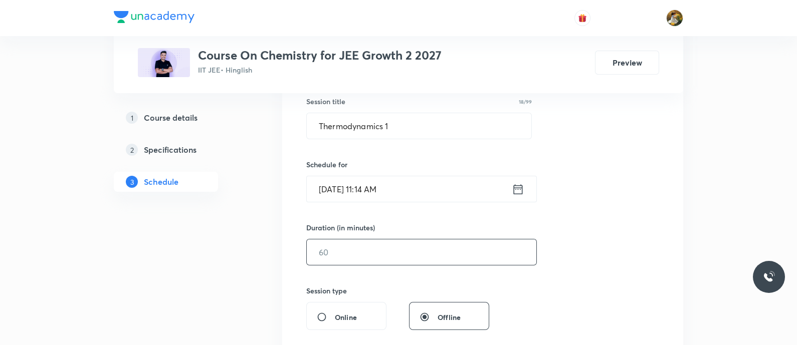
click at [415, 255] on input "text" at bounding box center [421, 252] width 229 height 26
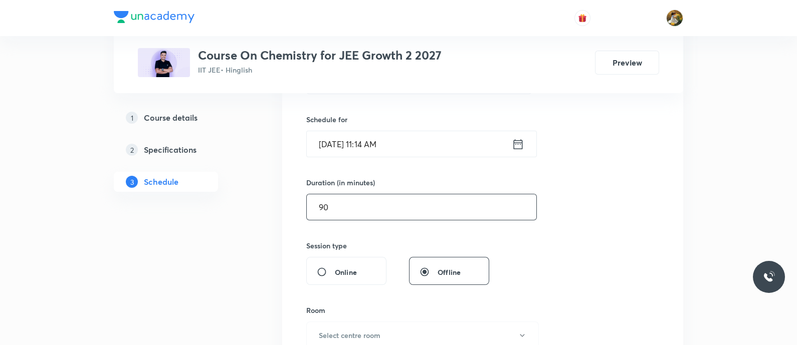
scroll to position [376, 0]
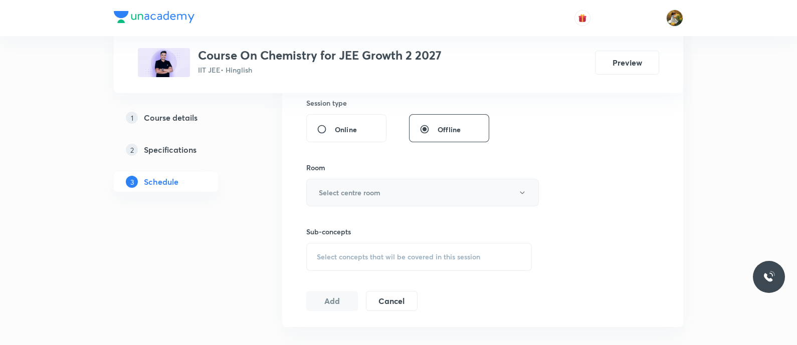
type input "90"
click at [394, 191] on button "Select centre room" at bounding box center [422, 193] width 232 height 28
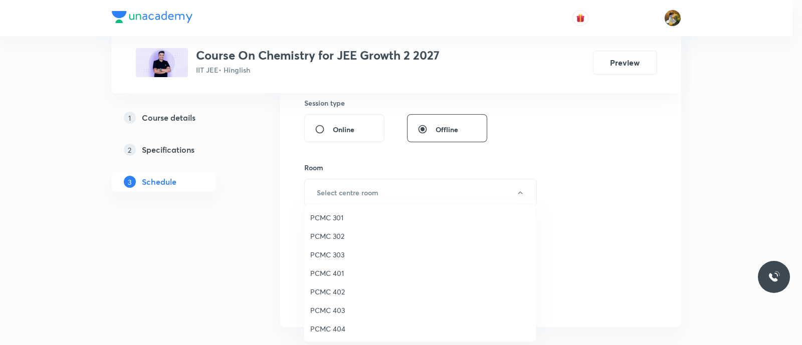
click at [335, 293] on span "PCMC 402" at bounding box center [419, 292] width 219 height 11
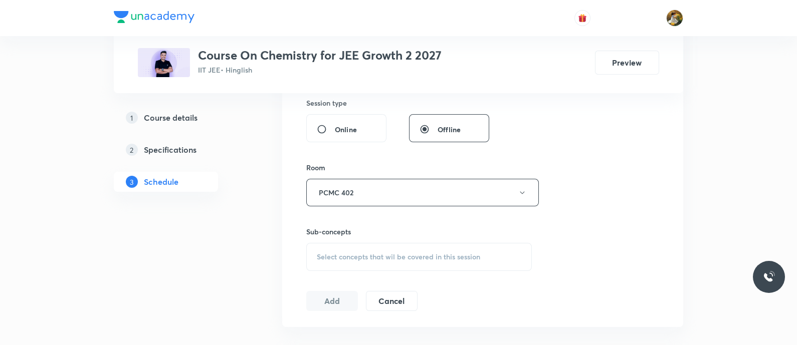
click at [440, 263] on div "Select concepts that wil be covered in this session" at bounding box center [418, 257] width 225 height 28
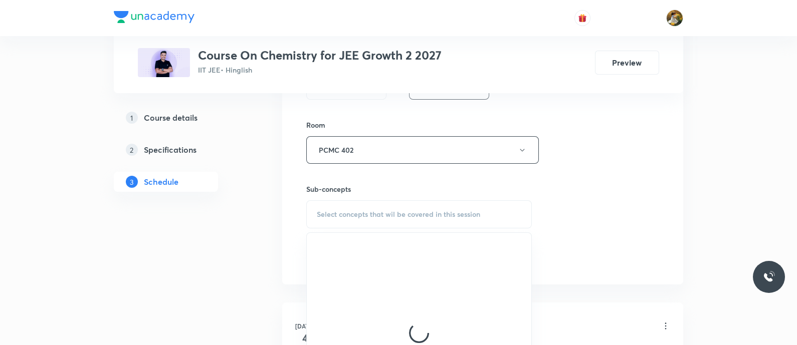
scroll to position [438, 0]
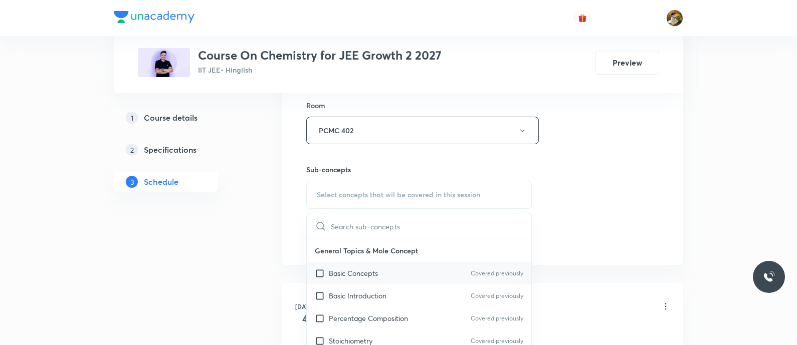
click at [361, 270] on p "Basic Concepts" at bounding box center [353, 273] width 49 height 11
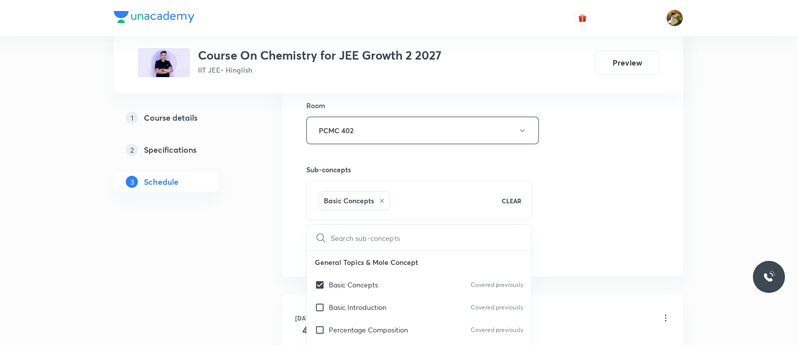
checkbox input "true"
click at [576, 220] on div "Session 30 Live class Session title 18/99 Thermodynamics 1 ​ Schedule for Sep 2…" at bounding box center [482, 20] width 353 height 482
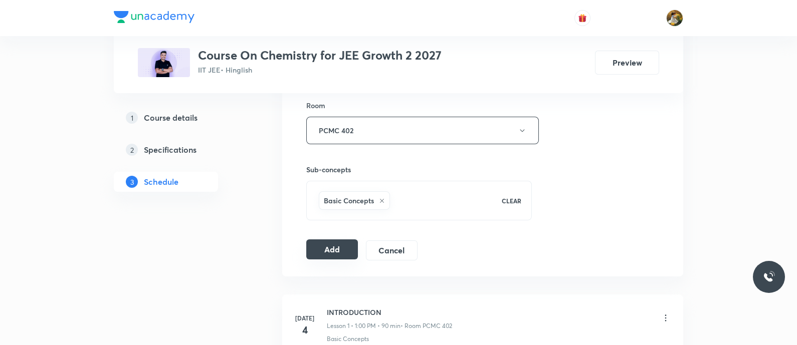
click at [339, 250] on button "Add" at bounding box center [332, 249] width 52 height 20
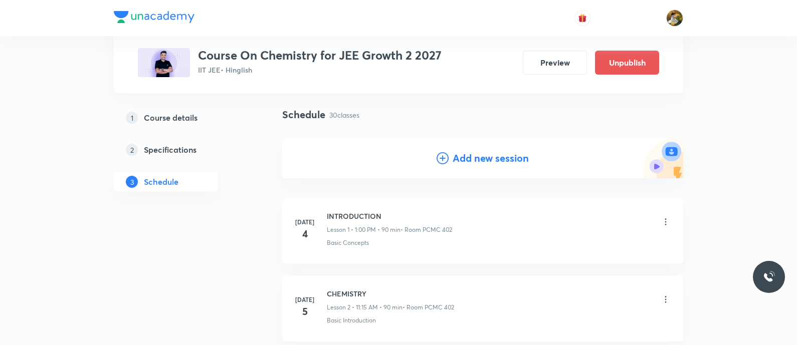
scroll to position [0, 0]
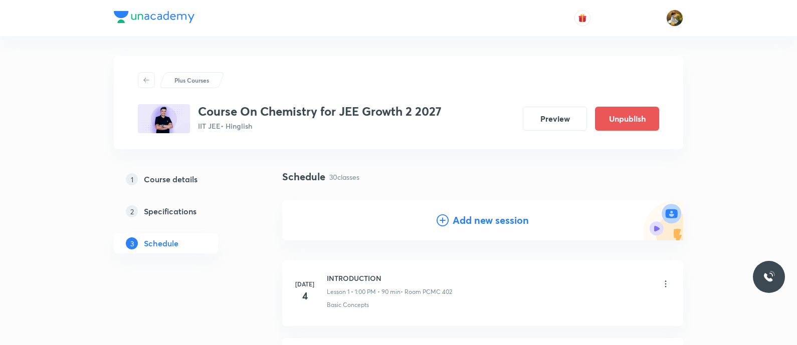
click at [498, 221] on h4 "Add new session" at bounding box center [490, 220] width 76 height 15
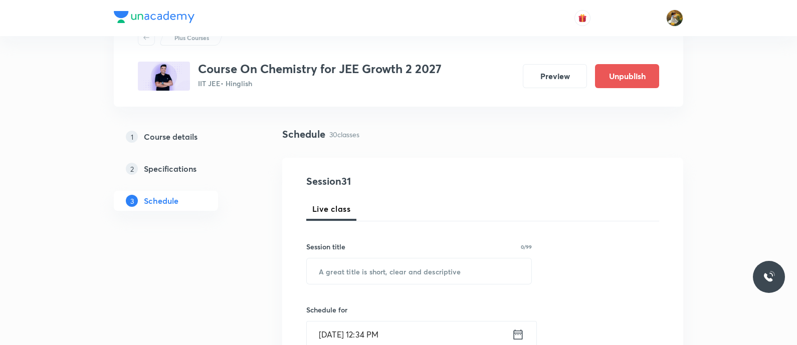
scroll to position [62, 0]
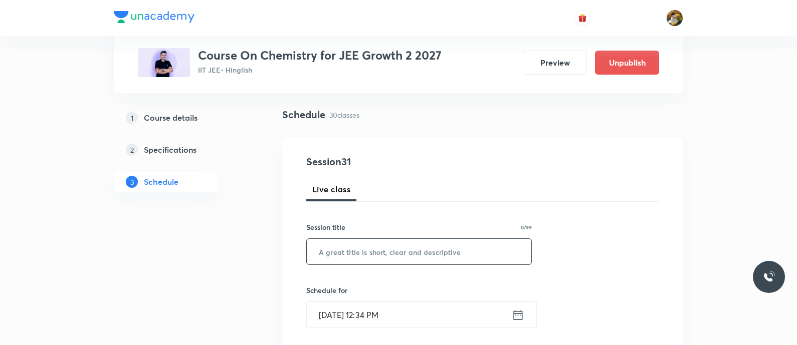
paste input "Thermodynamics 1"
type input "Thermodynamics 1"
click at [426, 306] on input "Sep 1, 2025, 12:34 PM" at bounding box center [409, 315] width 205 height 26
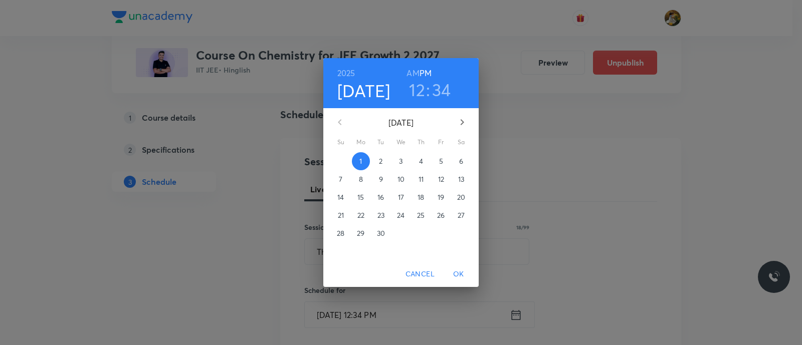
click at [423, 162] on span "4" at bounding box center [421, 161] width 18 height 10
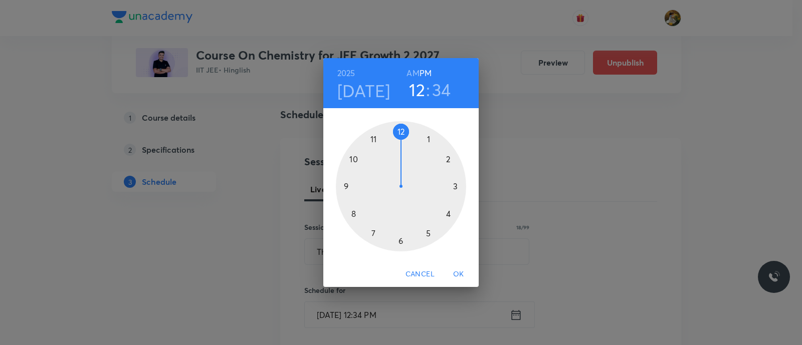
click at [428, 139] on div at bounding box center [401, 186] width 130 height 130
click at [400, 132] on div at bounding box center [401, 186] width 130 height 130
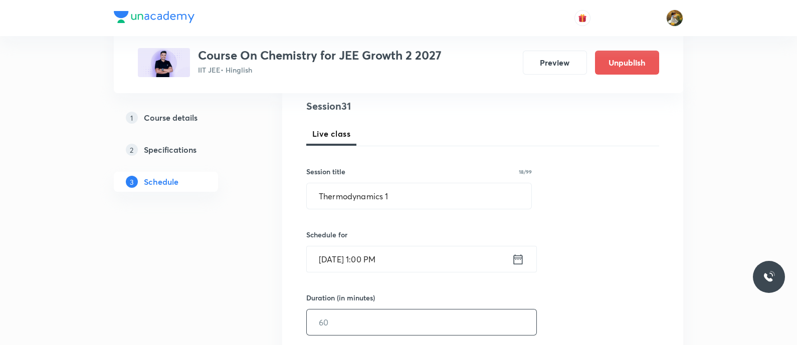
scroll to position [188, 0]
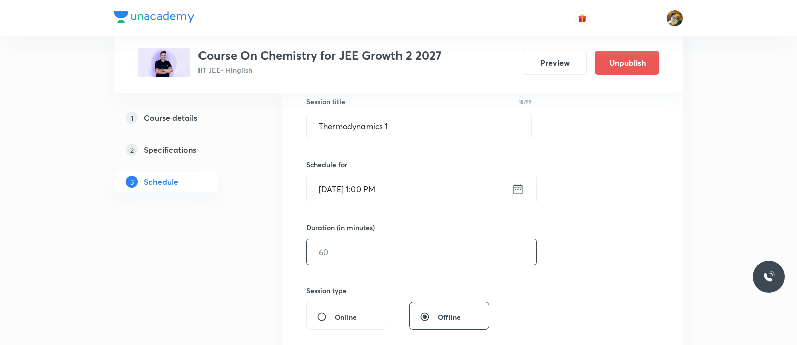
click at [401, 245] on input "text" at bounding box center [421, 252] width 229 height 26
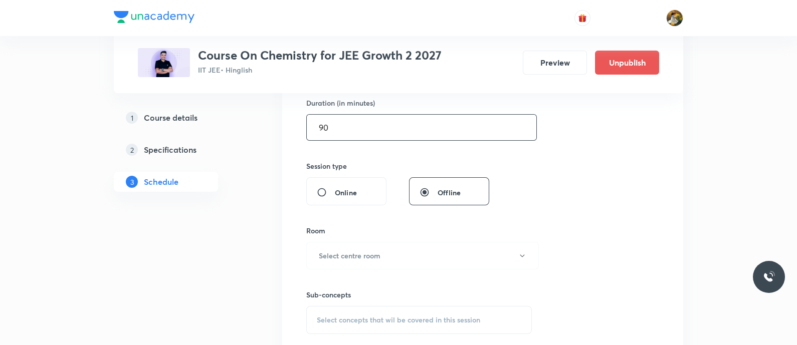
scroll to position [313, 0]
type input "90"
click at [407, 260] on button "Select centre room" at bounding box center [422, 255] width 232 height 28
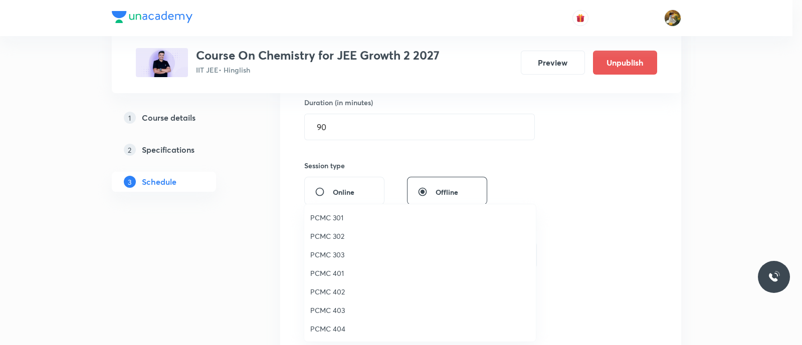
click at [340, 290] on span "PCMC 402" at bounding box center [419, 292] width 219 height 11
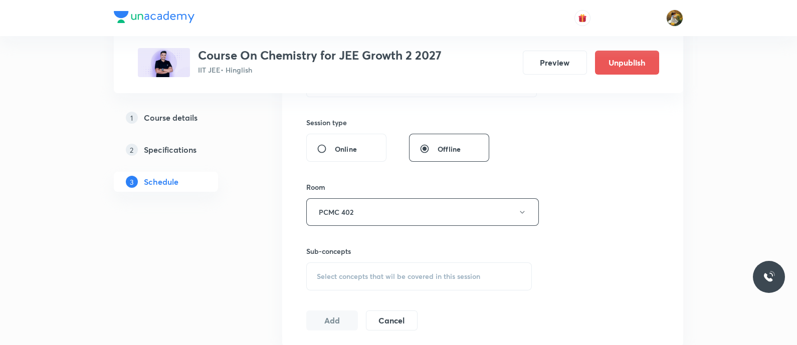
scroll to position [376, 0]
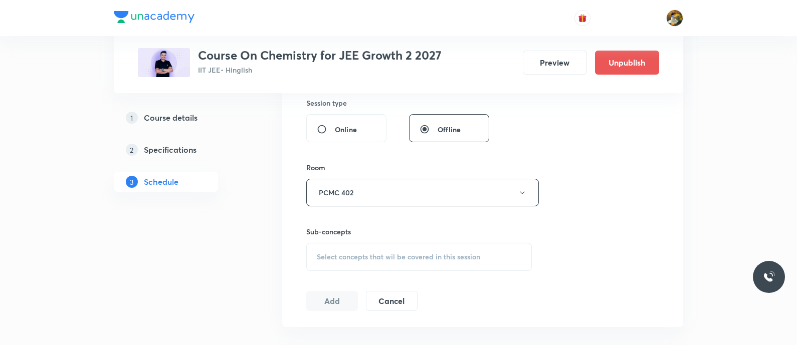
click at [440, 243] on div "Select concepts that wil be covered in this session" at bounding box center [418, 257] width 225 height 28
click at [400, 332] on div "Basic Concepts Covered previously" at bounding box center [419, 335] width 224 height 23
checkbox input "true"
click at [590, 253] on div "Session 31 Live class Session title 18/99 Thermodynamics 1 ​ Schedule for Sep 4…" at bounding box center [482, 82] width 353 height 482
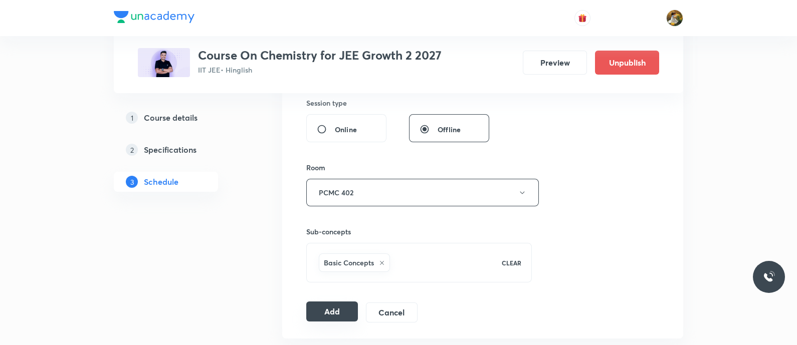
click at [312, 312] on button "Add" at bounding box center [332, 312] width 52 height 20
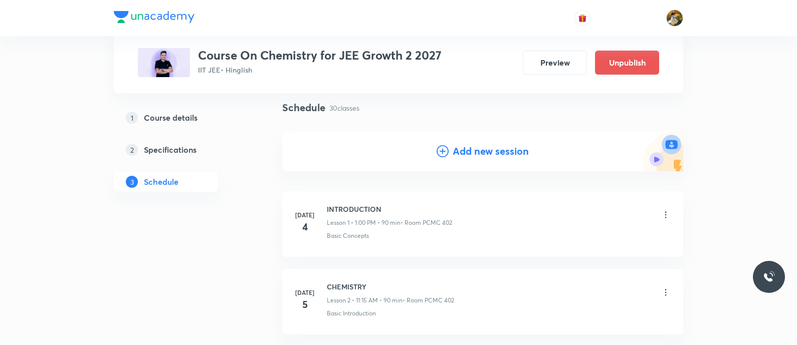
scroll to position [0, 0]
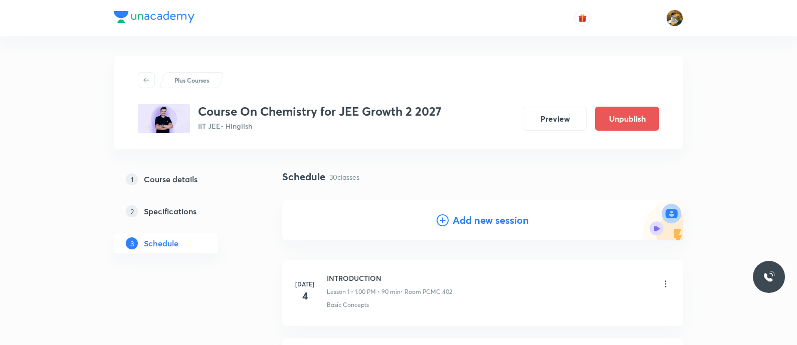
click at [484, 224] on h4 "Add new session" at bounding box center [490, 220] width 76 height 15
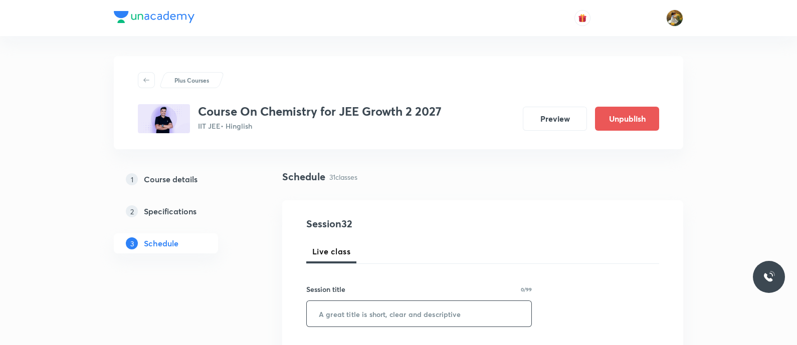
scroll to position [62, 0]
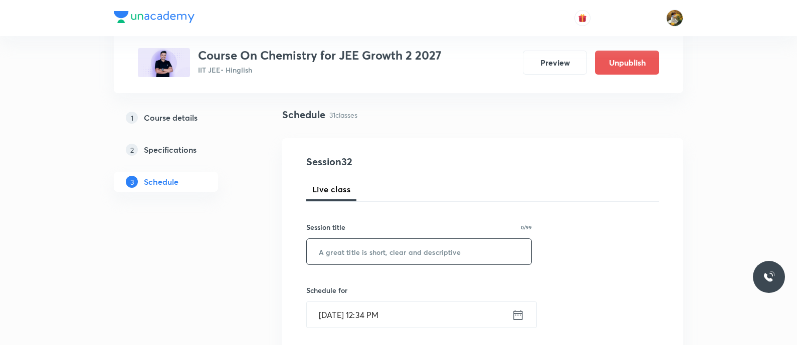
click at [461, 259] on input "text" at bounding box center [419, 252] width 224 height 26
paste input "Thermodynamics 1"
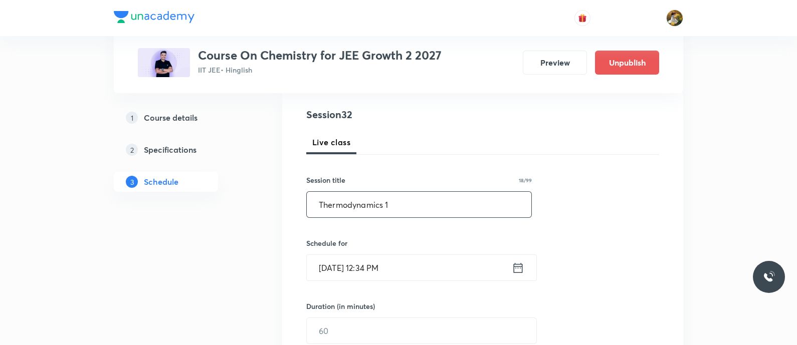
scroll to position [125, 0]
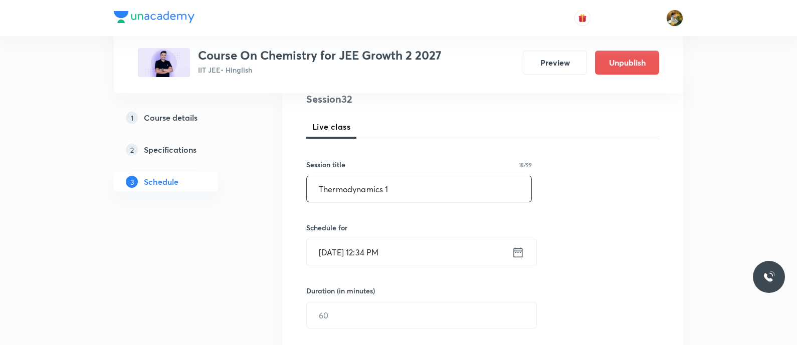
type input "Thermodynamics 1"
click at [440, 225] on h6 "Schedule for" at bounding box center [418, 227] width 225 height 11
click at [444, 247] on input "Sep 1, 2025, 12:34 PM" at bounding box center [409, 252] width 205 height 26
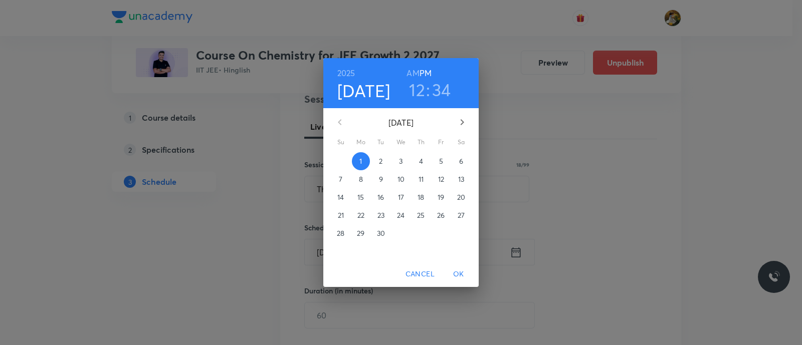
click at [443, 156] on span "5" at bounding box center [441, 161] width 18 height 10
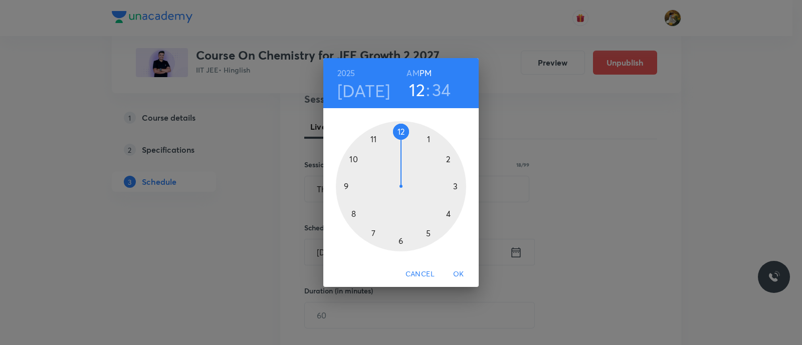
click at [428, 140] on div at bounding box center [401, 186] width 130 height 130
click at [401, 130] on div at bounding box center [401, 186] width 130 height 130
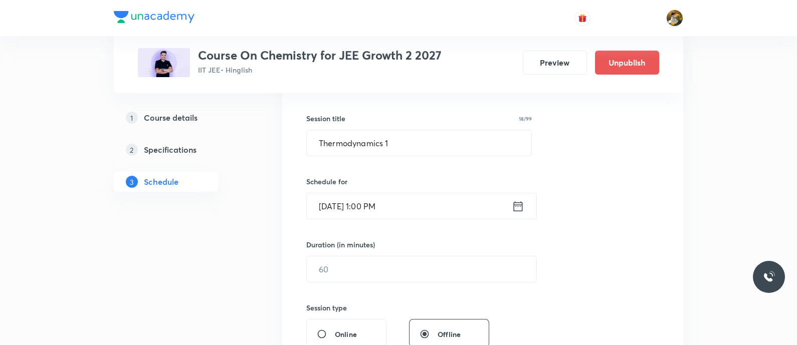
scroll to position [188, 0]
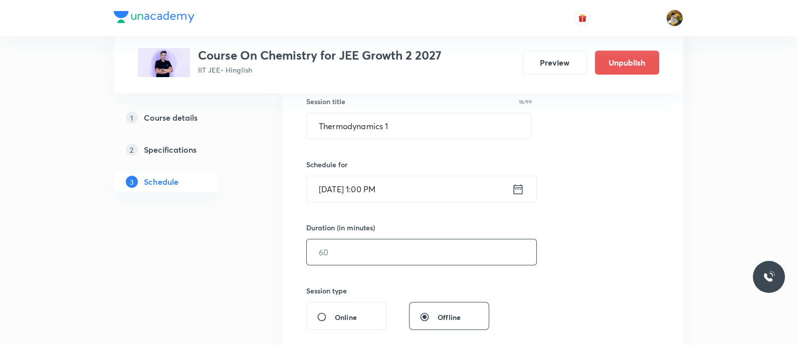
click at [409, 259] on input "text" at bounding box center [421, 252] width 229 height 26
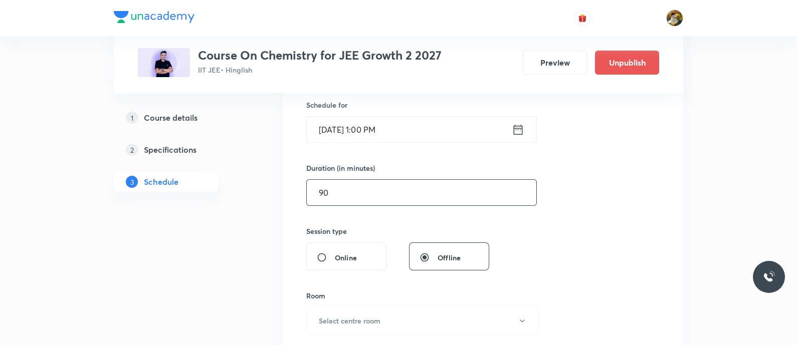
scroll to position [250, 0]
type input "90"
click at [403, 322] on button "Select centre room" at bounding box center [422, 319] width 232 height 28
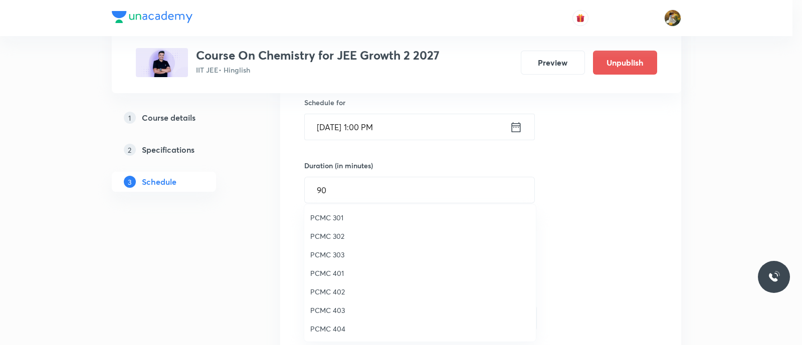
click at [334, 295] on span "PCMC 402" at bounding box center [419, 292] width 219 height 11
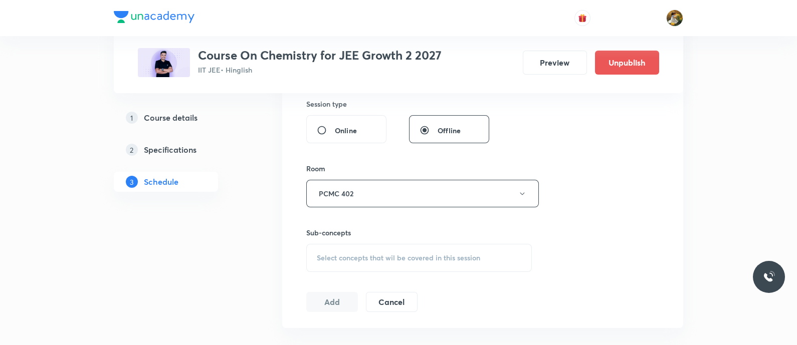
scroll to position [376, 0]
click at [412, 267] on div "Select concepts that wil be covered in this session" at bounding box center [418, 257] width 225 height 28
click at [401, 331] on div "Basic Concepts Covered previously" at bounding box center [419, 335] width 224 height 23
checkbox input "true"
click at [578, 241] on div "Session 32 Live class Session title 18/99 Thermodynamics 1 ​ Schedule for Sep 5…" at bounding box center [482, 82] width 353 height 482
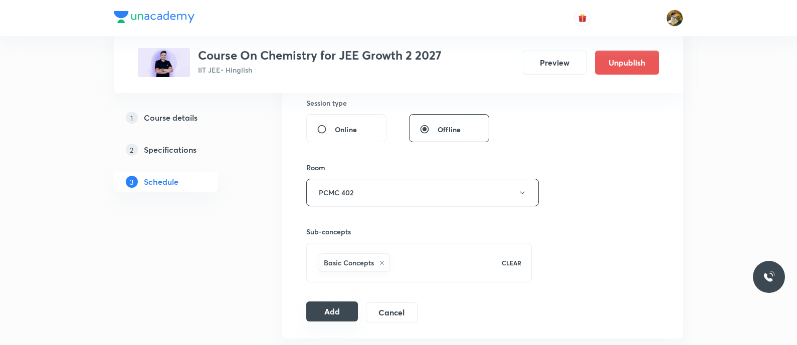
click at [321, 310] on button "Add" at bounding box center [332, 312] width 52 height 20
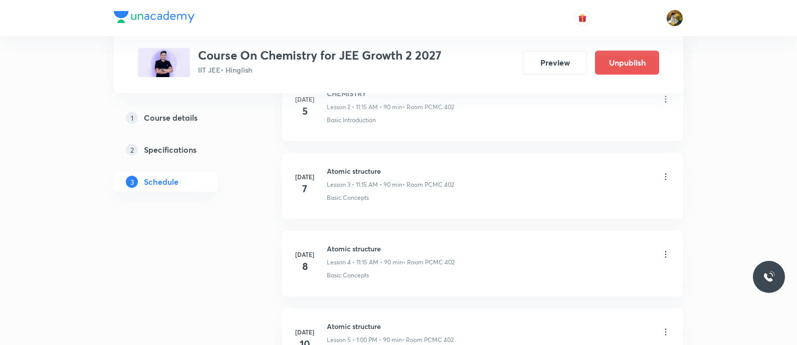
scroll to position [250, 0]
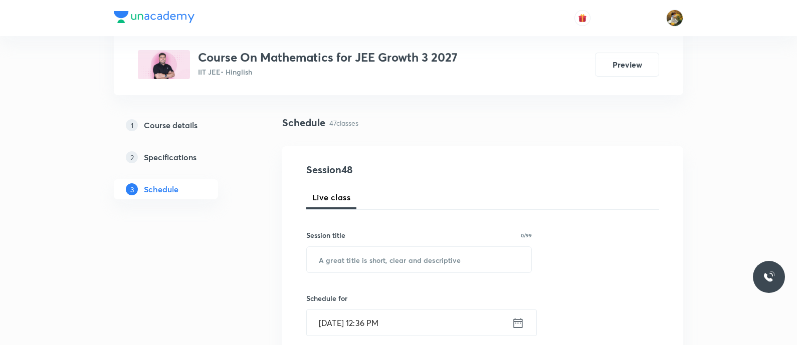
scroll to position [125, 0]
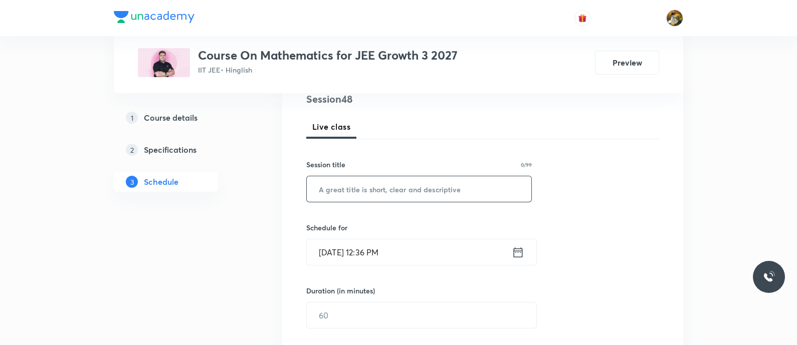
click at [413, 195] on input "text" at bounding box center [419, 189] width 224 height 26
paste input "-Quadratic equation"
click at [323, 192] on input "-Quadratic equation" at bounding box center [419, 189] width 224 height 26
type input "Quadratic equation"
click at [423, 256] on input "[DATE] 12:36 PM" at bounding box center [409, 252] width 205 height 26
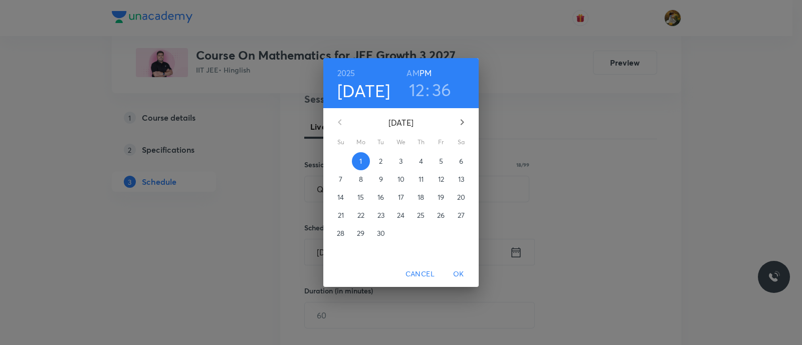
click at [388, 161] on span "2" at bounding box center [381, 161] width 18 height 10
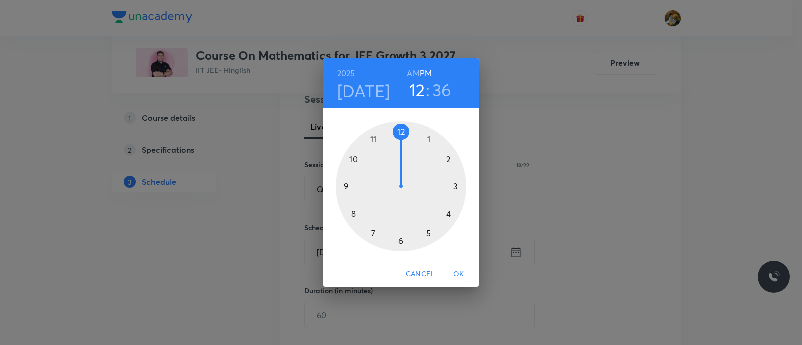
click at [372, 236] on div at bounding box center [401, 186] width 130 height 130
click at [414, 73] on h6 "AM" at bounding box center [412, 73] width 13 height 14
click at [401, 239] on div at bounding box center [401, 186] width 130 height 130
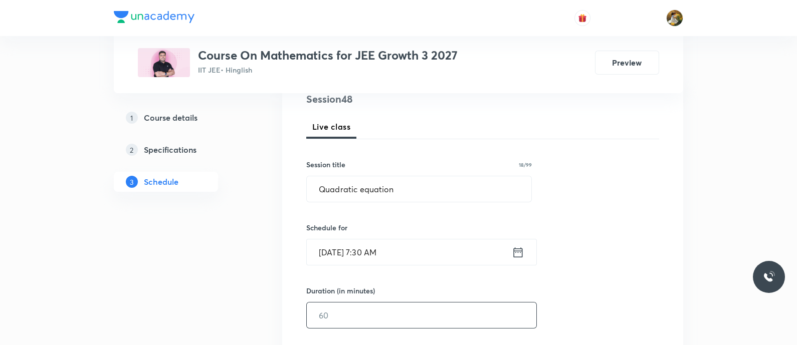
click at [426, 304] on input "text" at bounding box center [421, 316] width 229 height 26
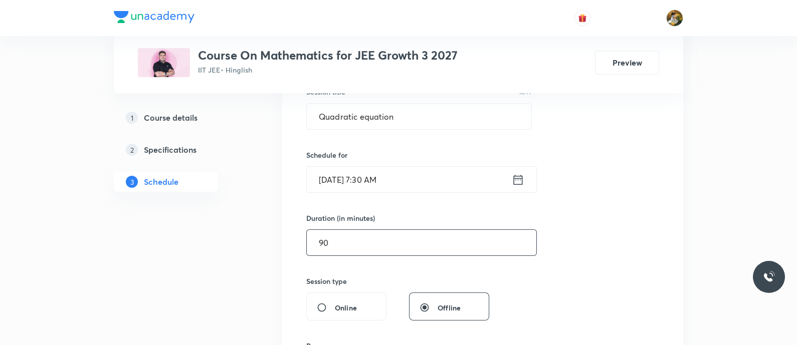
scroll to position [313, 0]
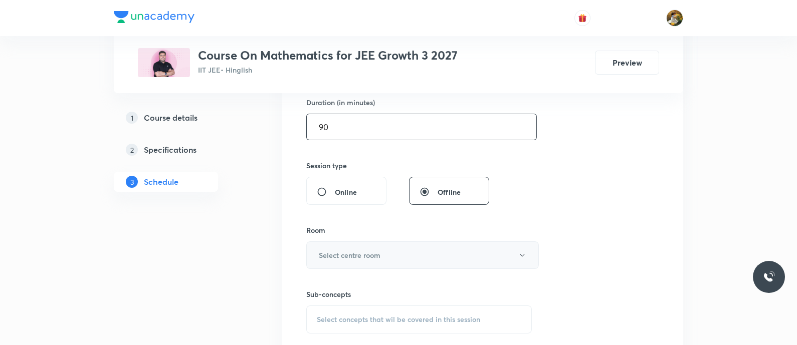
type input "90"
click at [420, 257] on button "Select centre room" at bounding box center [422, 255] width 232 height 28
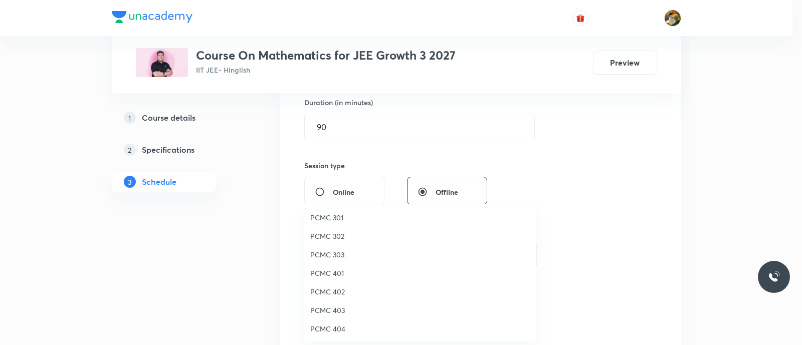
click at [336, 215] on span "PCMC 301" at bounding box center [419, 217] width 219 height 11
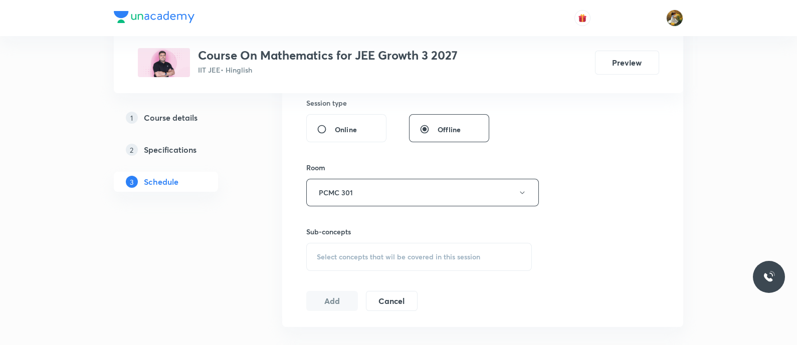
click at [430, 263] on div "Select concepts that wil be covered in this session" at bounding box center [418, 257] width 225 height 28
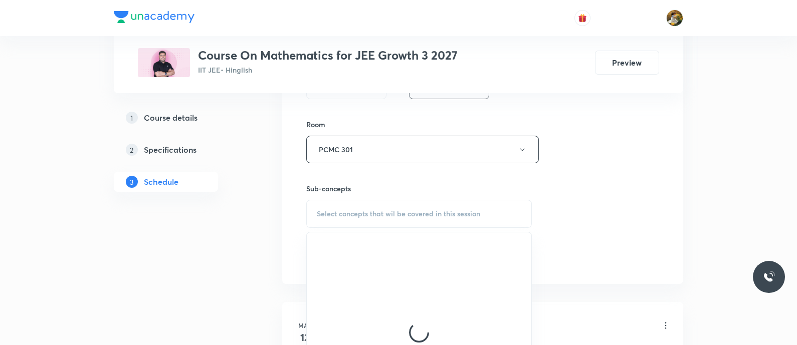
scroll to position [438, 0]
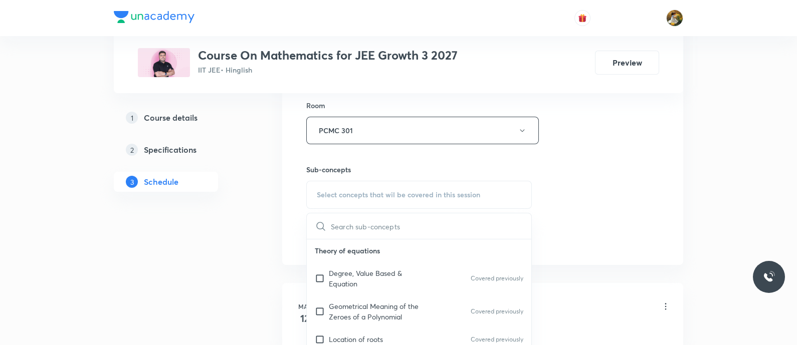
click at [413, 277] on p "Degree, Value Based & Equation" at bounding box center [379, 278] width 101 height 21
checkbox input "true"
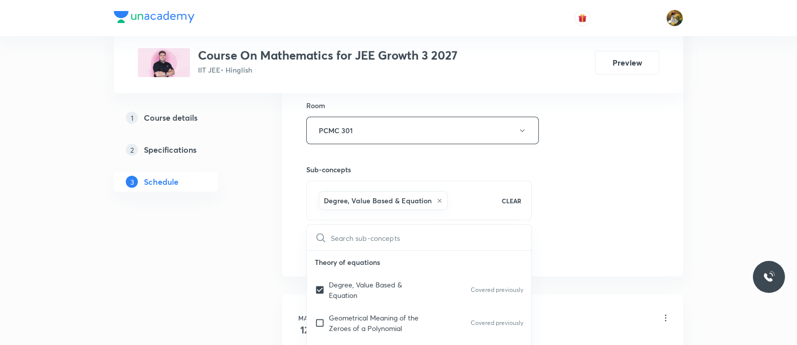
click at [599, 217] on div "Session 48 Live class Session title 18/99 Quadratic equation ​ Schedule for [DA…" at bounding box center [482, 20] width 353 height 482
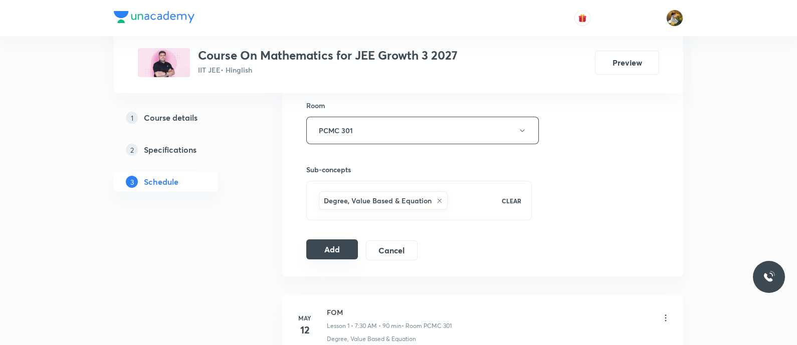
click at [342, 249] on button "Add" at bounding box center [332, 249] width 52 height 20
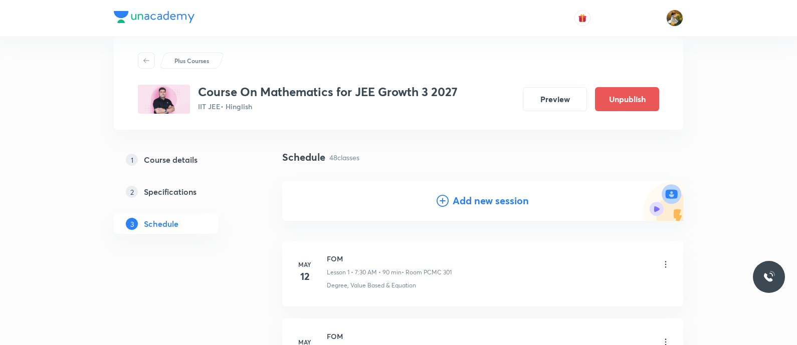
scroll to position [0, 0]
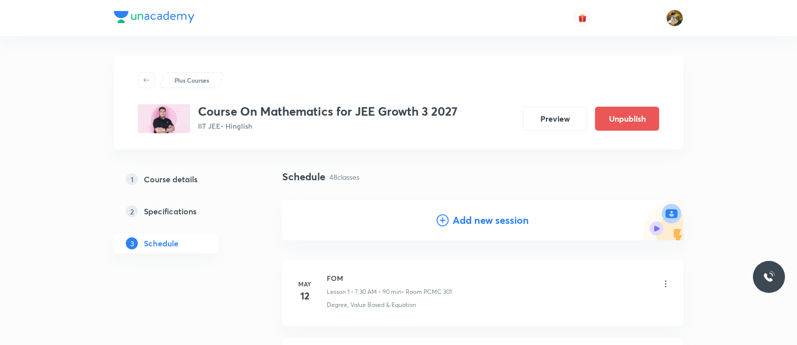
click at [491, 217] on h4 "Add new session" at bounding box center [490, 220] width 76 height 15
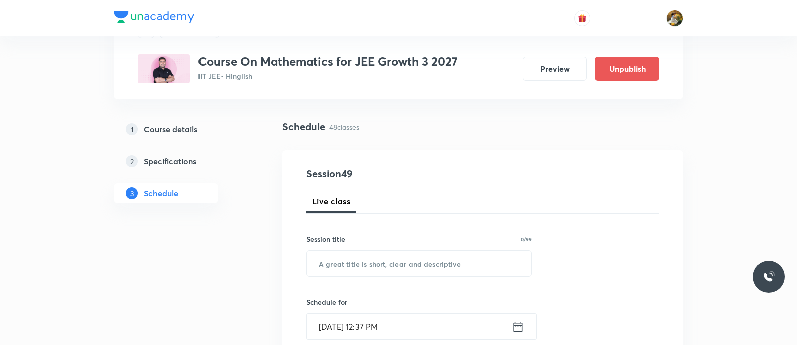
scroll to position [62, 0]
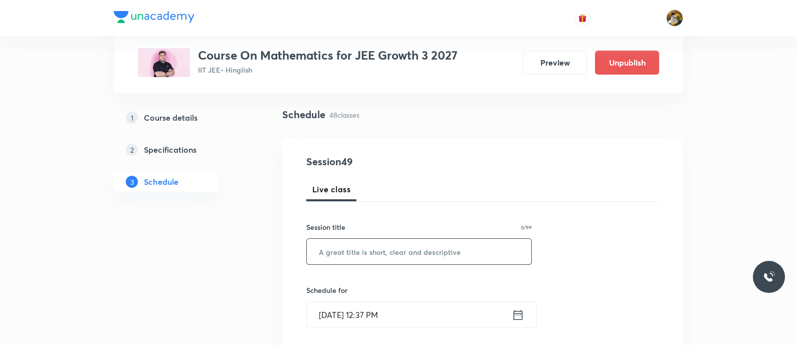
click at [469, 255] on input "text" at bounding box center [419, 252] width 224 height 26
paste input "-Quadratic equation"
click at [320, 249] on input "-Quadratic equation" at bounding box center [419, 252] width 224 height 26
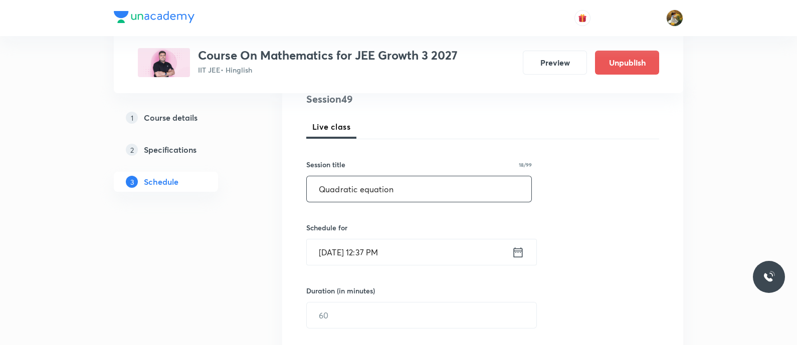
type input "Quadratic equation"
click at [440, 253] on input "[DATE] 12:37 PM" at bounding box center [409, 252] width 205 height 26
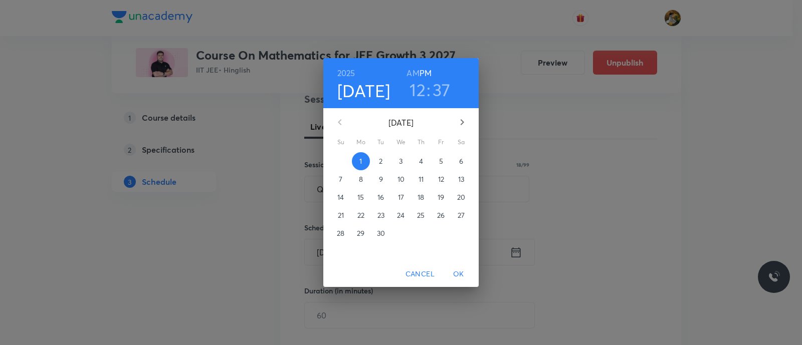
click at [423, 164] on span "4" at bounding box center [421, 161] width 18 height 10
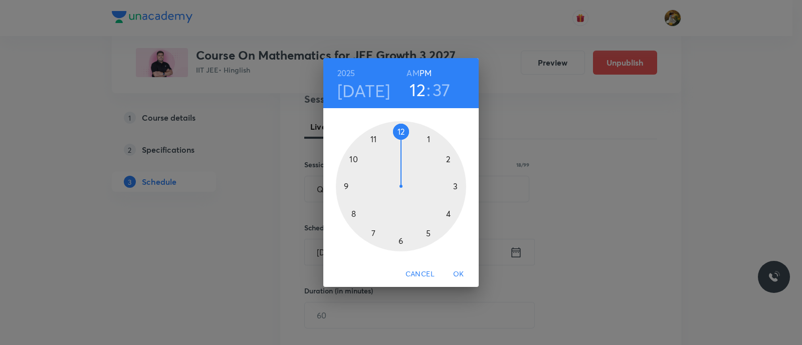
click at [373, 234] on div at bounding box center [401, 186] width 130 height 130
click at [416, 75] on h6 "AM" at bounding box center [412, 73] width 13 height 14
click at [401, 240] on div at bounding box center [401, 186] width 130 height 130
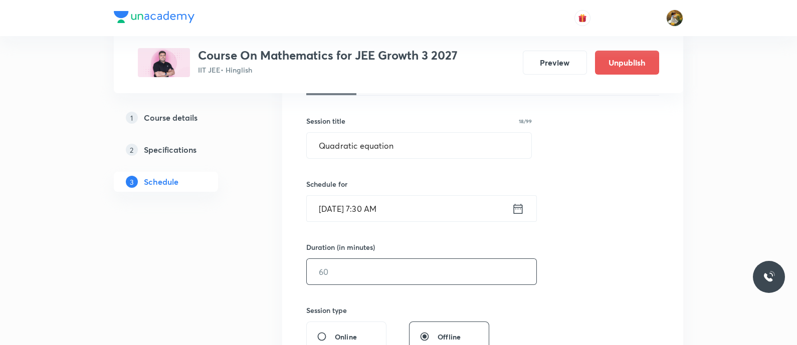
scroll to position [188, 0]
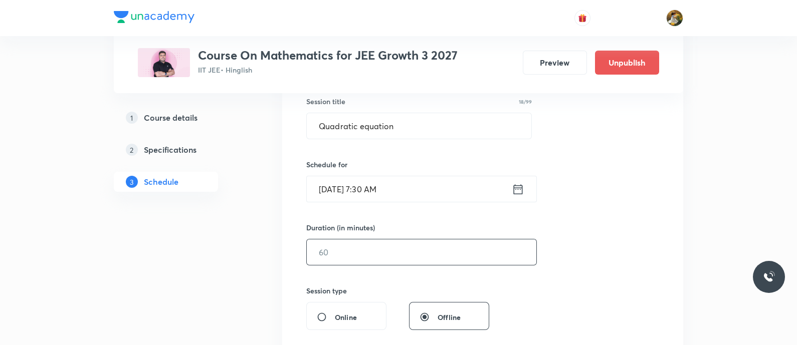
click at [406, 253] on input "text" at bounding box center [421, 252] width 229 height 26
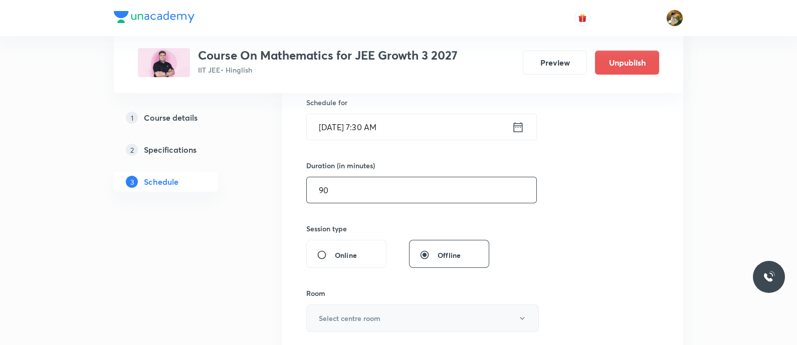
type input "90"
click at [389, 322] on button "Select centre room" at bounding box center [422, 319] width 232 height 28
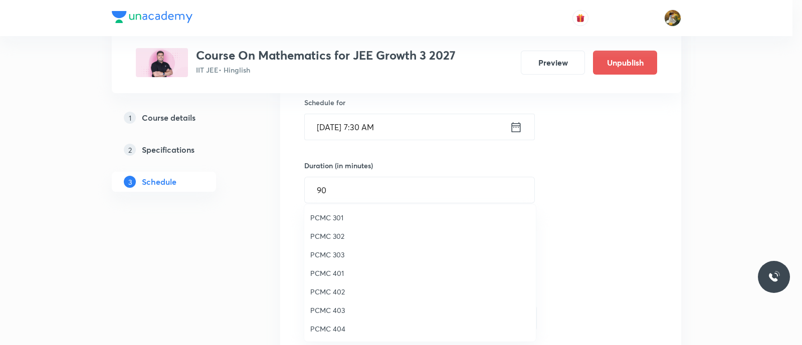
click at [344, 217] on span "PCMC 301" at bounding box center [419, 217] width 219 height 11
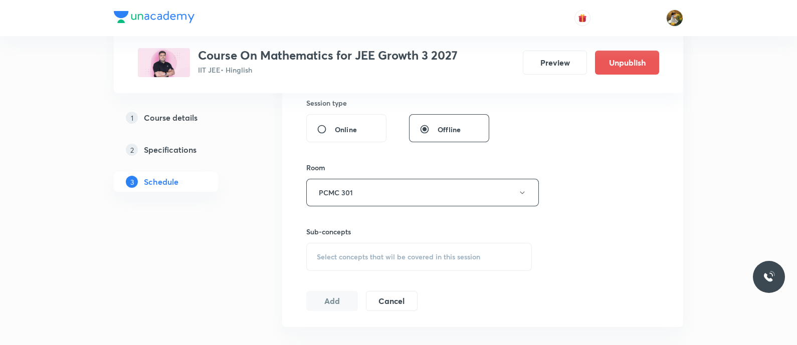
click at [433, 253] on span "Select concepts that wil be covered in this session" at bounding box center [398, 257] width 163 height 8
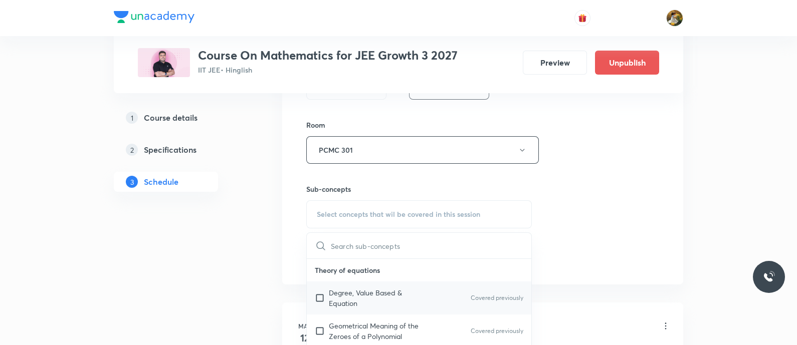
scroll to position [438, 0]
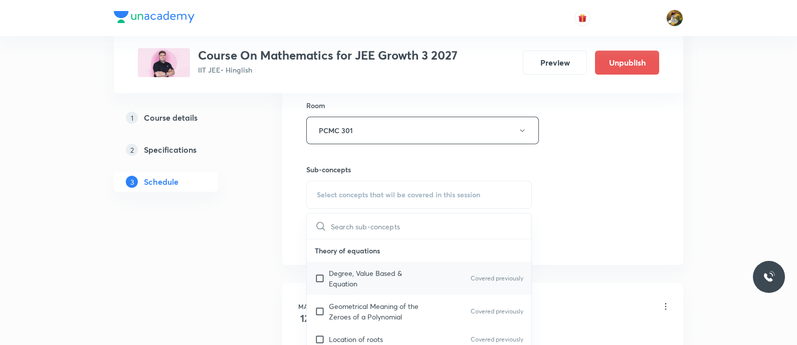
click at [405, 279] on p "Degree, Value Based & Equation" at bounding box center [379, 278] width 101 height 21
checkbox input "true"
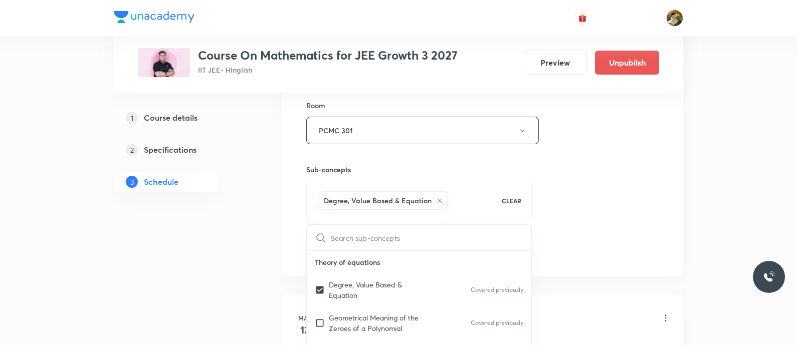
click at [610, 206] on div "Session 49 Live class Session title 18/99 Quadratic equation ​ Schedule for Sep…" at bounding box center [482, 20] width 353 height 482
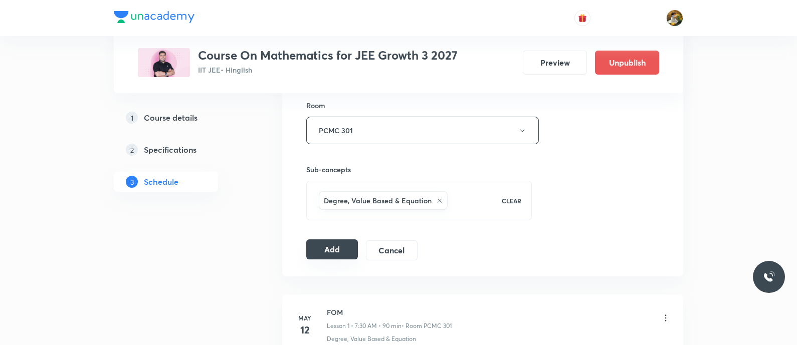
click at [336, 253] on button "Add" at bounding box center [332, 249] width 52 height 20
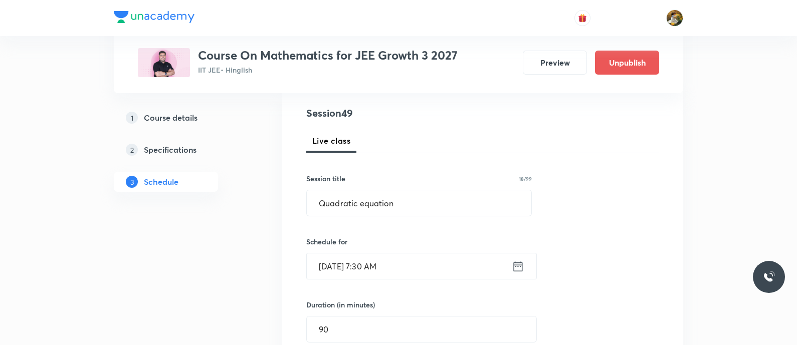
scroll to position [0, 0]
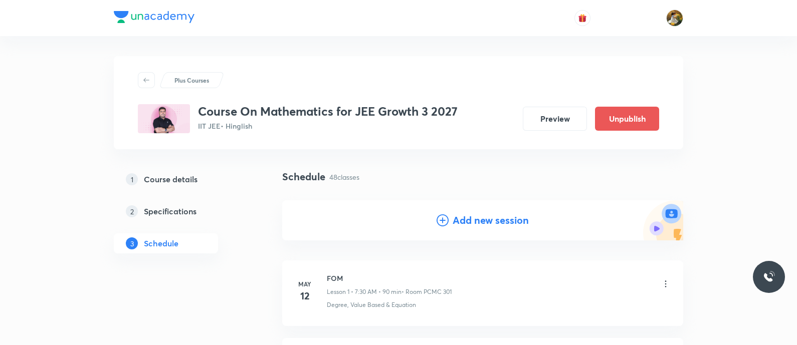
click at [473, 221] on h4 "Add new session" at bounding box center [490, 220] width 76 height 15
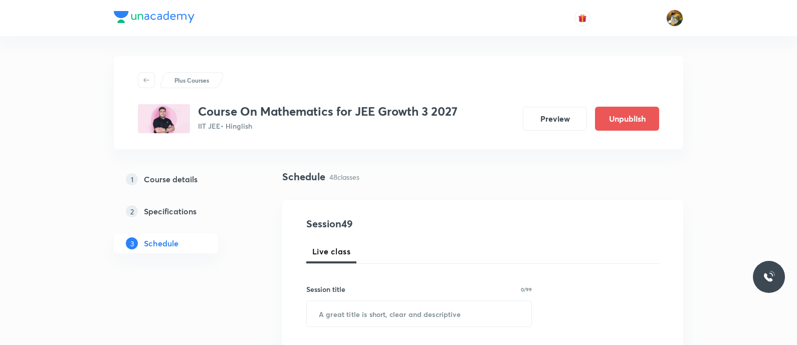
scroll to position [62, 0]
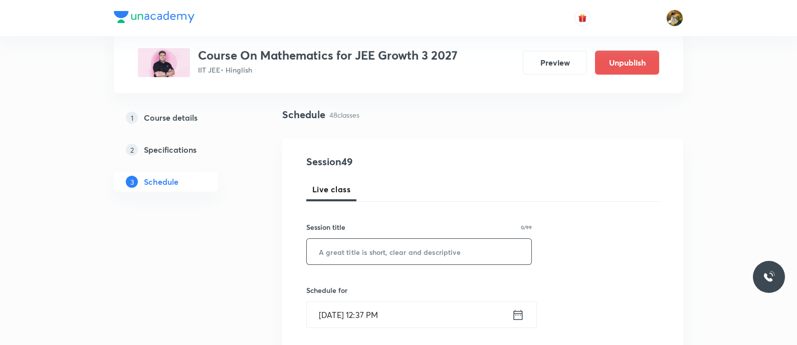
click at [454, 258] on input "text" at bounding box center [419, 252] width 224 height 26
paste input "-Quadratic equation"
click at [323, 251] on input "-Quadratic equation" at bounding box center [419, 252] width 224 height 26
type input "Quadratic equation"
click at [406, 314] on input "Sep 1, 2025, 12:37 PM" at bounding box center [409, 315] width 205 height 26
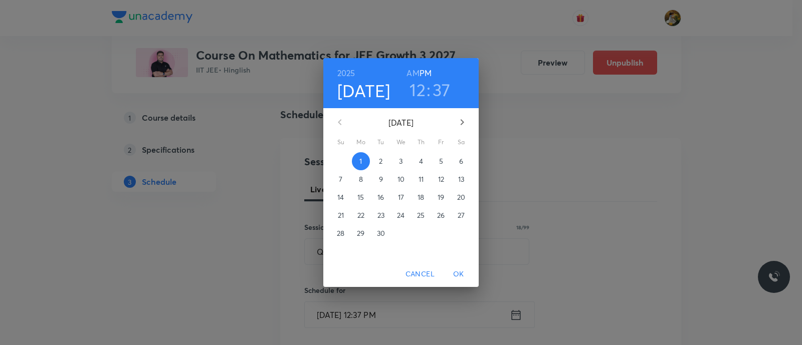
click at [446, 160] on span "5" at bounding box center [441, 161] width 18 height 10
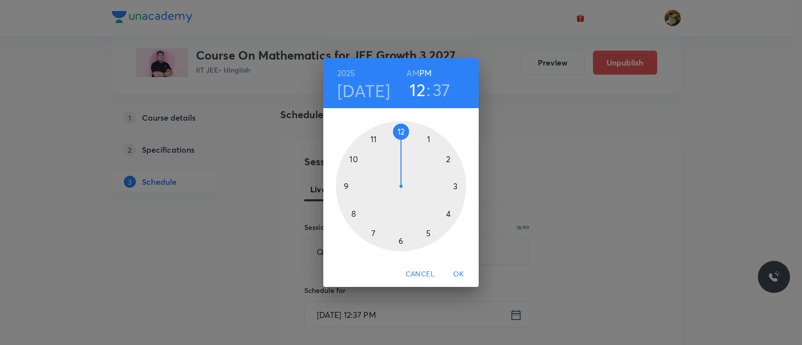
click at [372, 231] on div at bounding box center [401, 186] width 130 height 130
click at [408, 71] on h6 "AM" at bounding box center [412, 73] width 13 height 14
click at [401, 239] on div at bounding box center [401, 186] width 130 height 130
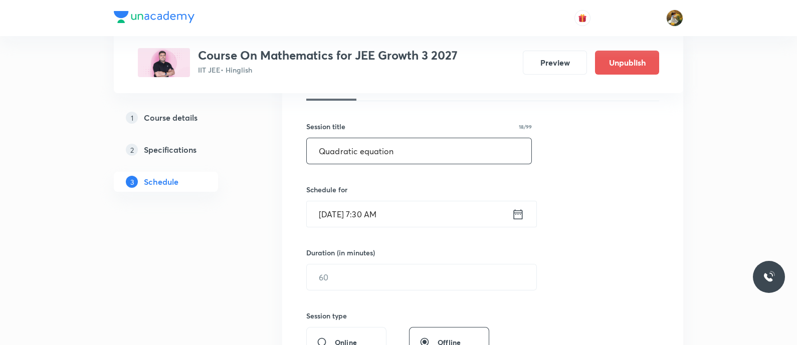
scroll to position [188, 0]
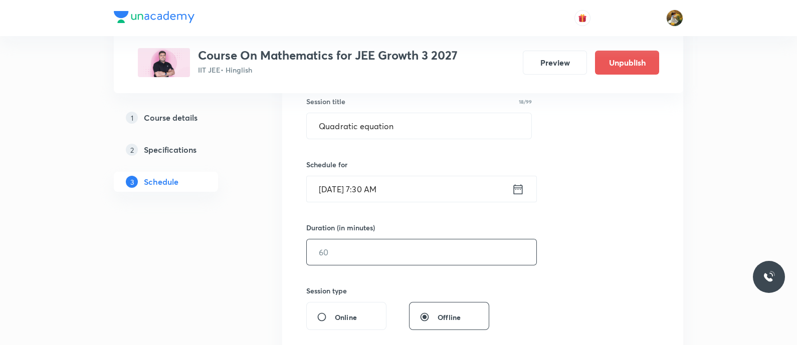
click at [409, 243] on input "text" at bounding box center [421, 252] width 229 height 26
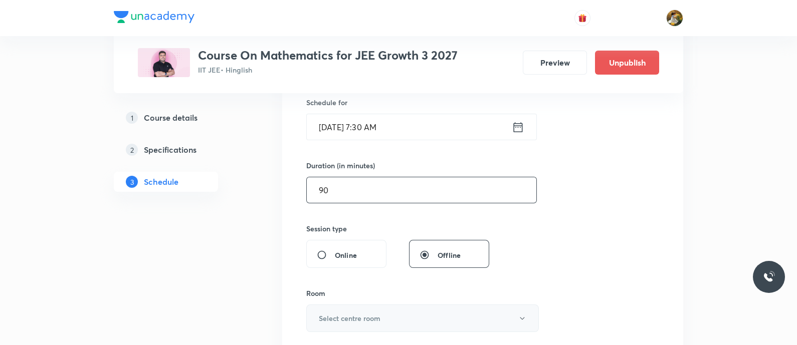
type input "90"
click at [371, 309] on button "Select centre room" at bounding box center [422, 319] width 232 height 28
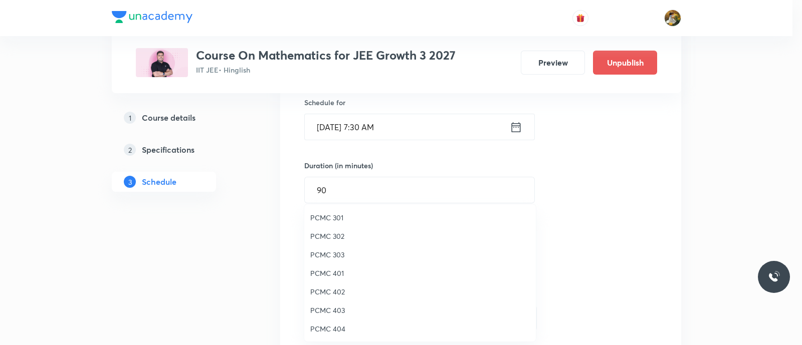
click at [340, 215] on span "PCMC 301" at bounding box center [419, 217] width 219 height 11
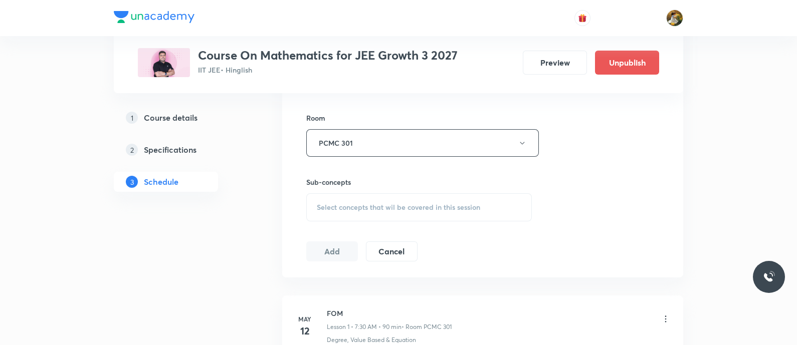
scroll to position [438, 0]
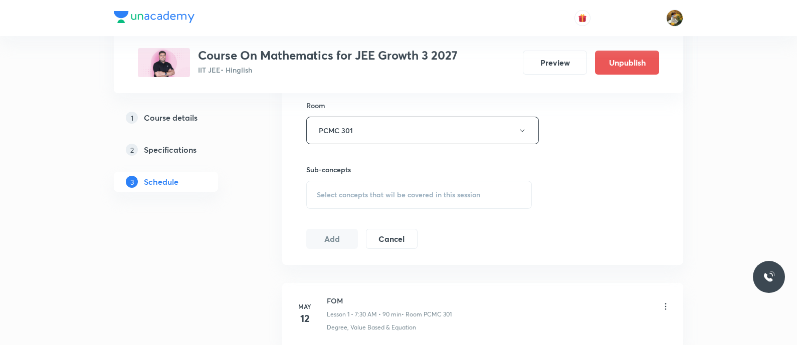
click at [386, 194] on span "Select concepts that wil be covered in this session" at bounding box center [398, 195] width 163 height 8
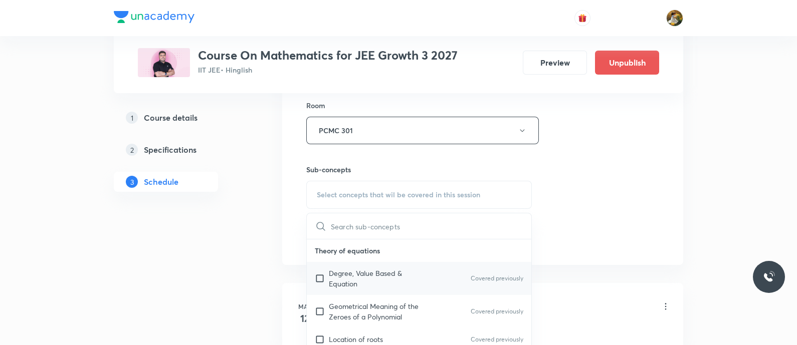
click at [413, 268] on p "Degree, Value Based & Equation" at bounding box center [379, 278] width 101 height 21
checkbox input "true"
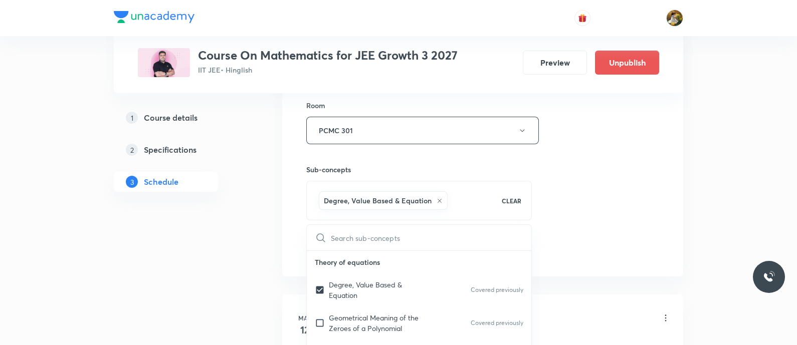
click at [562, 189] on div "Session 50 Live class Session title 18/99 Quadratic equation ​ Schedule for Sep…" at bounding box center [482, 20] width 353 height 482
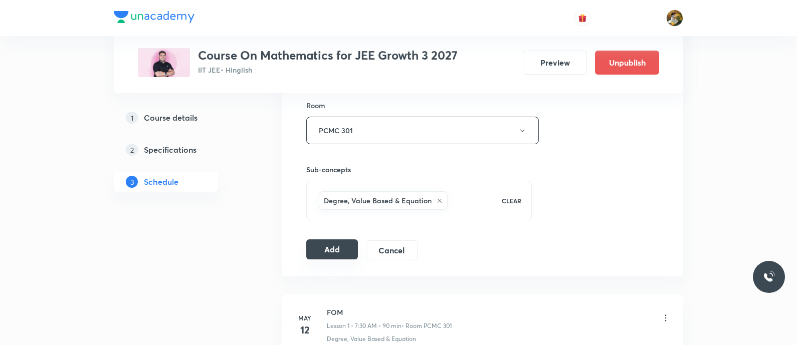
click at [328, 251] on button "Add" at bounding box center [332, 249] width 52 height 20
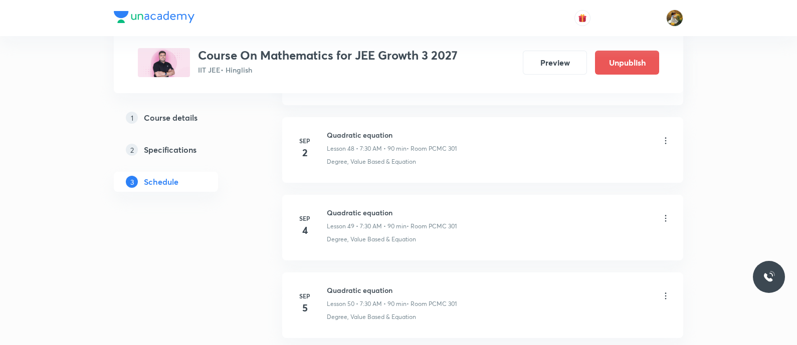
scroll to position [3856, 0]
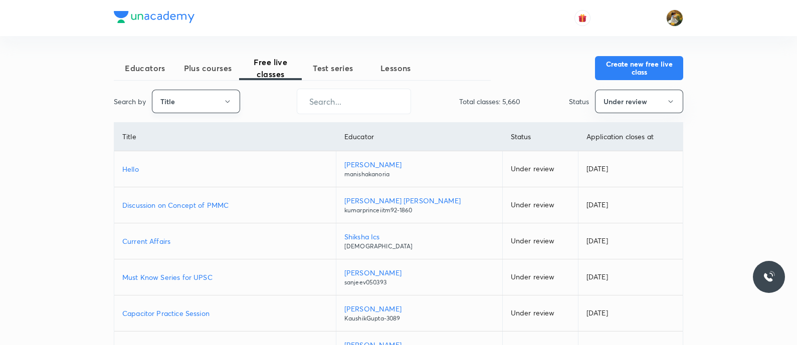
click at [223, 98] on icon "button" at bounding box center [227, 102] width 8 height 8
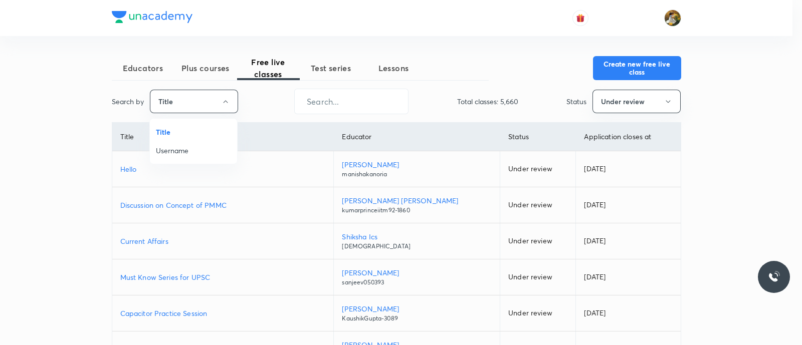
click at [223, 147] on span "Username" at bounding box center [193, 150] width 75 height 11
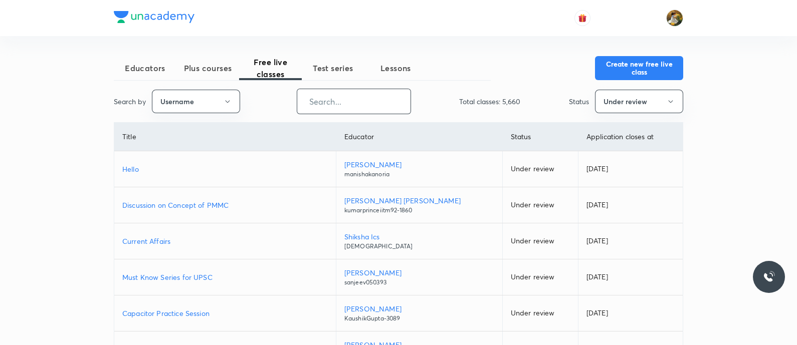
click at [335, 105] on input "text" at bounding box center [353, 102] width 113 height 26
click at [765, 113] on div "Educators Plus courses Free live classes Test series Lessons Create new free li…" at bounding box center [398, 281] width 797 height 563
